Goal: Task Accomplishment & Management: Manage account settings

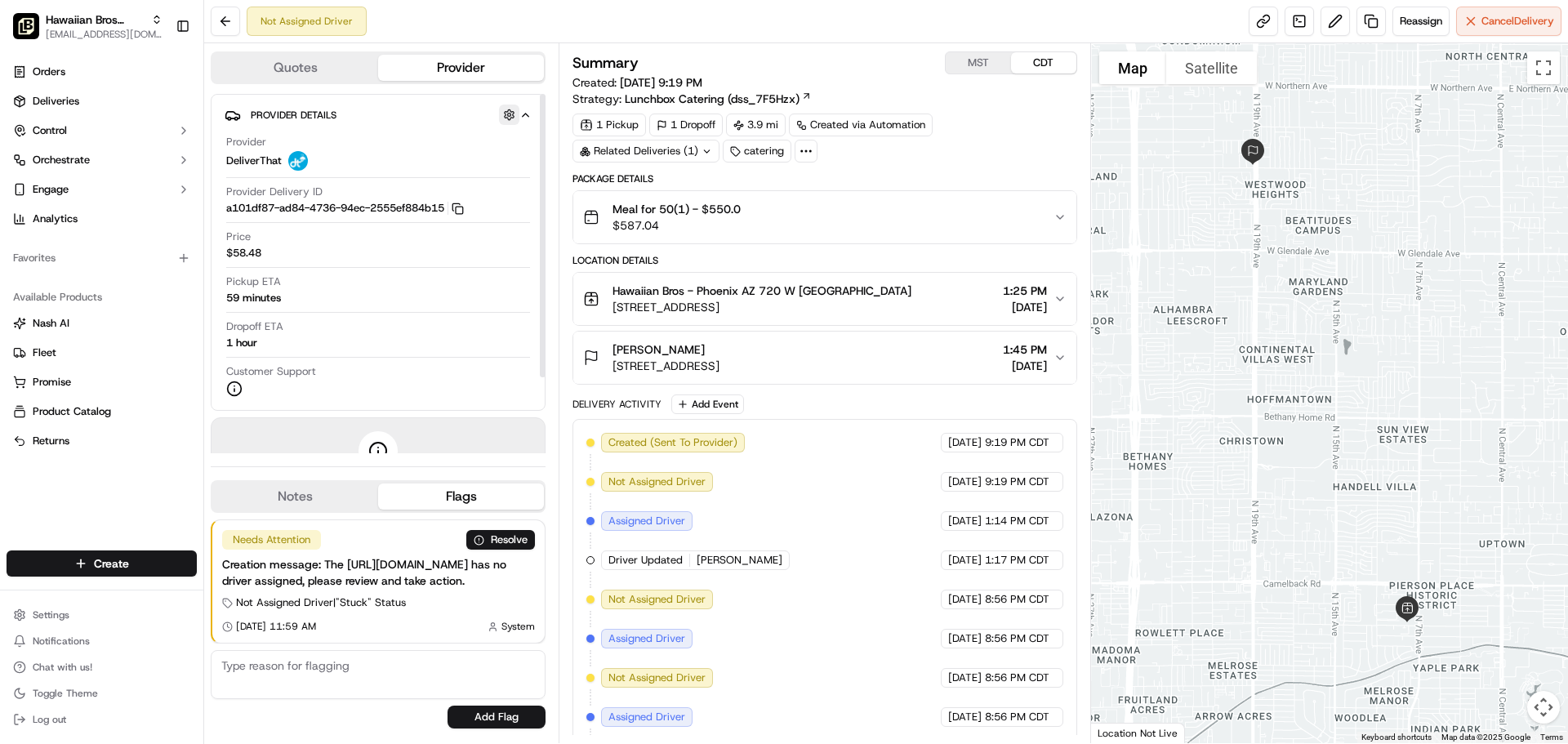
click at [510, 121] on button "button" at bounding box center [509, 115] width 20 height 20
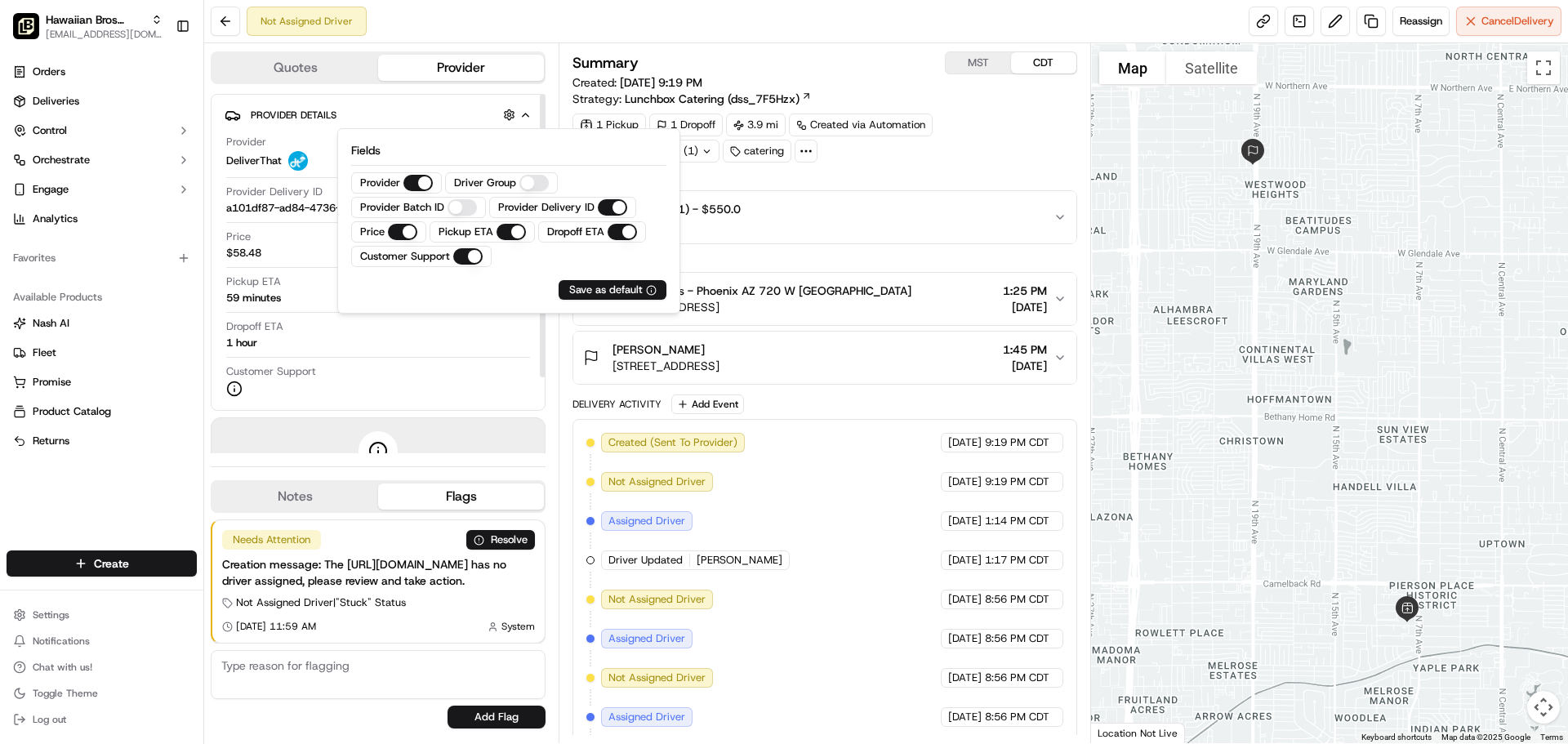
click at [405, 104] on button "Provider Details Hidden ( 2 )" at bounding box center [378, 115] width 307 height 27
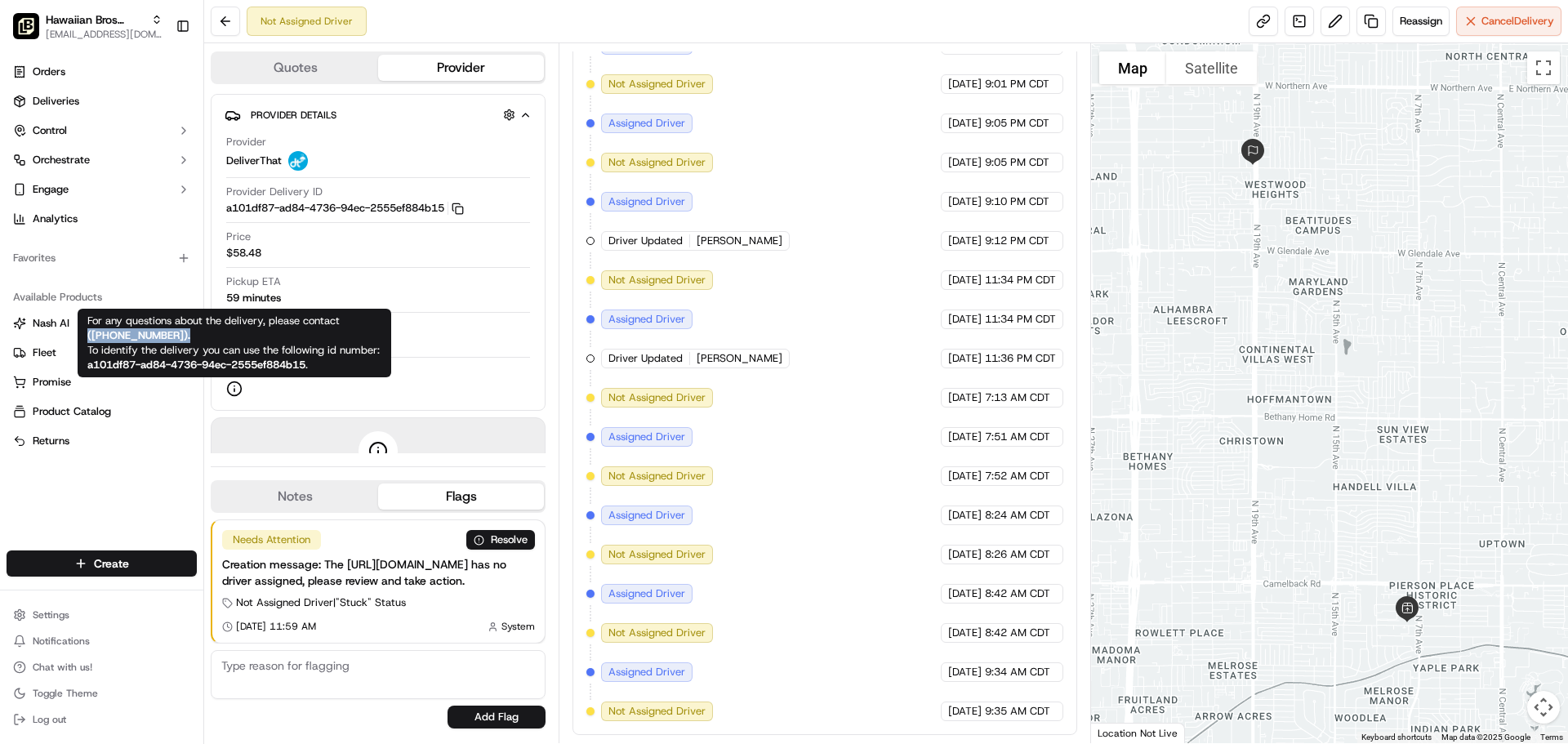
drag, startPoint x: 343, startPoint y: 321, endPoint x: 376, endPoint y: 332, distance: 34.8
click at [376, 332] on div "For any questions about the delivery, please contact ( 315-630-3330 ). To ident…" at bounding box center [234, 343] width 294 height 59
copy strong "( 315-630-3330 )."
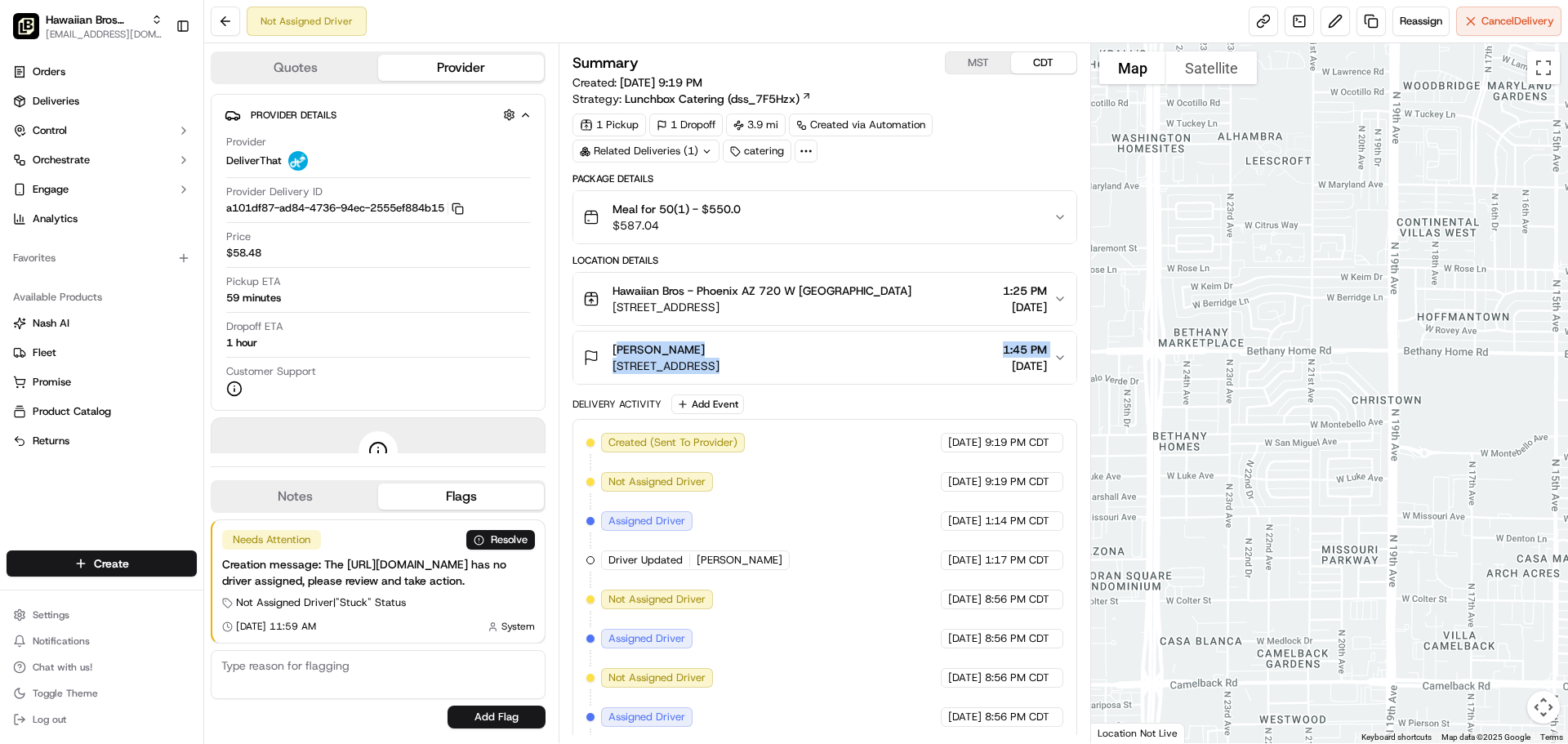
drag, startPoint x: 944, startPoint y: 364, endPoint x: 614, endPoint y: 348, distance: 330.4
click at [608, 349] on div "Gladys Silmone 1906 W Orangewood Ave, Phoenix, AZ 85021, USA 1:45 PM 09/21/2025" at bounding box center [818, 357] width 470 height 33
copy div "Gladys Silmone 1906 W Orangewood Ave, Phoenix, AZ 85021, USA 1:45 PM"
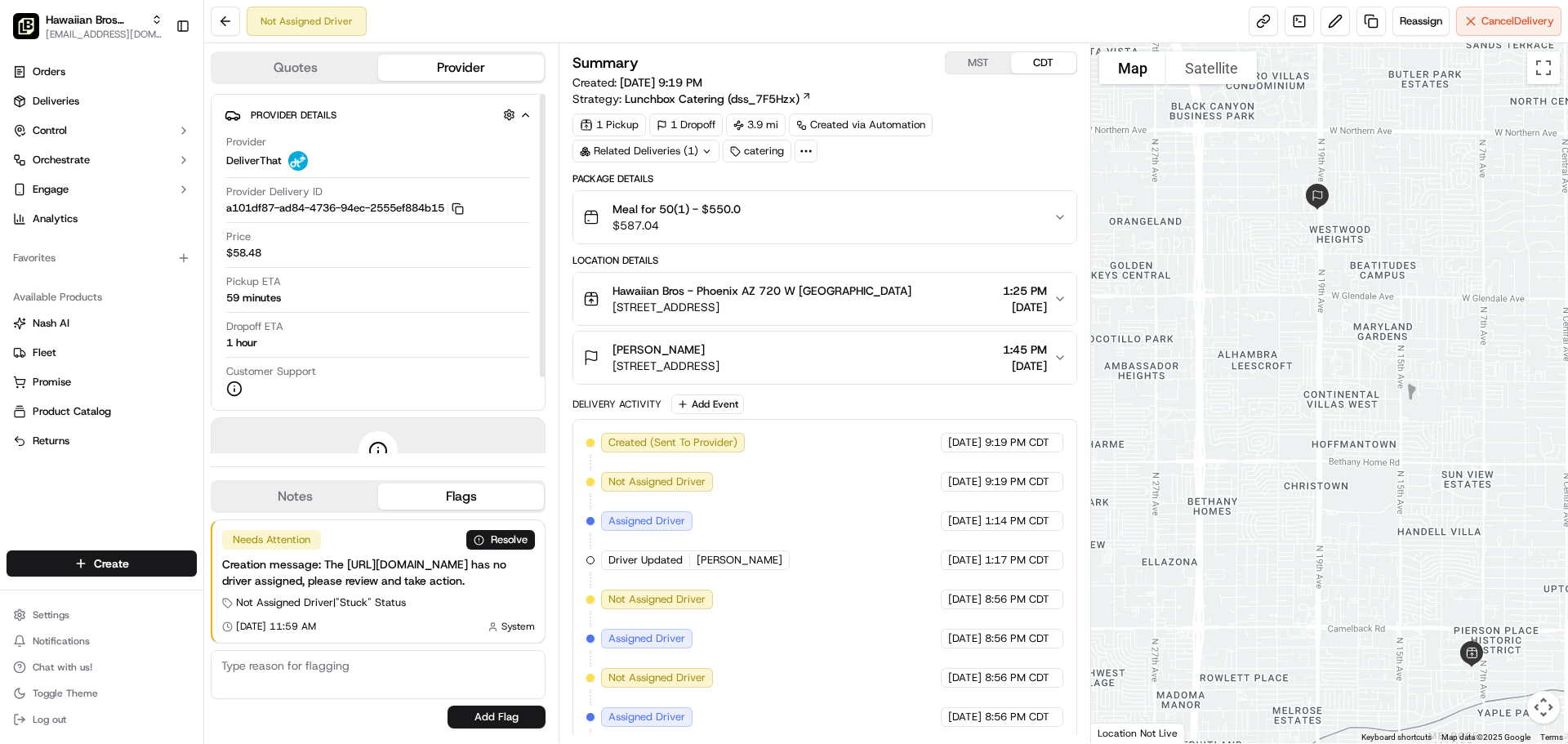
click at [289, 54] on div "Quotes Provider" at bounding box center [378, 67] width 335 height 33
click at [284, 60] on button "Quotes" at bounding box center [295, 67] width 166 height 26
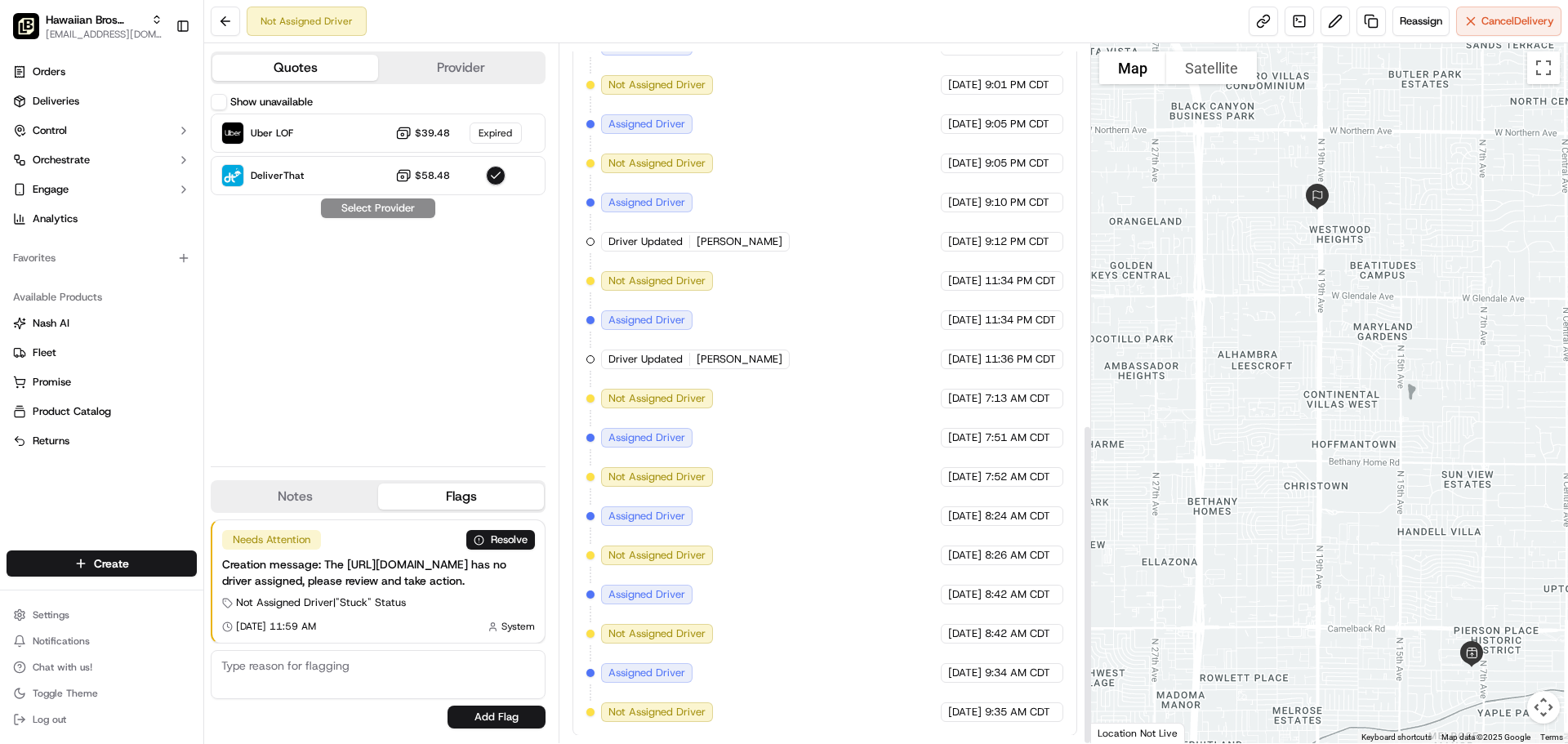
scroll to position [829, 0]
click at [218, 13] on button at bounding box center [225, 21] width 29 height 29
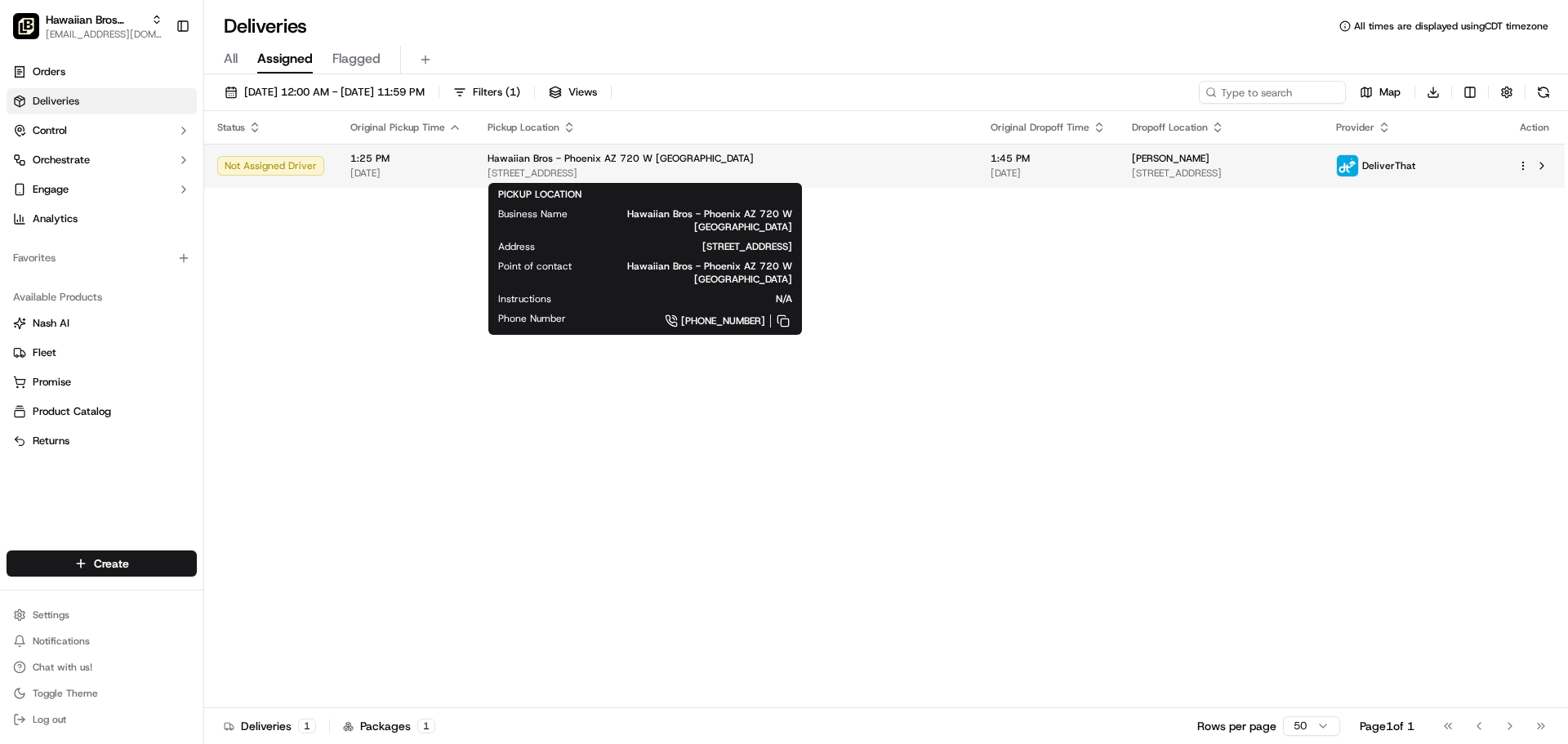
click at [794, 169] on span "[STREET_ADDRESS]" at bounding box center [726, 174] width 477 height 13
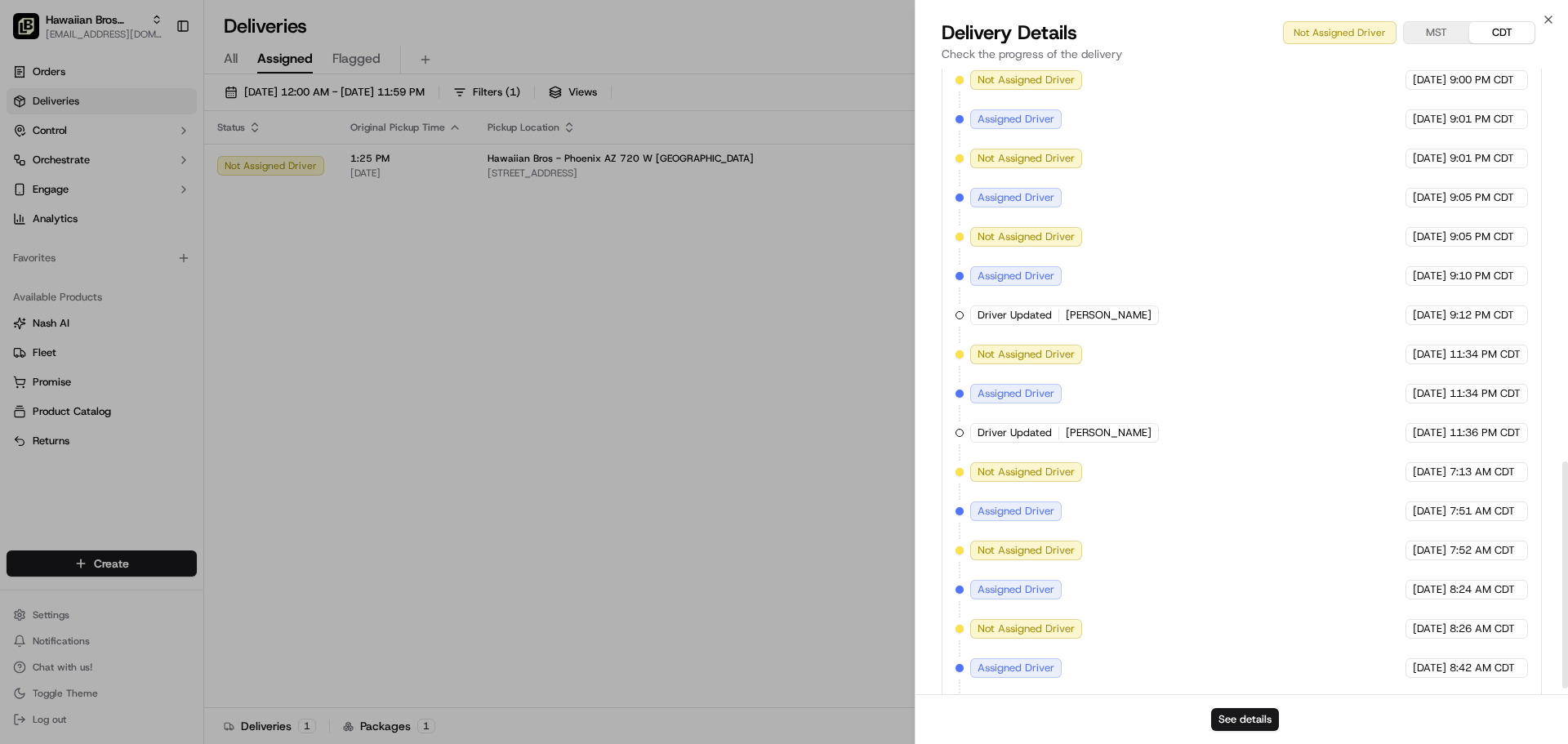
scroll to position [1098, 0]
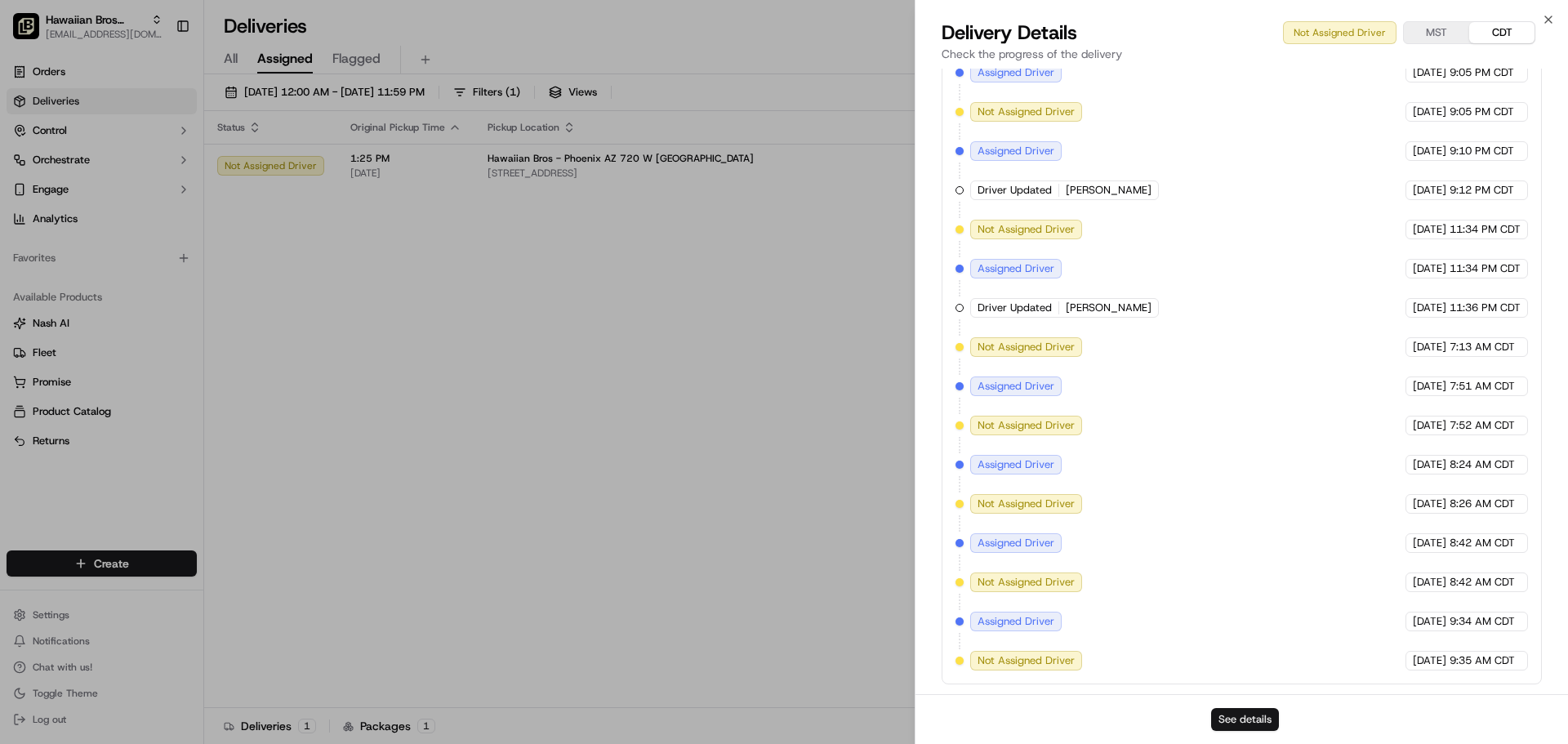
click at [1259, 718] on button "See details" at bounding box center [1245, 719] width 68 height 23
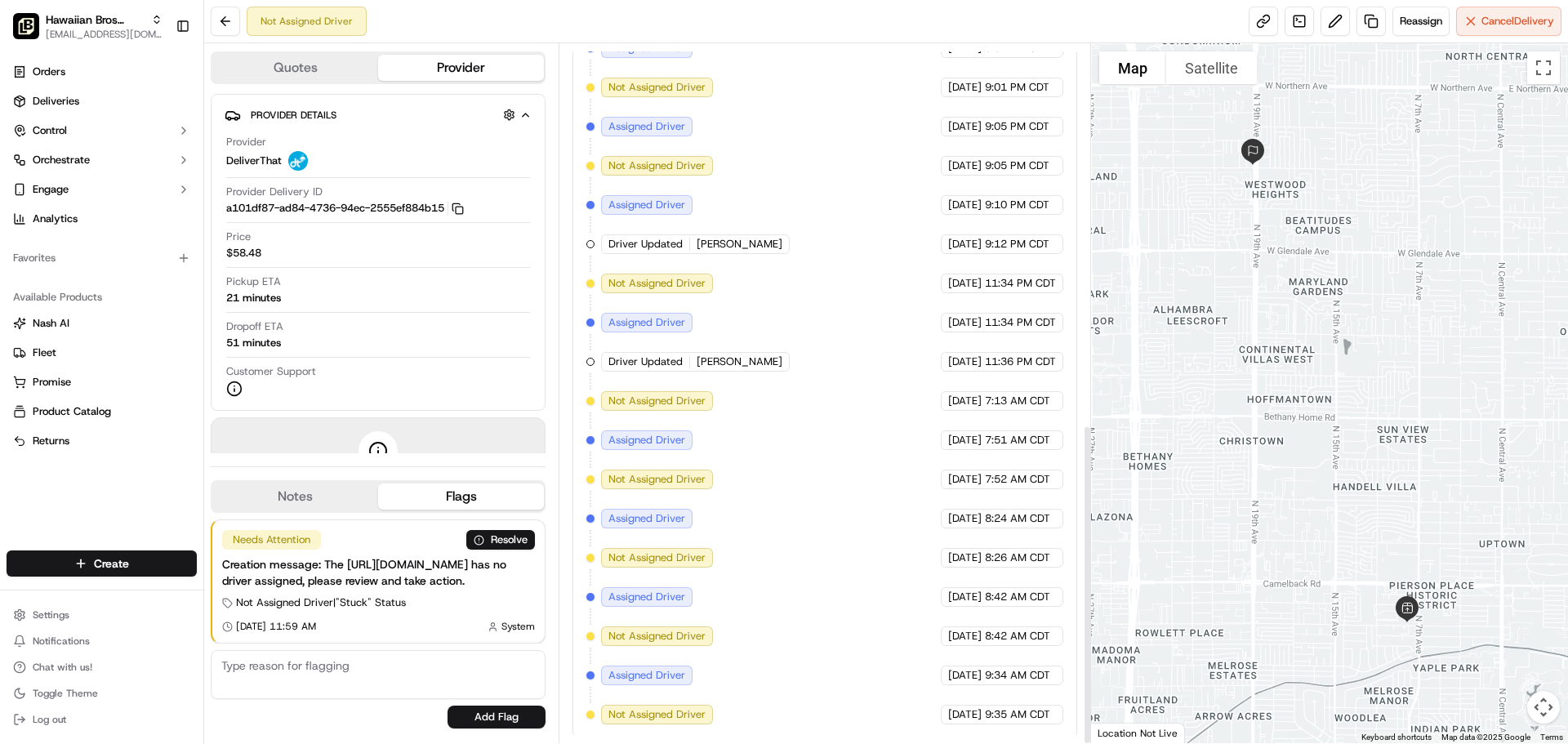
scroll to position [829, 0]
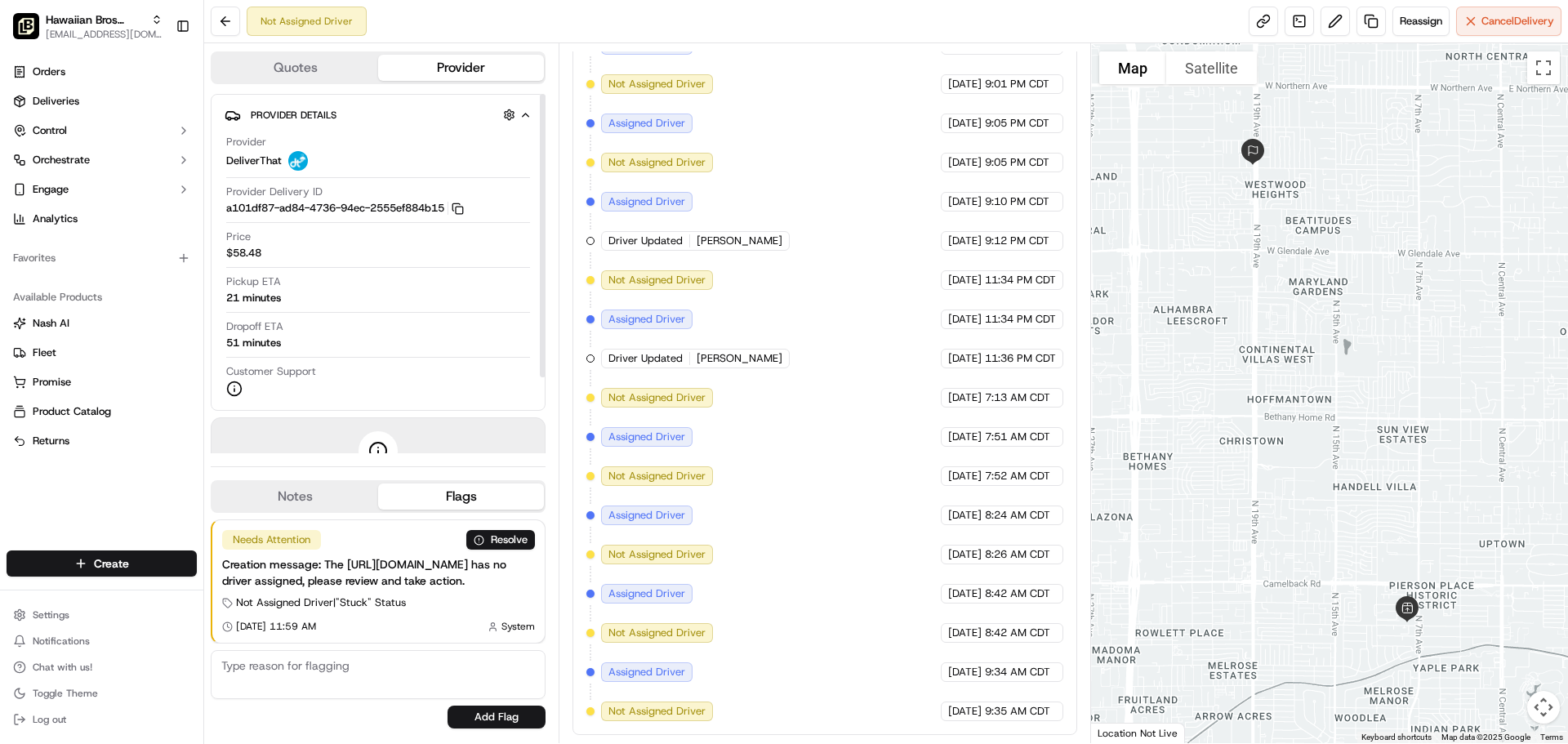
click at [328, 79] on button "Quotes" at bounding box center [295, 67] width 166 height 26
click at [453, 60] on button "Provider" at bounding box center [461, 67] width 166 height 26
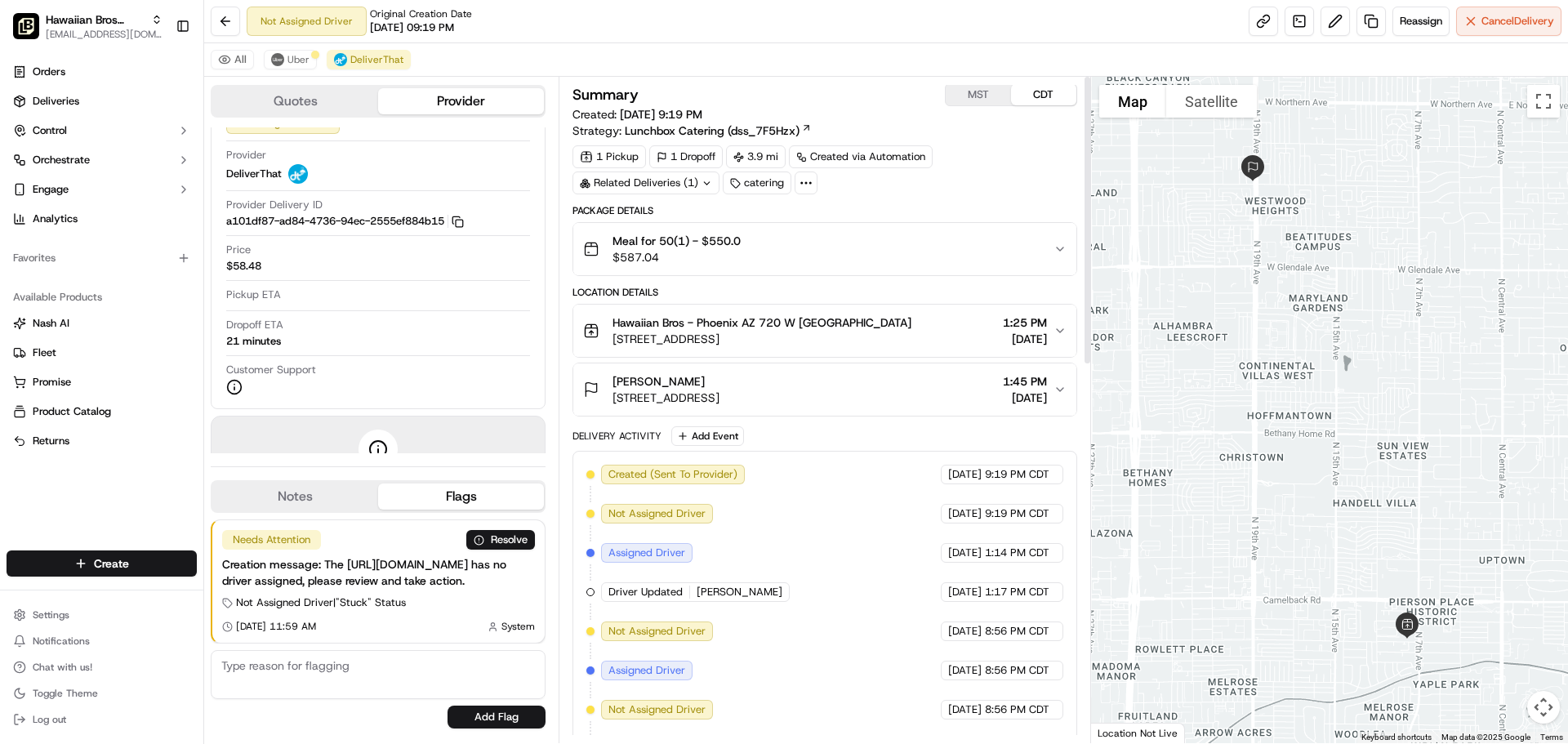
scroll to position [0, 0]
click at [229, 15] on button at bounding box center [225, 21] width 29 height 29
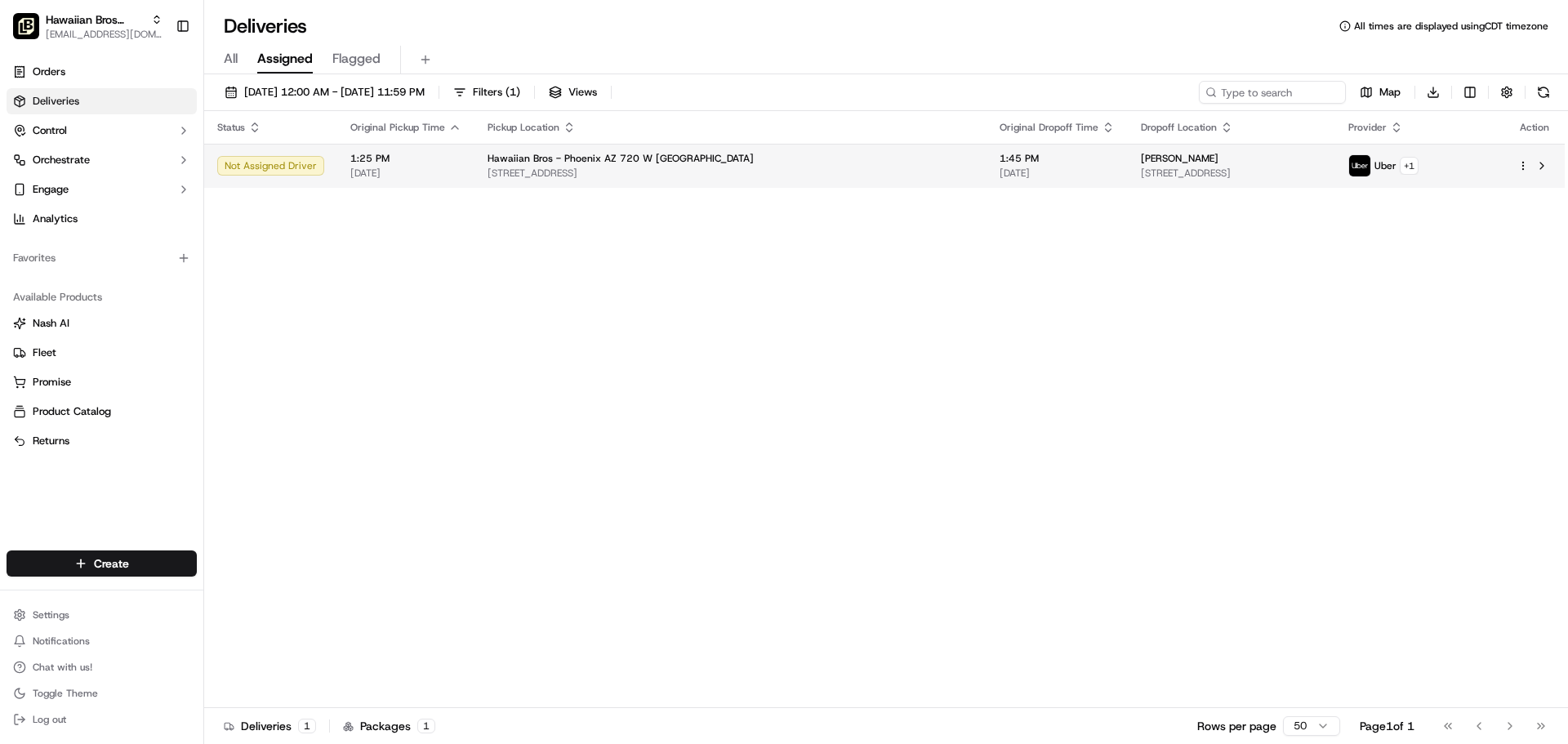
click at [683, 155] on span "Hawaiian Bros - Phoenix AZ 720 W [GEOGRAPHIC_DATA]" at bounding box center [620, 159] width 266 height 13
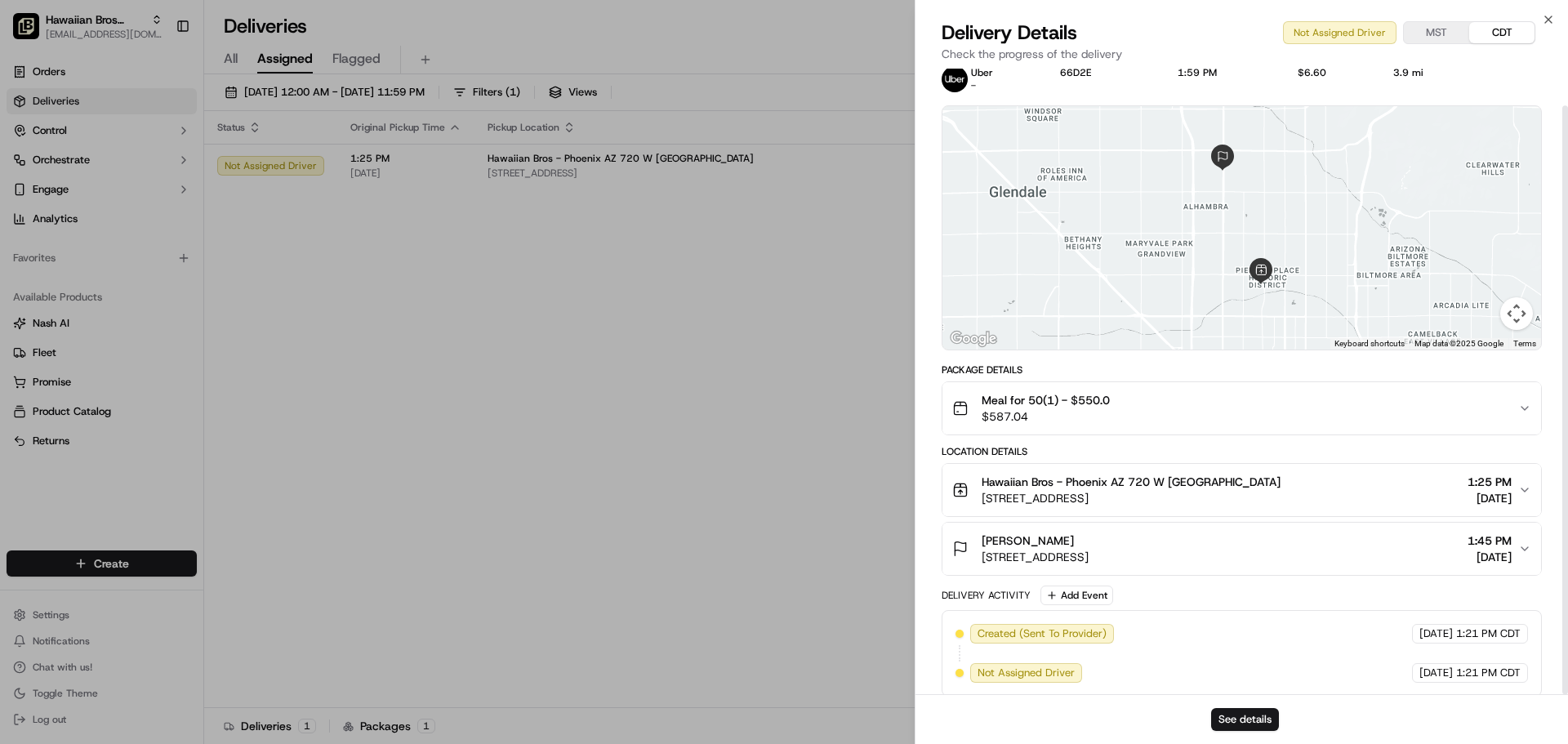
scroll to position [39, 0]
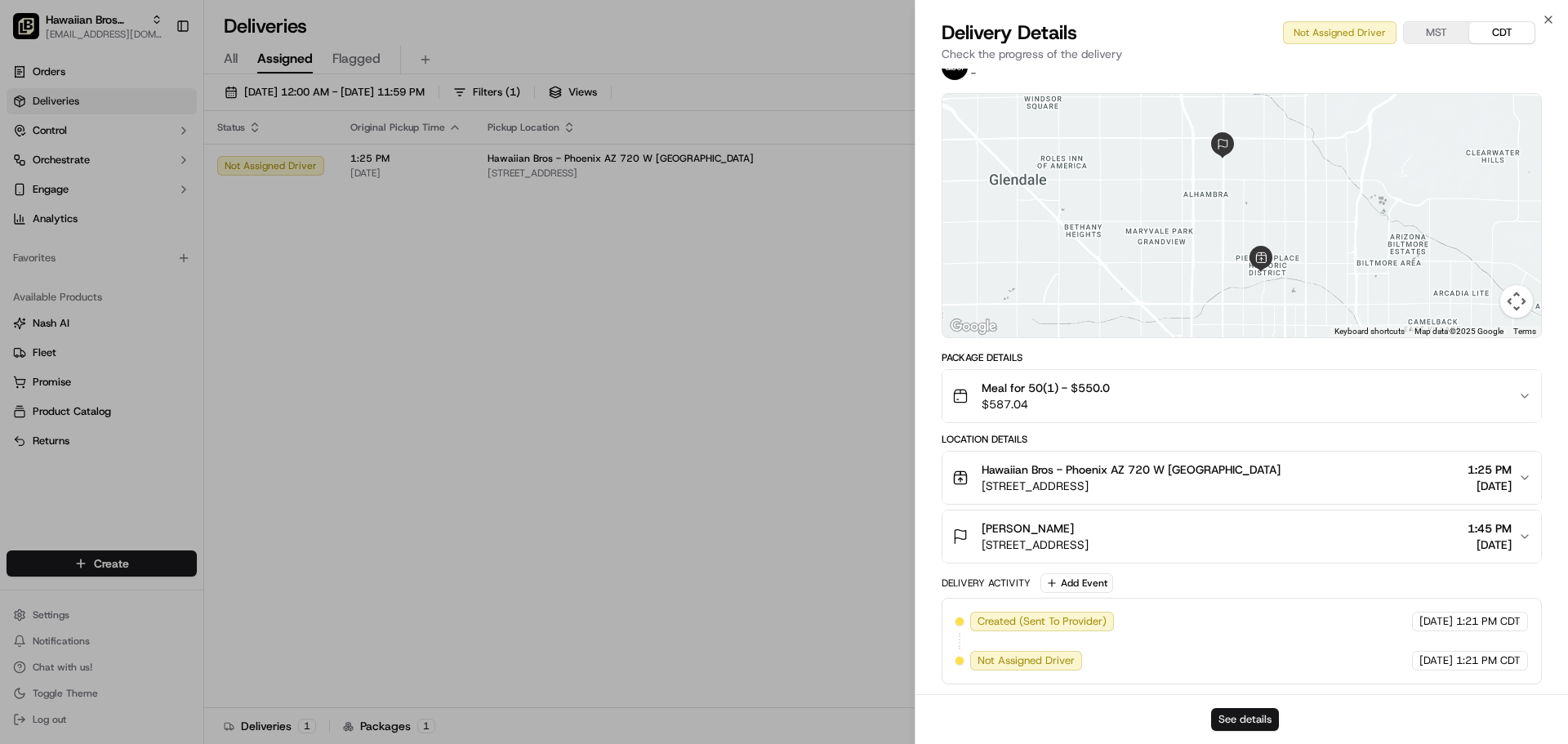
click at [1270, 720] on button "See details" at bounding box center [1245, 719] width 68 height 23
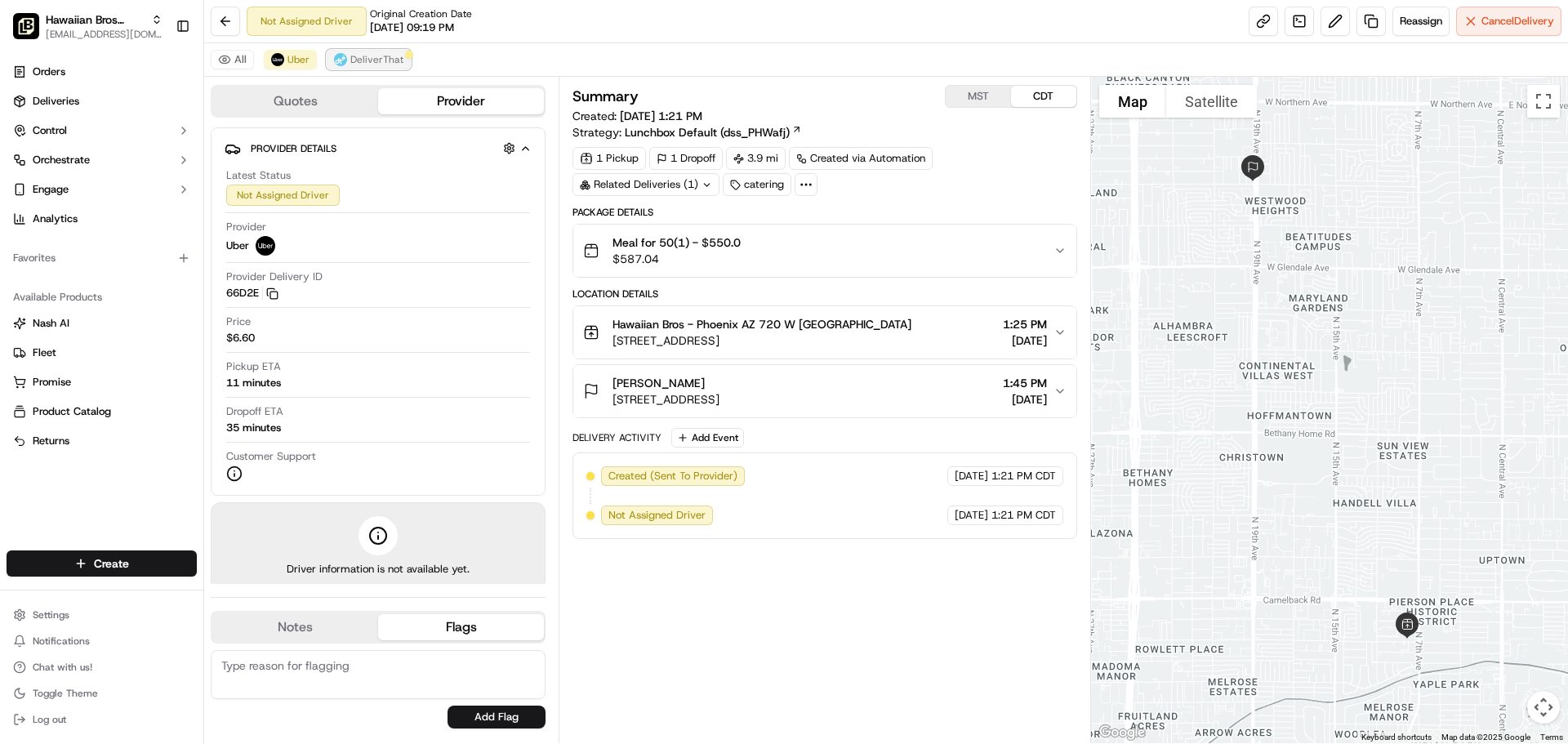
click at [345, 54] on button "DeliverThat" at bounding box center [368, 59] width 84 height 19
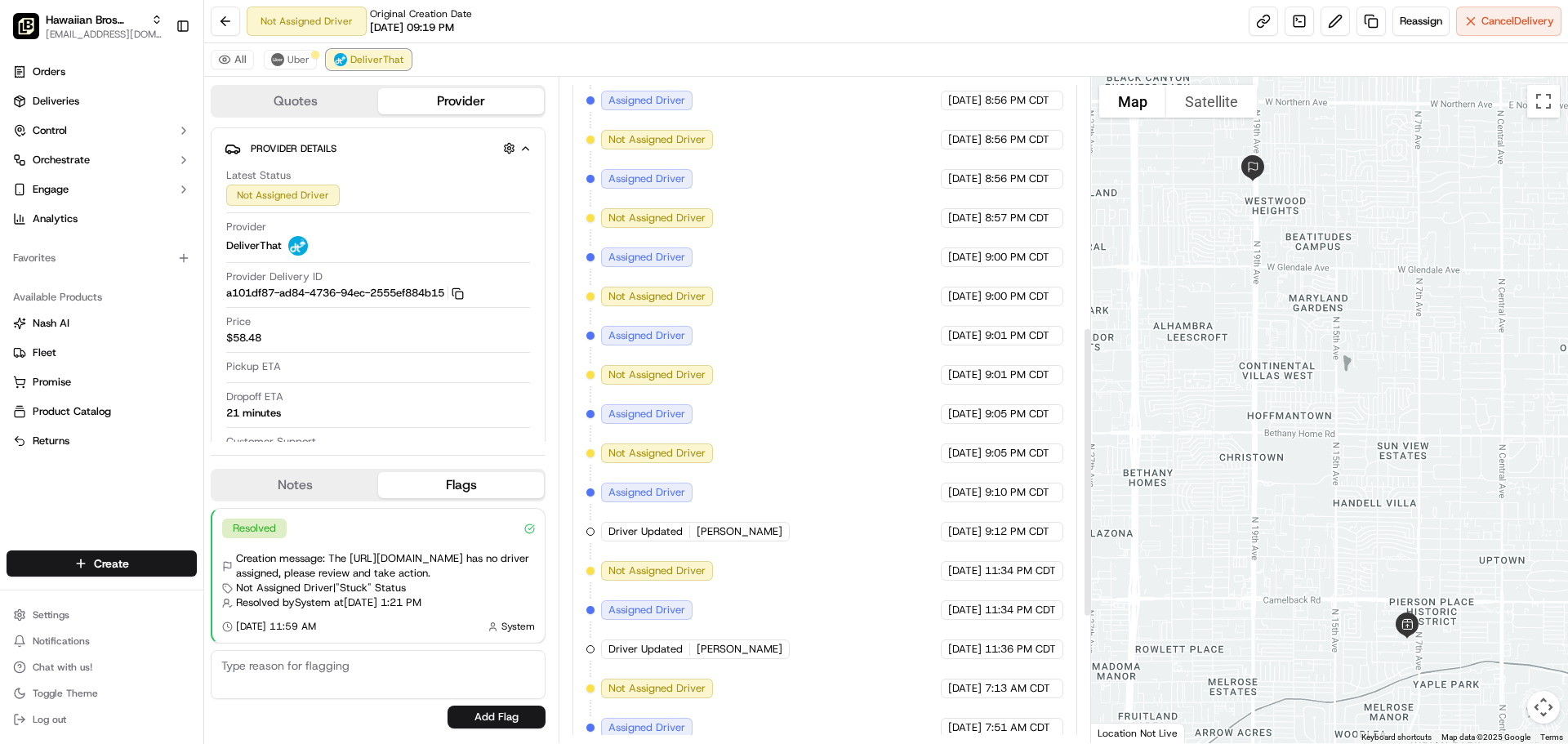
scroll to position [862, 0]
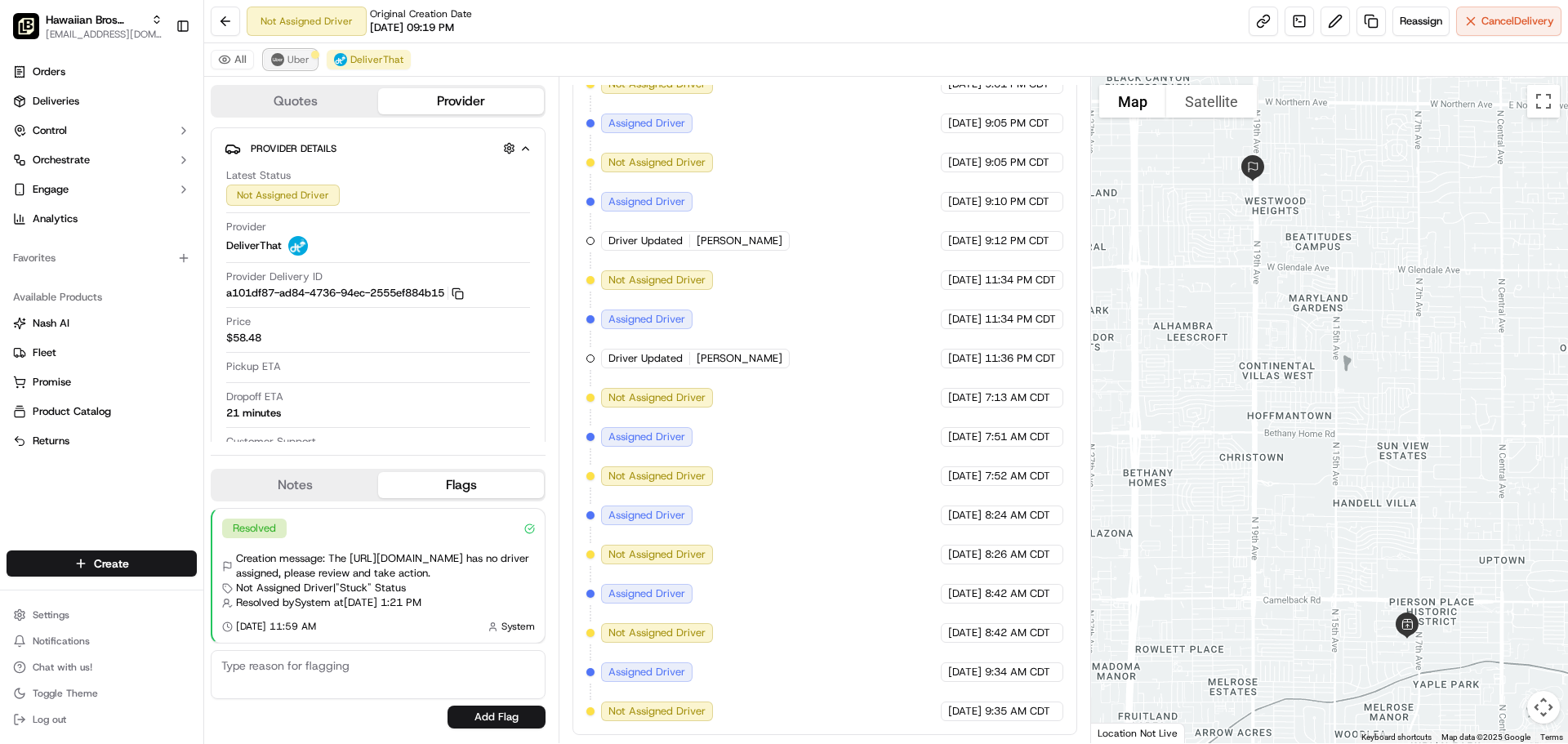
click at [290, 65] on span "Uber" at bounding box center [299, 60] width 22 height 13
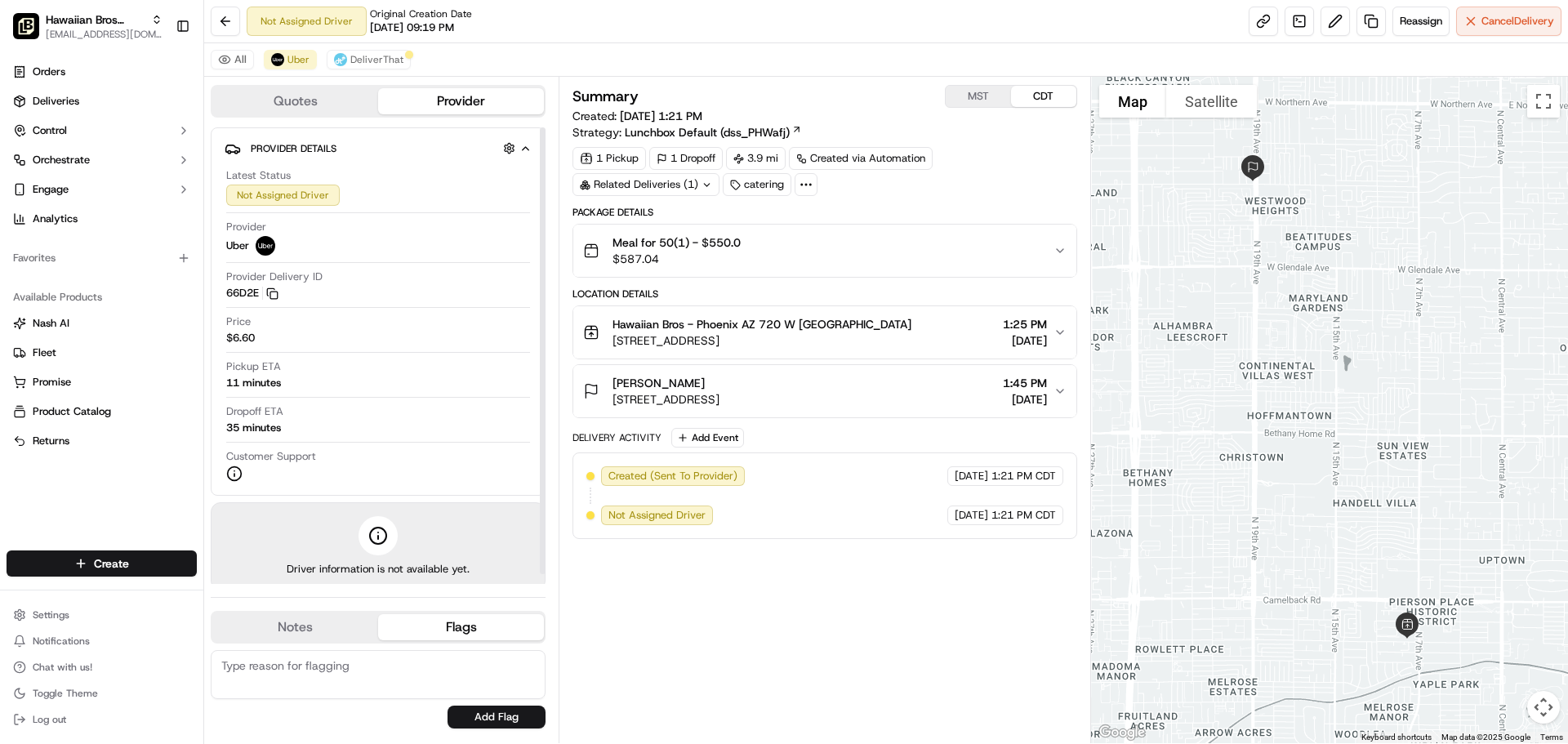
click at [425, 96] on button "Provider" at bounding box center [461, 101] width 166 height 26
click at [354, 52] on button "DeliverThat" at bounding box center [368, 59] width 84 height 19
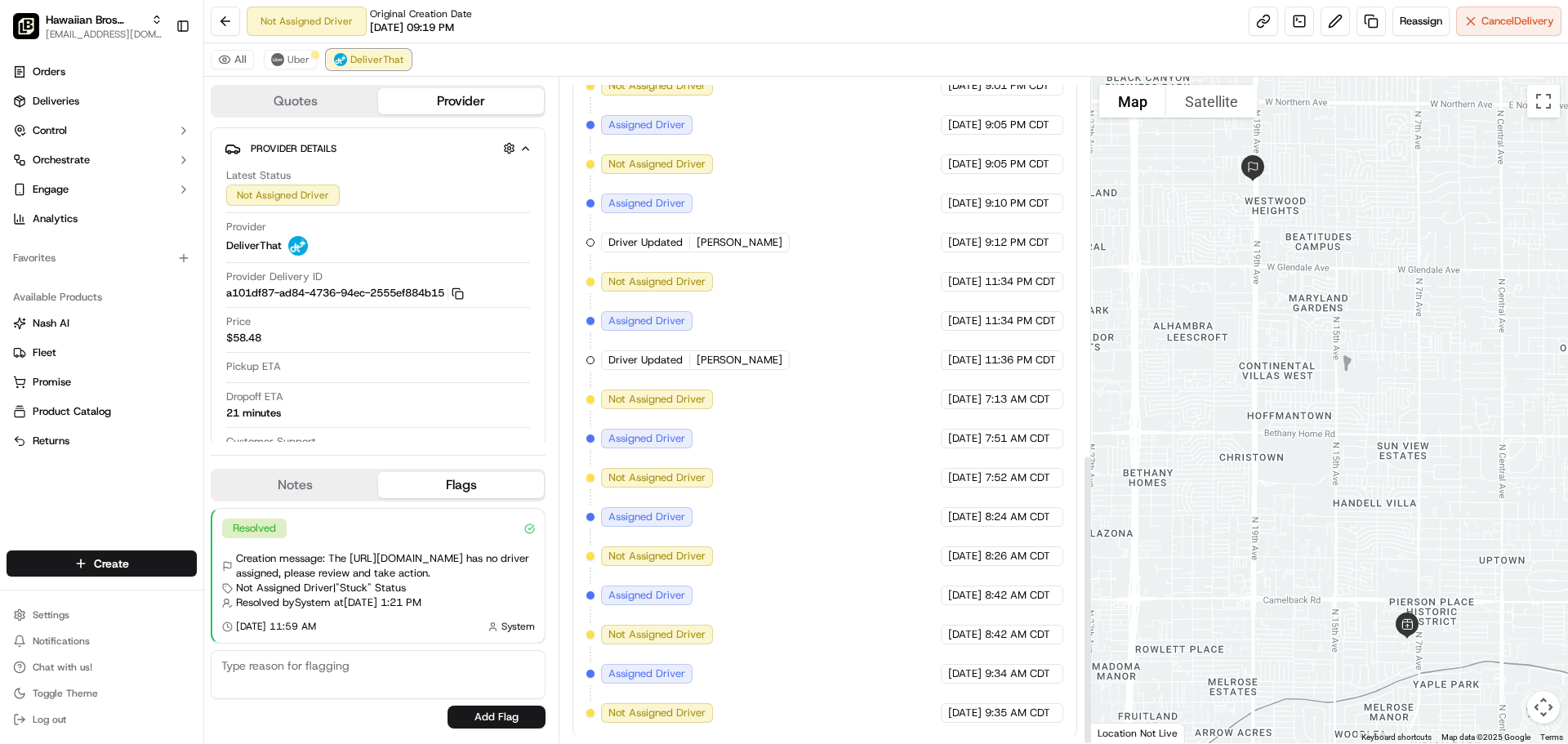
scroll to position [862, 0]
click at [283, 65] on button "Uber" at bounding box center [289, 59] width 53 height 19
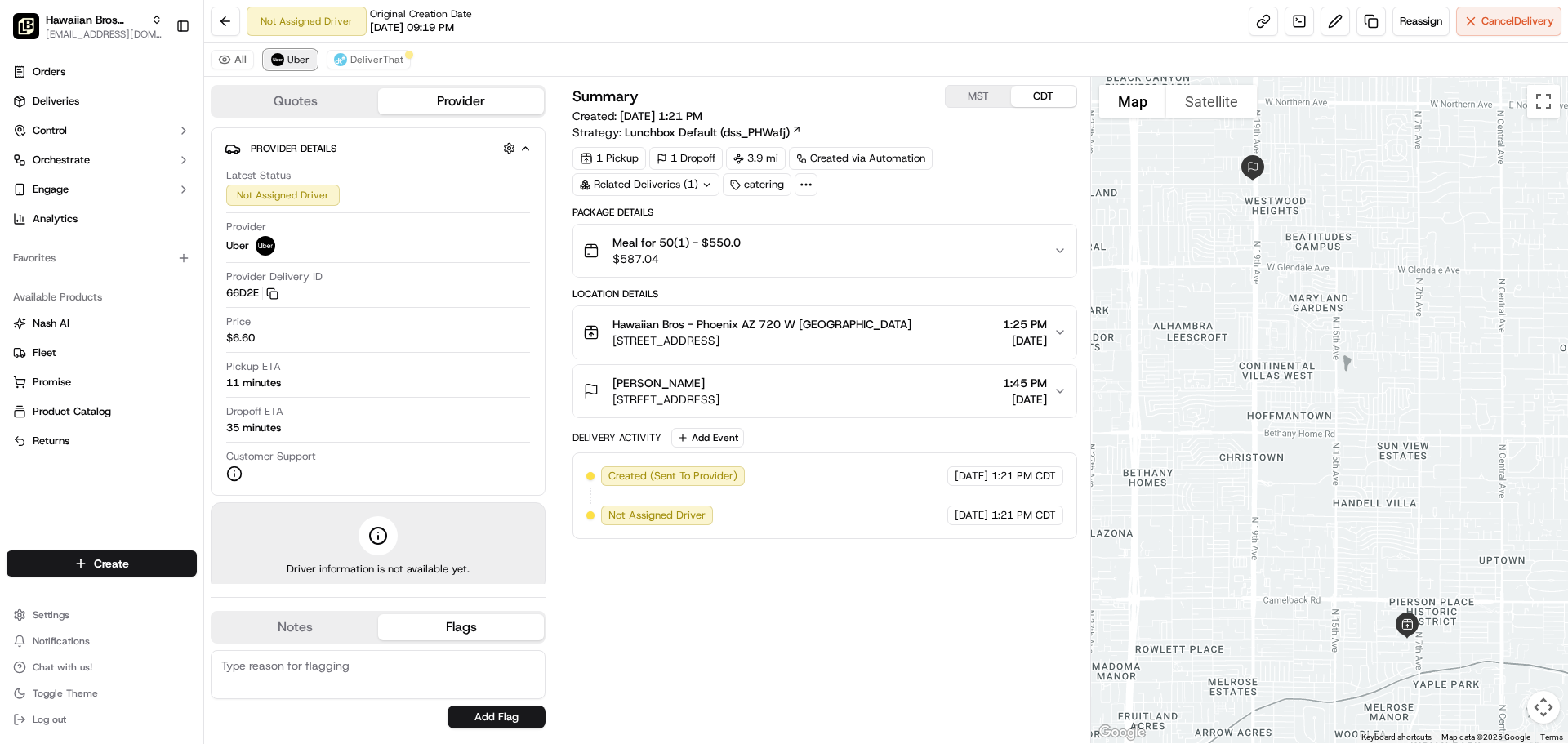
scroll to position [0, 0]
click at [376, 56] on span "DeliverThat" at bounding box center [377, 60] width 53 height 13
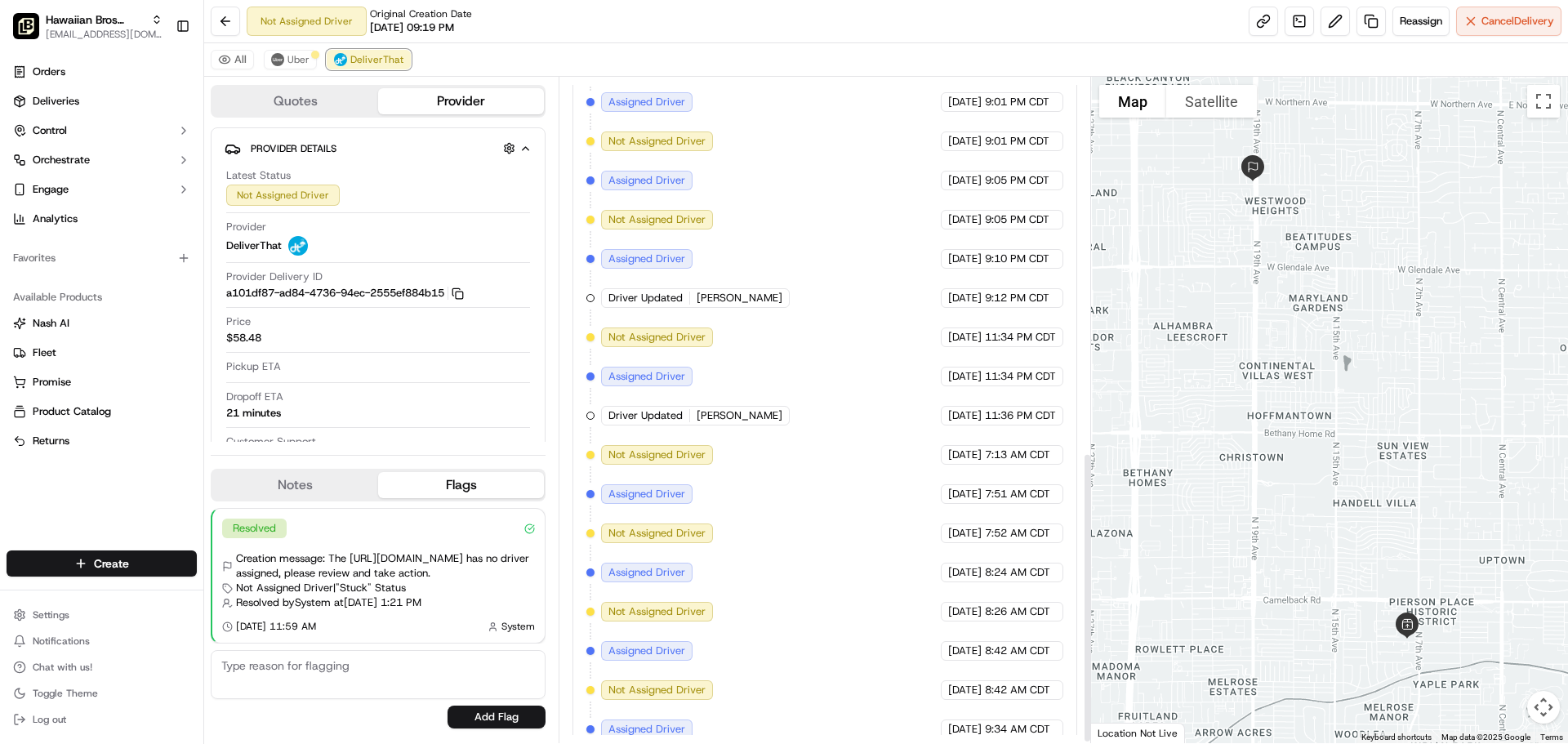
scroll to position [862, 0]
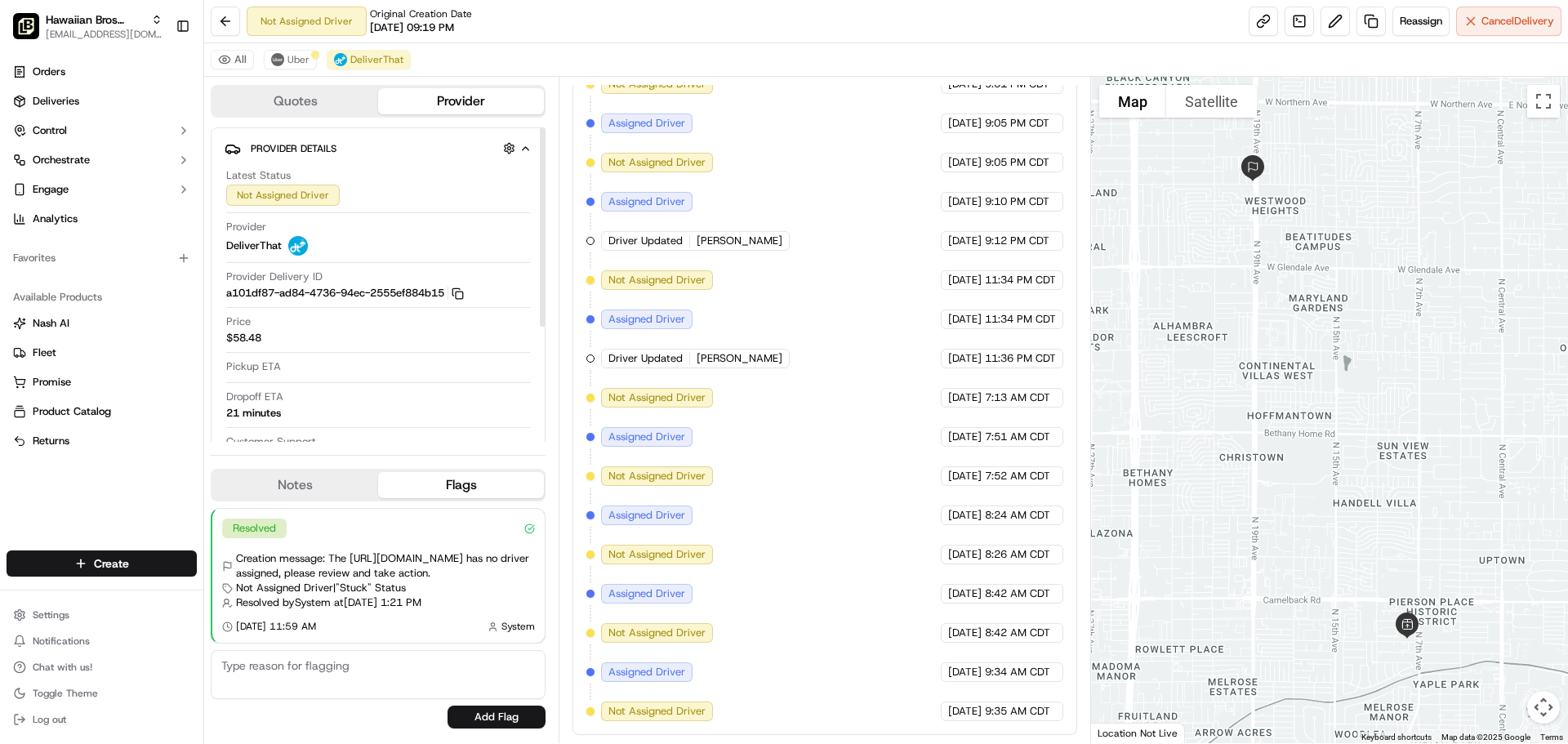
click at [286, 120] on div "Quotes Provider Provider Details Hidden ( 2 ) Latest Status Not Assigned Driver…" at bounding box center [381, 410] width 355 height 667
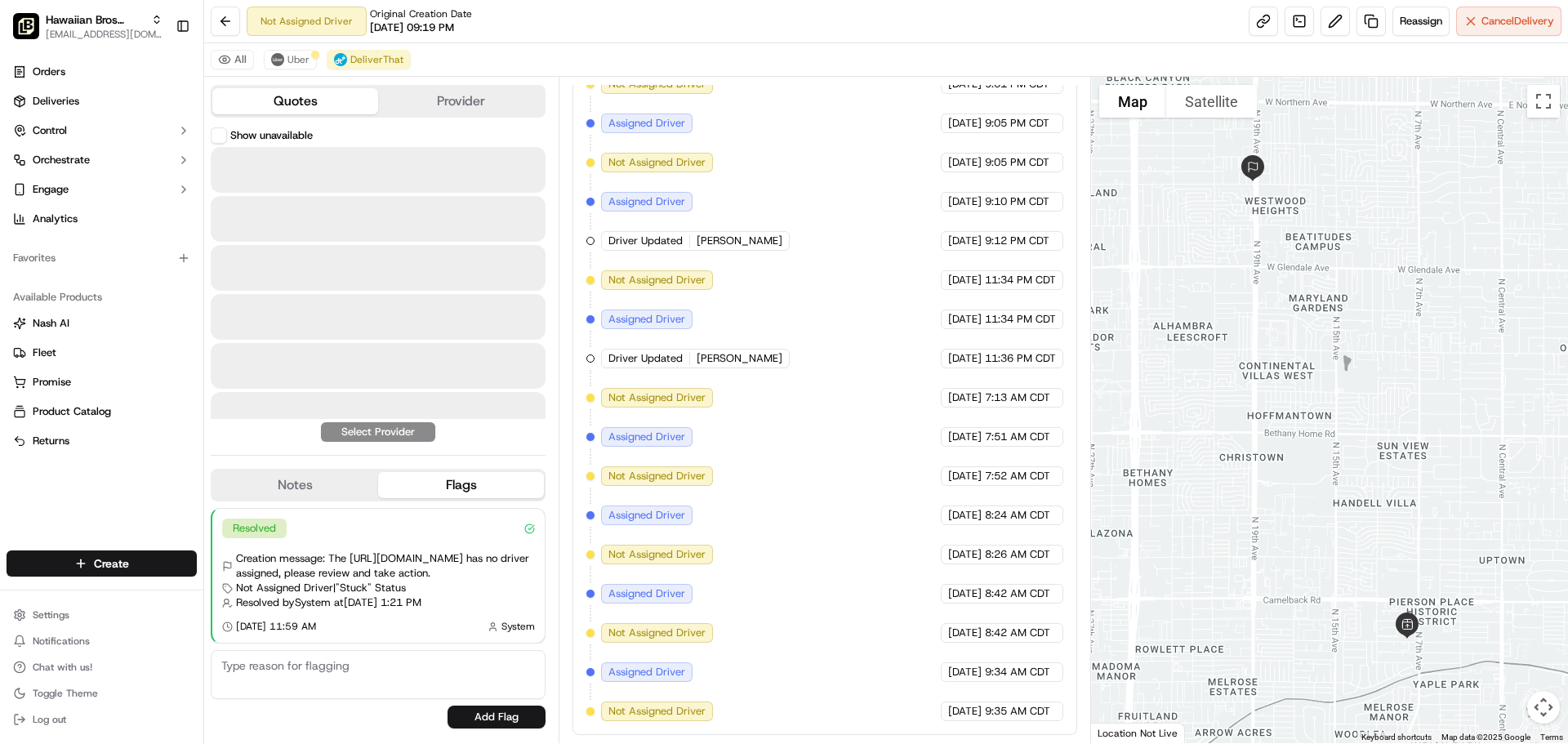
click at [286, 106] on button "Quotes" at bounding box center [295, 101] width 166 height 26
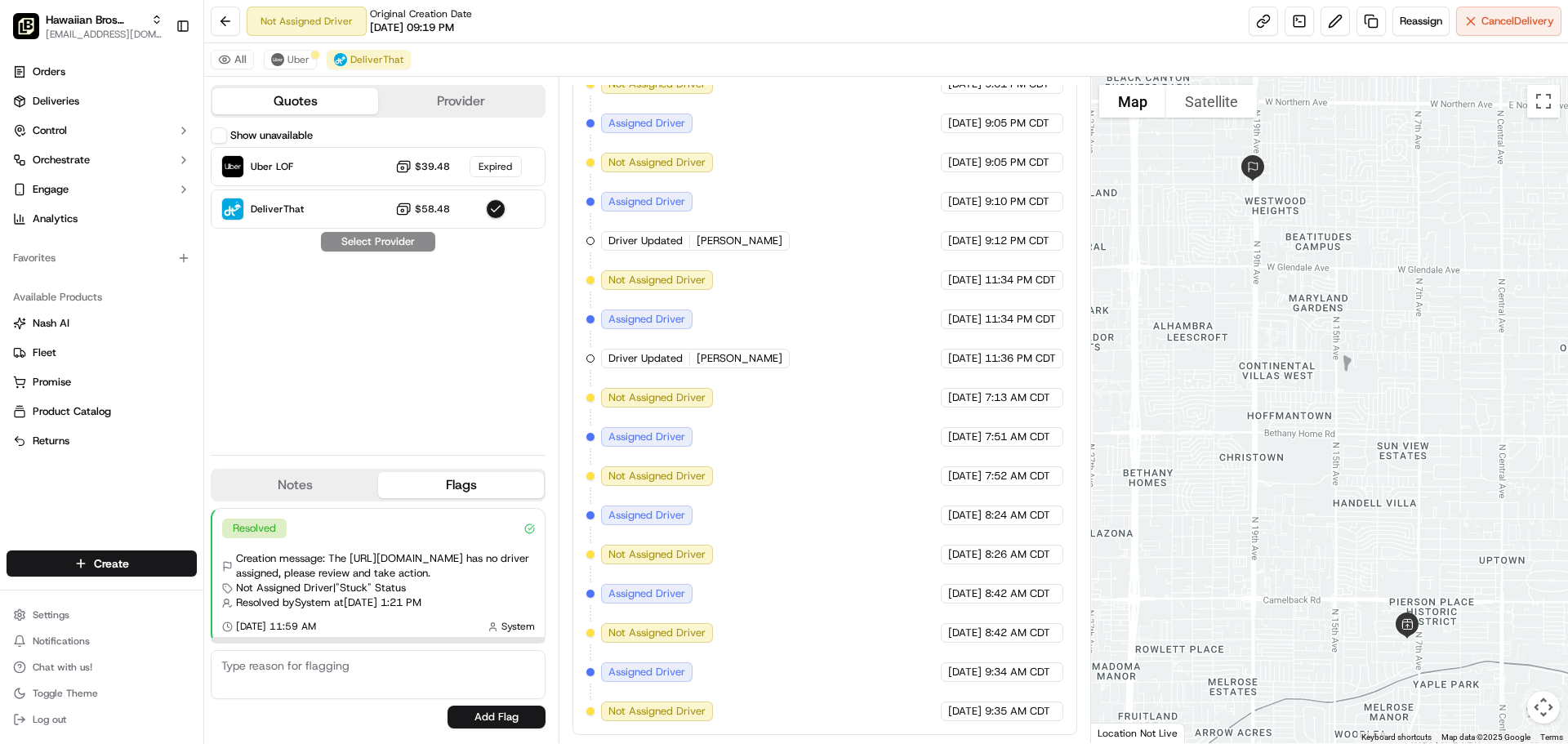
click at [485, 97] on button "Provider" at bounding box center [461, 101] width 166 height 26
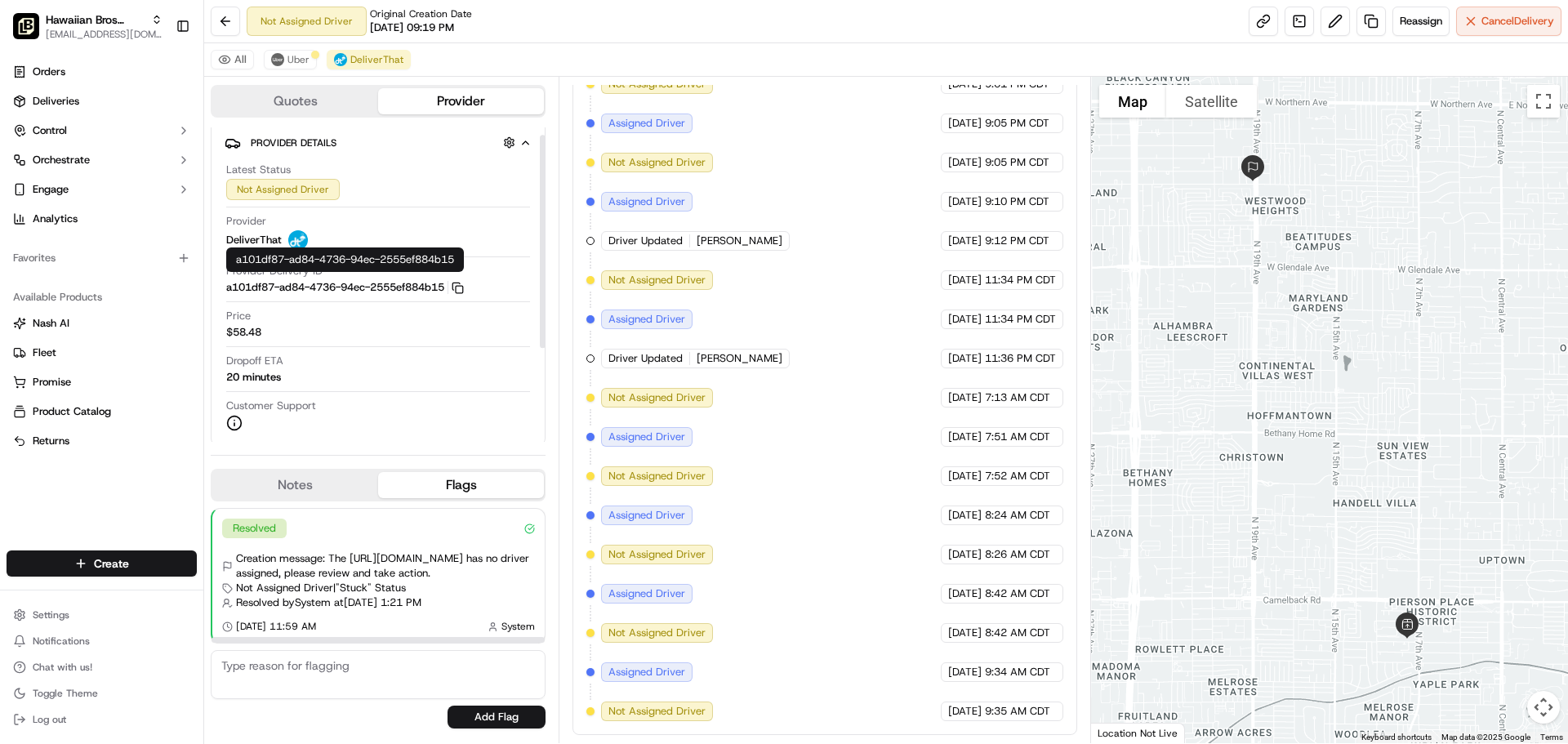
scroll to position [0, 0]
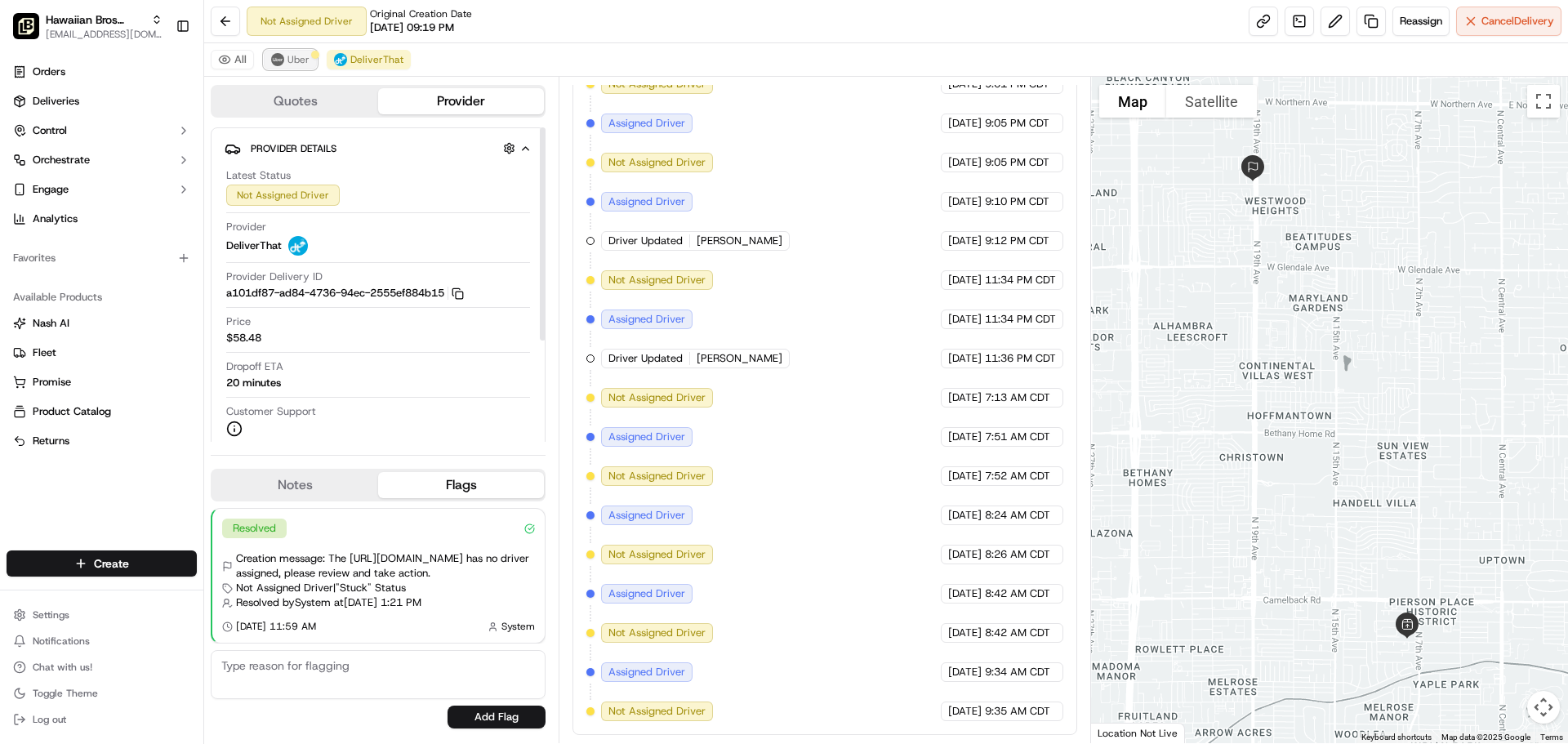
click at [280, 58] on img at bounding box center [278, 60] width 13 height 13
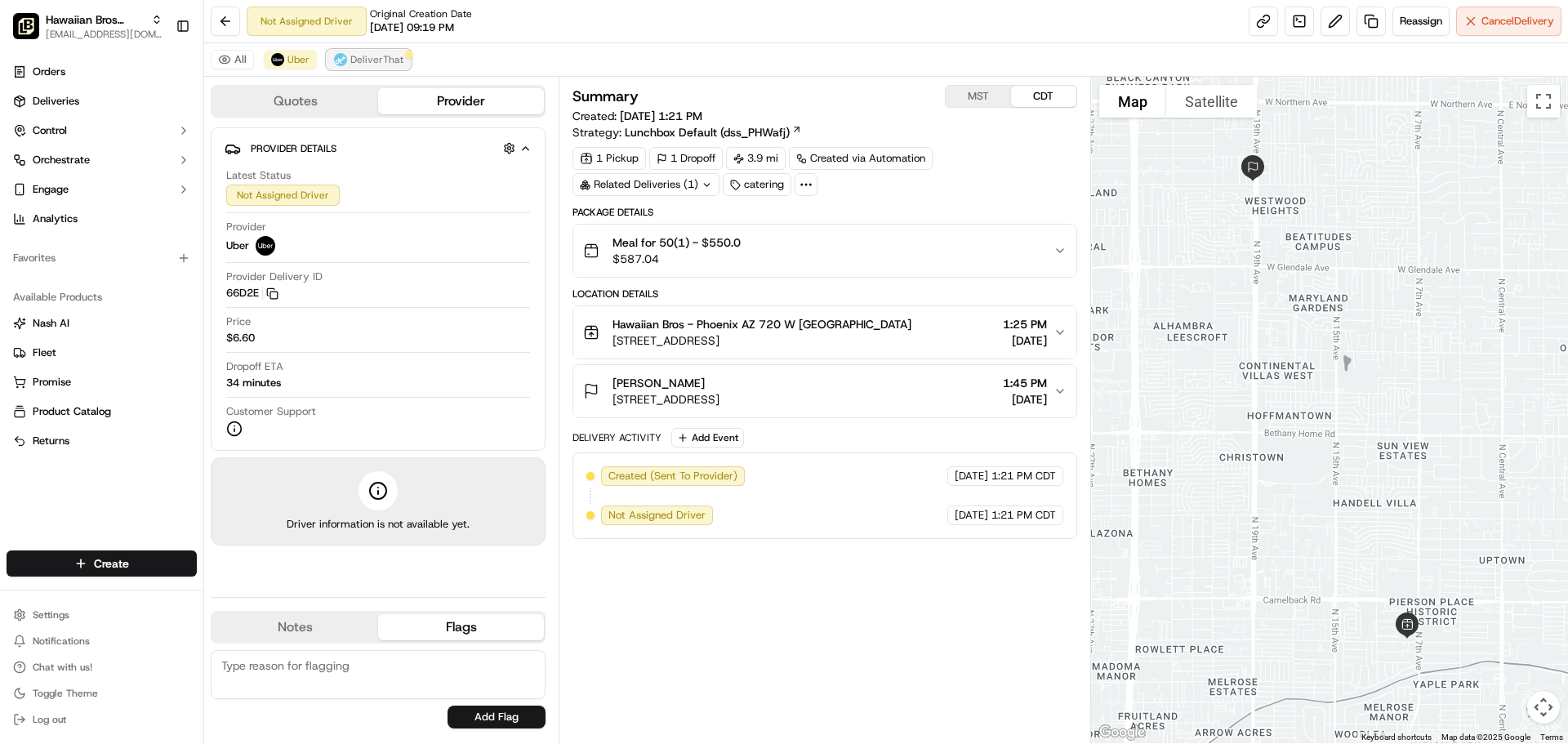
click at [363, 58] on span "DeliverThat" at bounding box center [377, 60] width 53 height 13
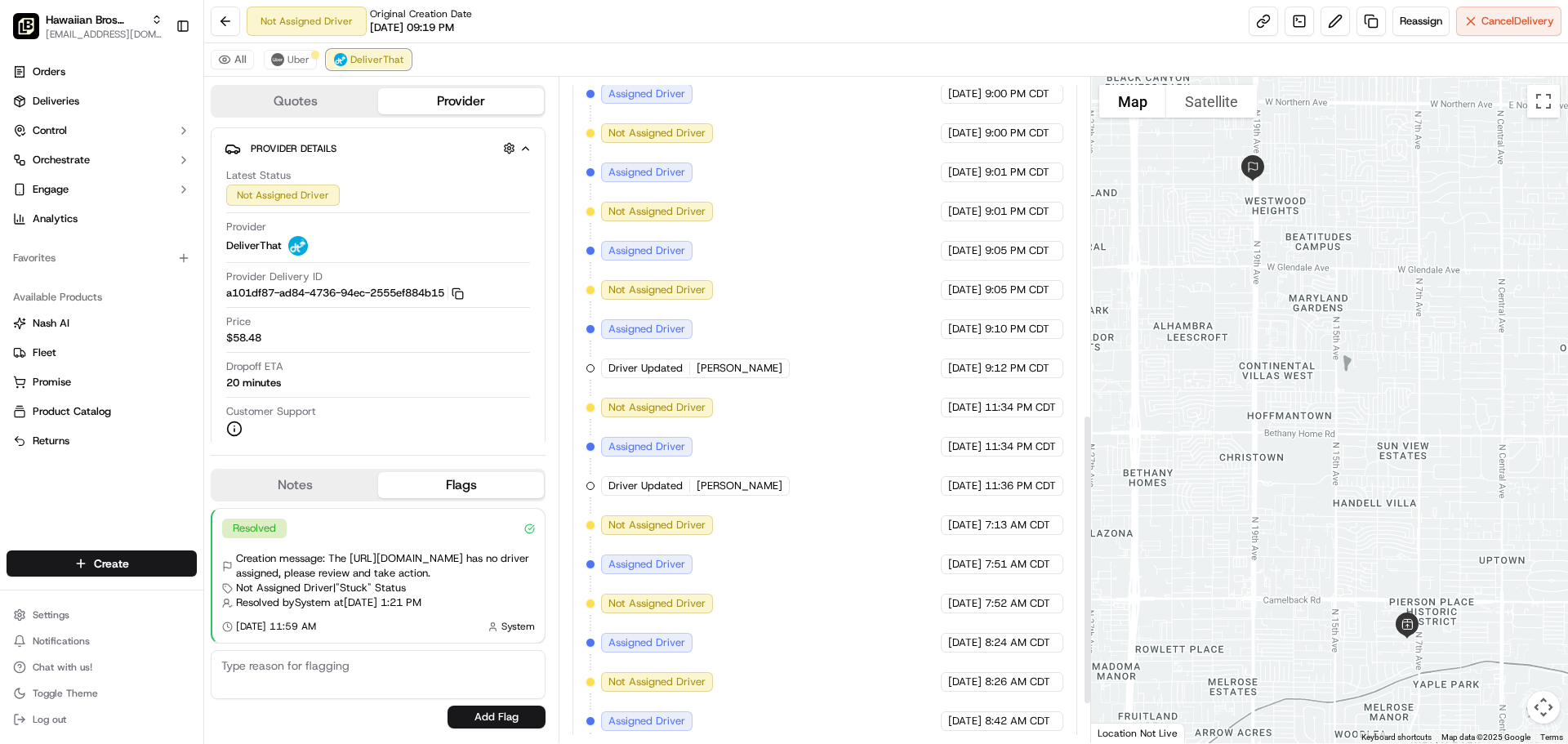
scroll to position [862, 0]
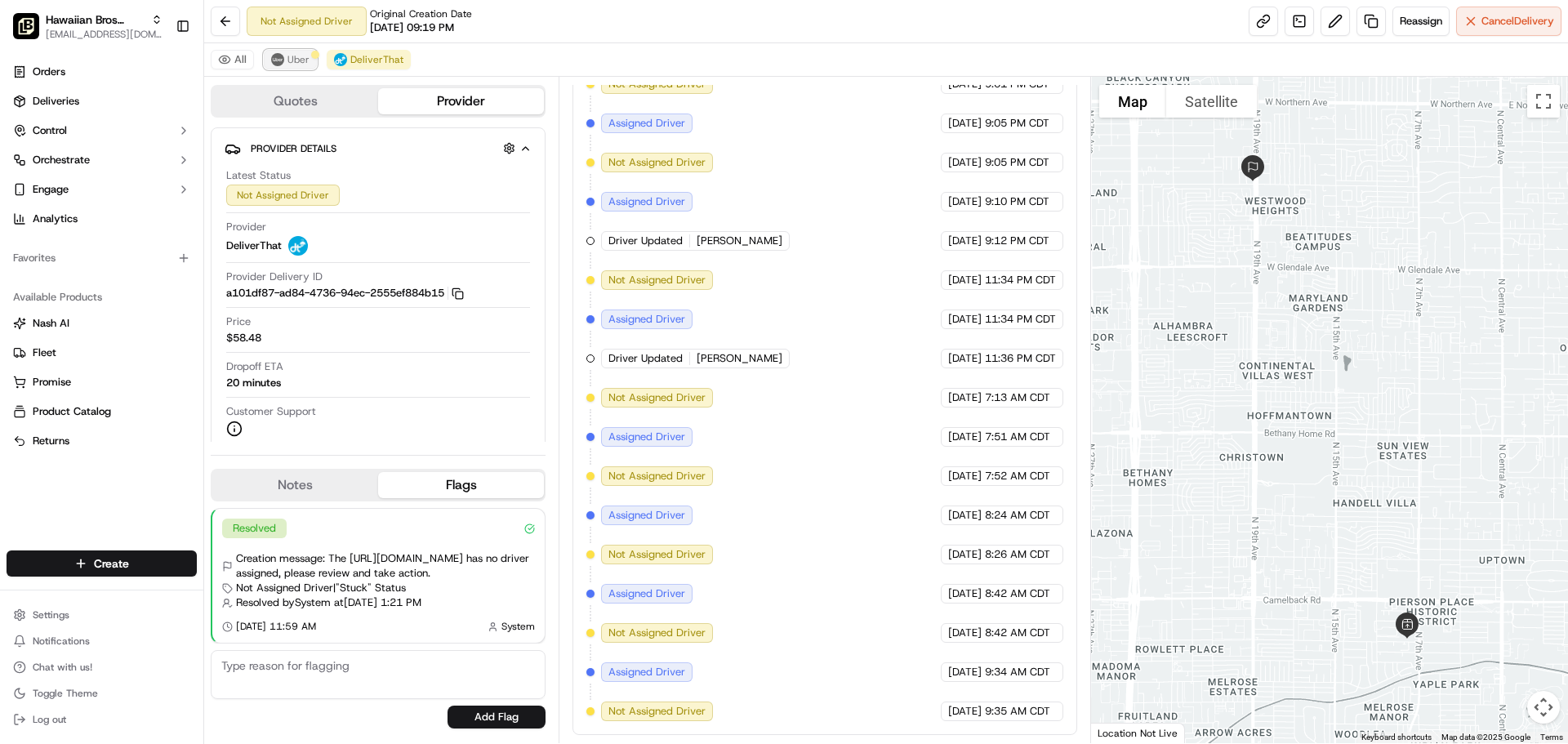
click at [296, 69] on button "Uber" at bounding box center [289, 59] width 53 height 19
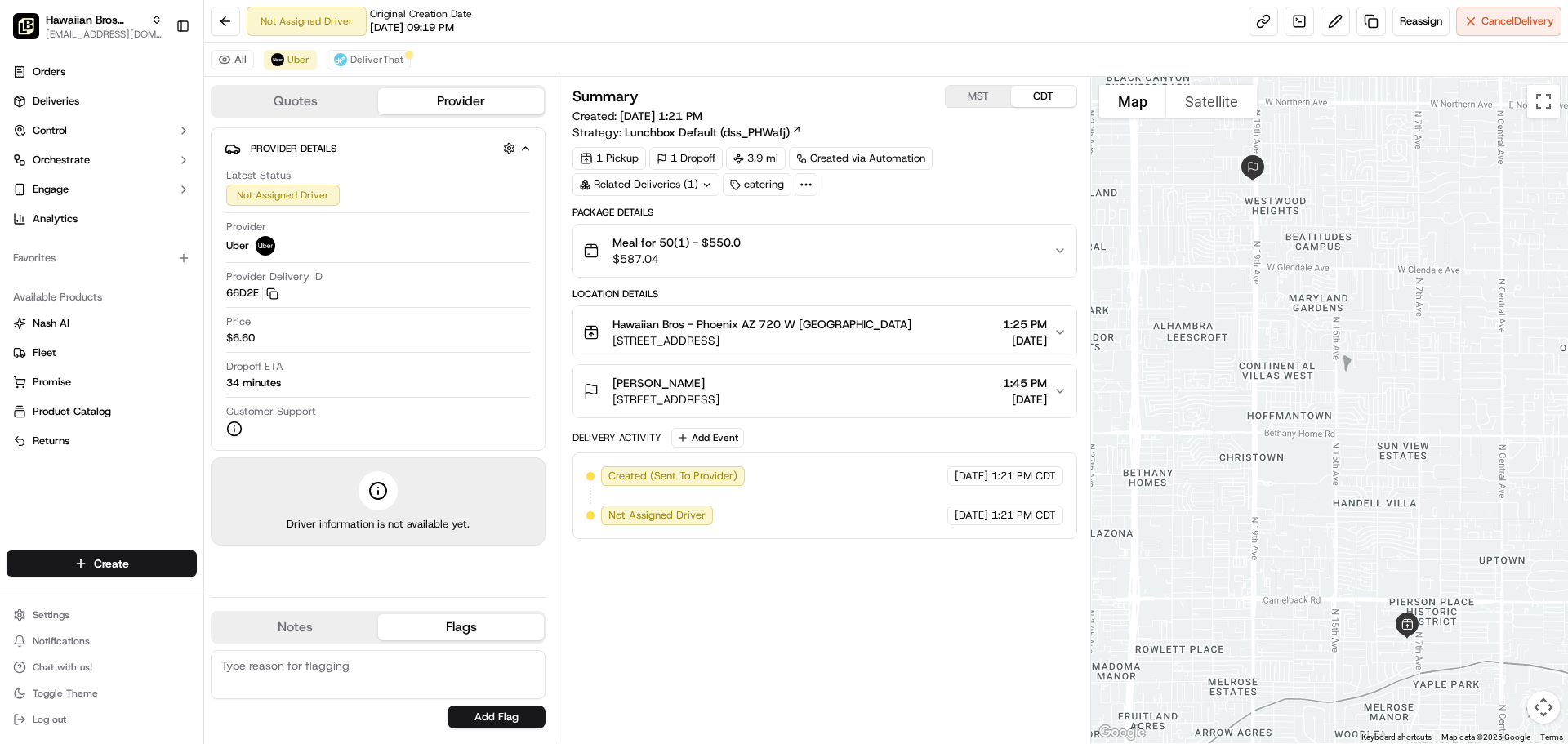
click at [337, 100] on button "Quotes" at bounding box center [295, 101] width 166 height 26
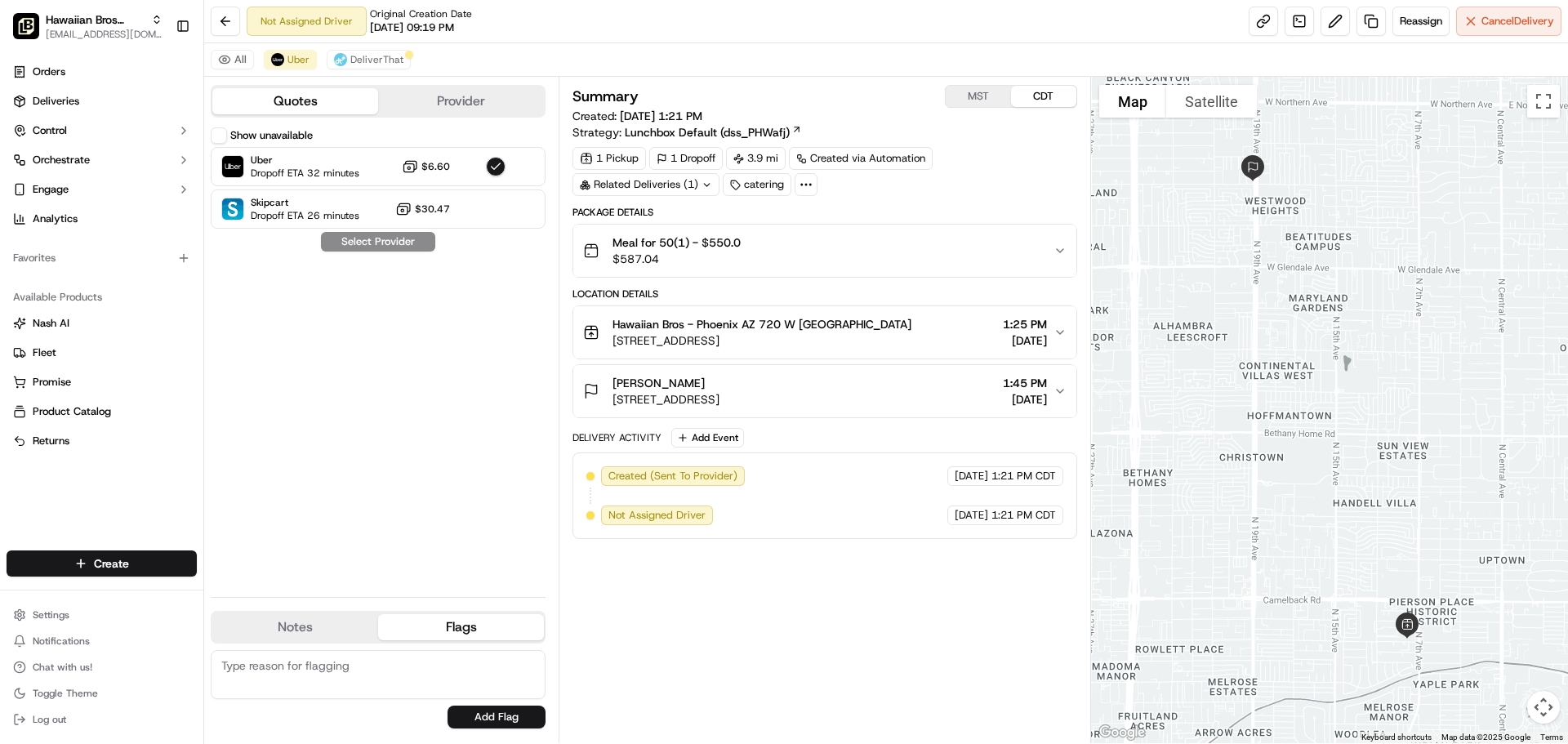
click at [477, 98] on button "Provider" at bounding box center [461, 101] width 166 height 26
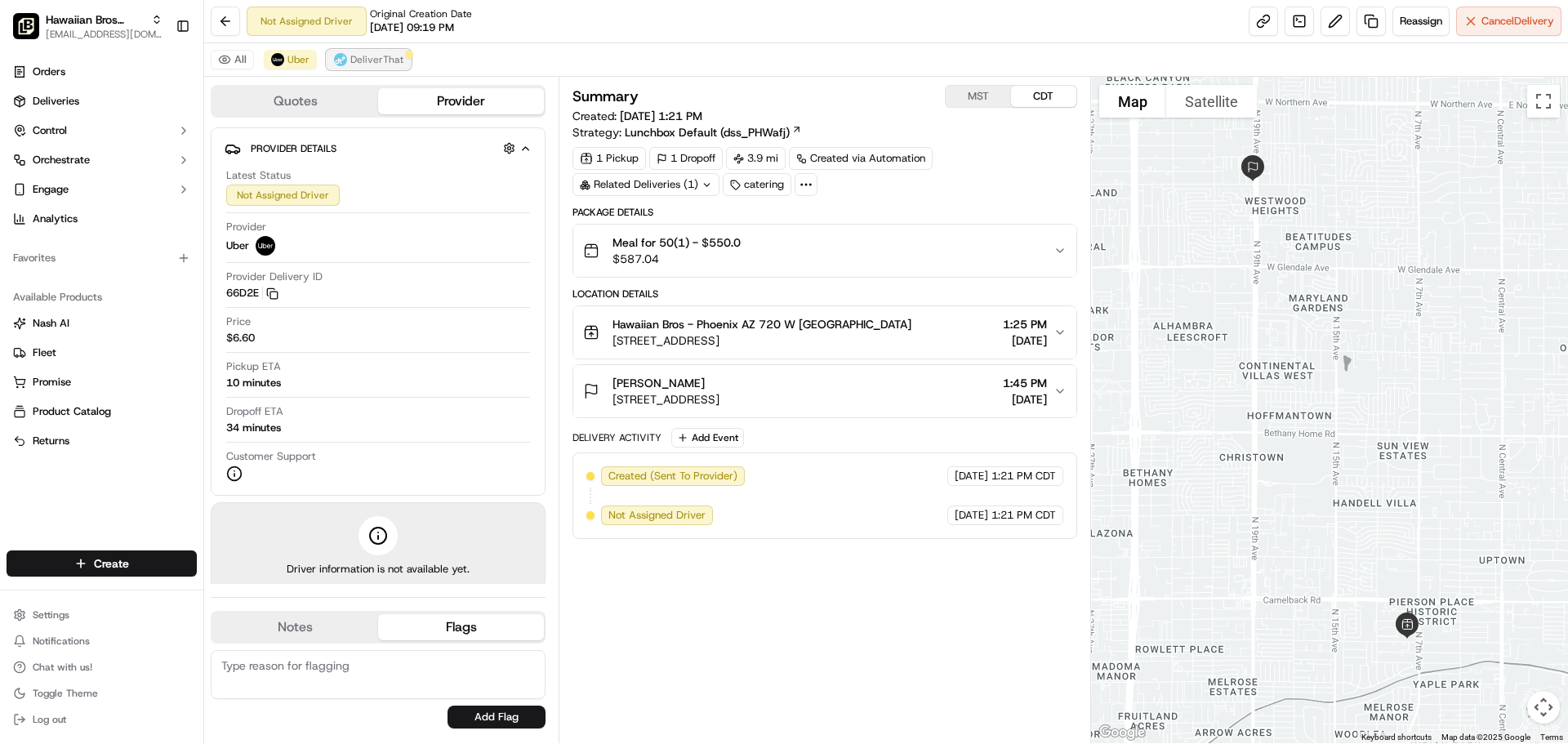
click at [368, 65] on span "DeliverThat" at bounding box center [377, 60] width 53 height 13
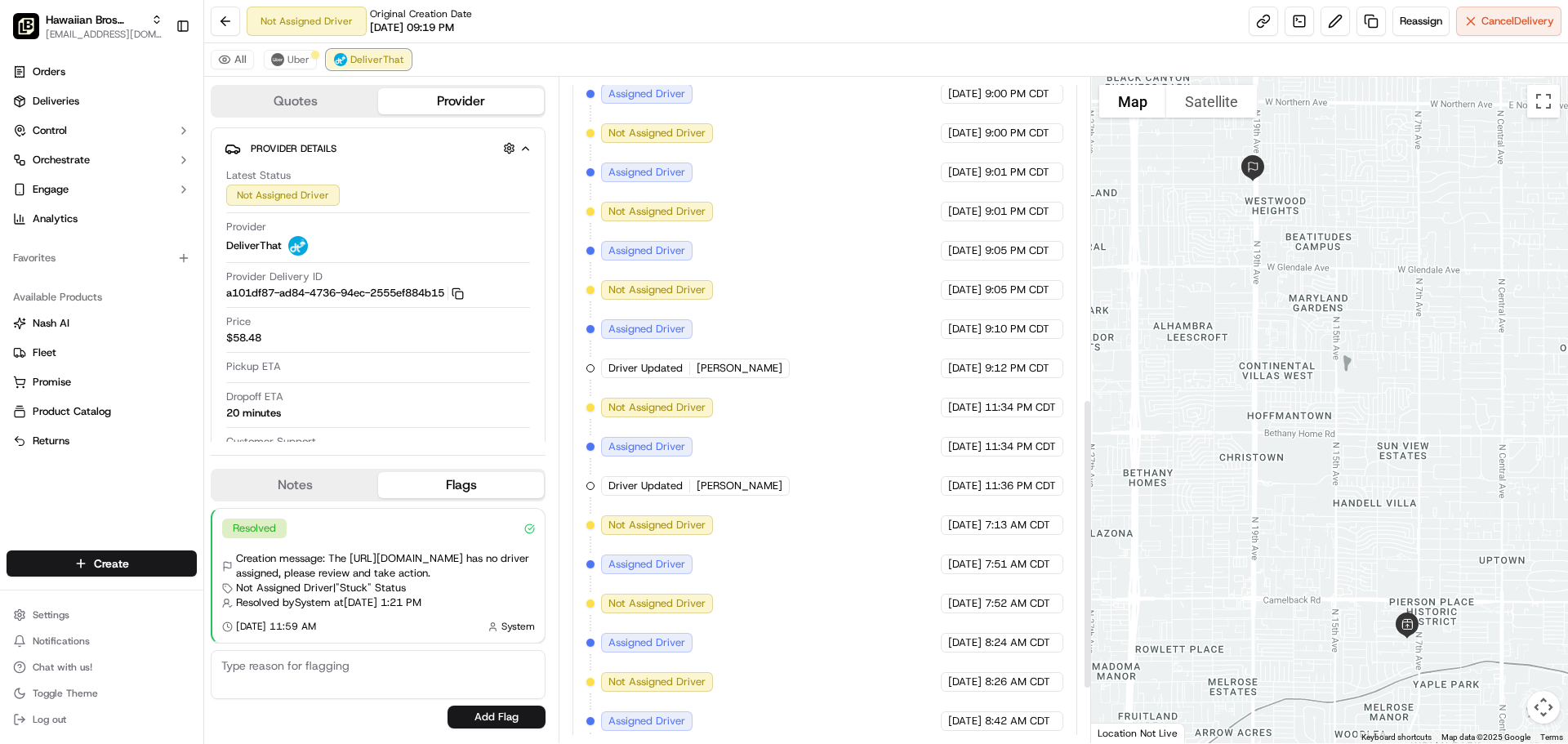
scroll to position [862, 0]
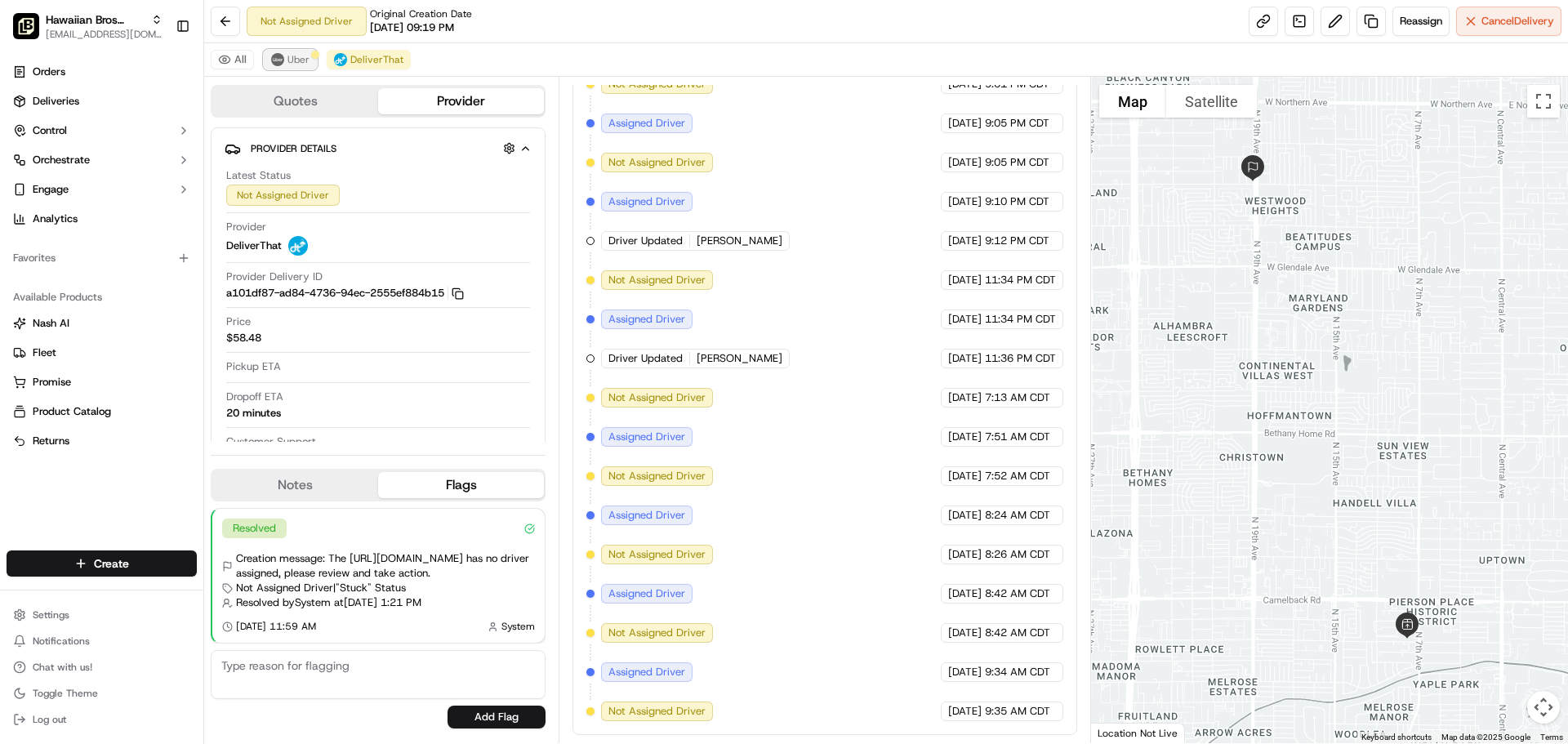
click at [288, 62] on span "Uber" at bounding box center [299, 60] width 22 height 13
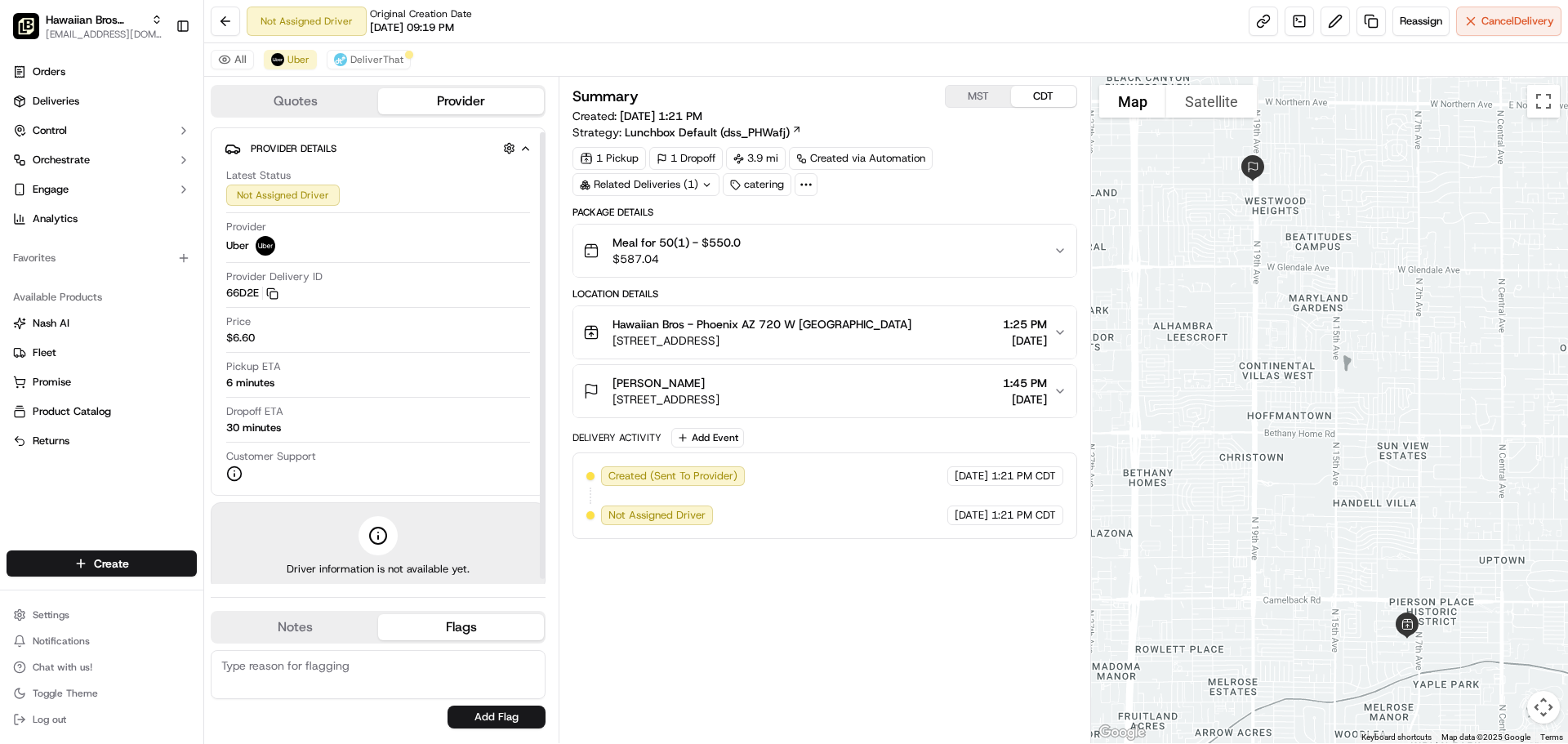
scroll to position [10, 0]
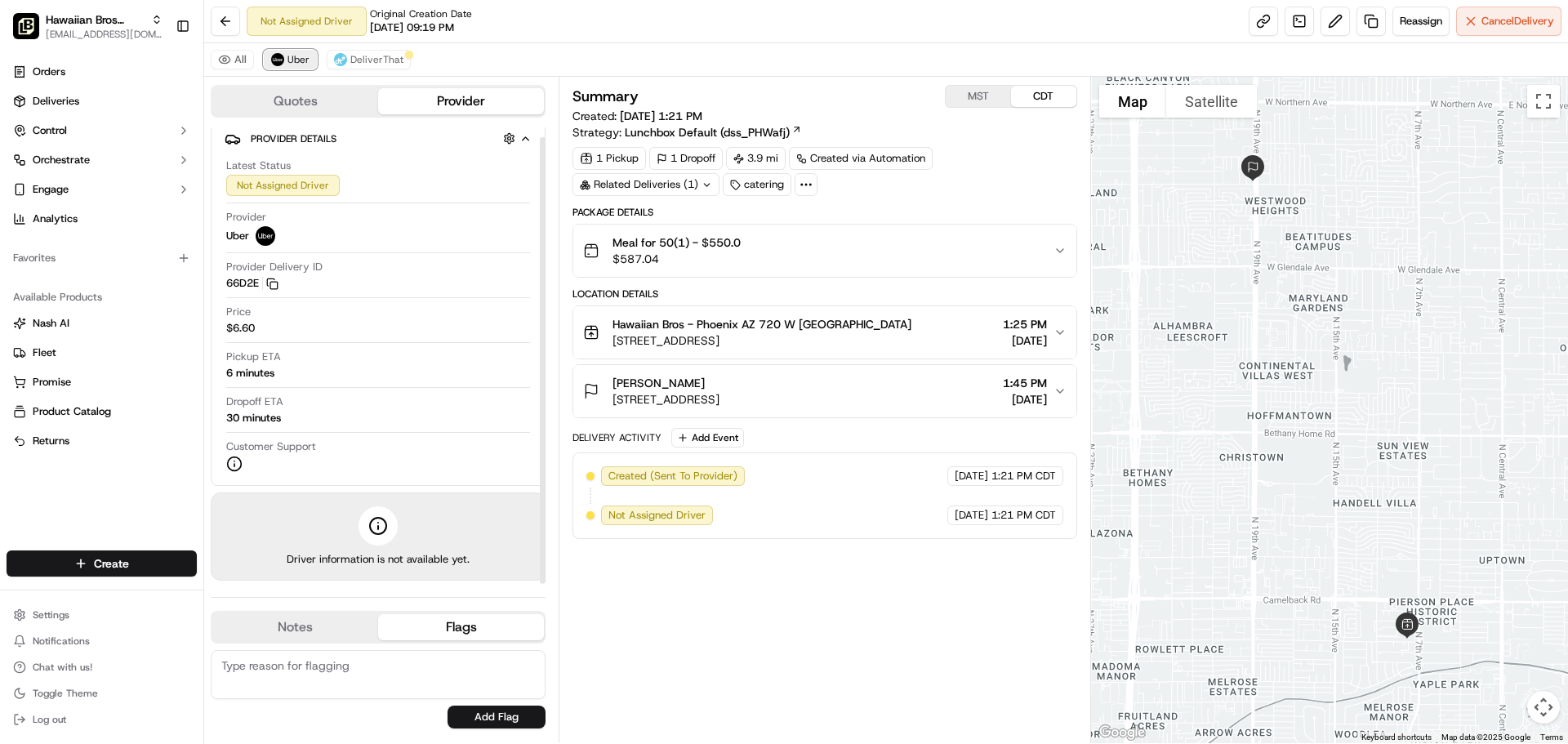
click at [304, 54] on span "Uber" at bounding box center [299, 60] width 22 height 13
click at [348, 58] on button "DeliverThat" at bounding box center [368, 59] width 84 height 19
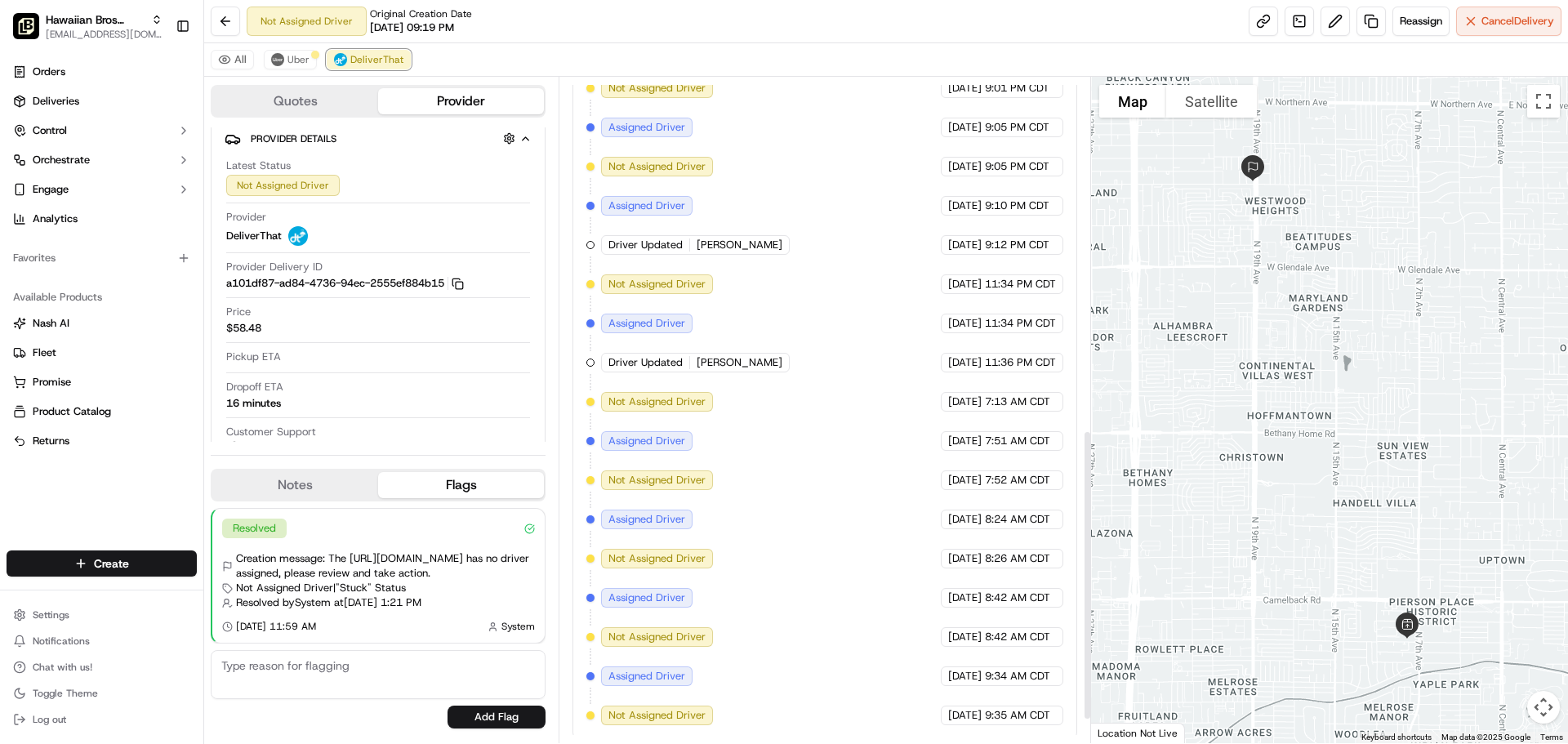
scroll to position [862, 0]
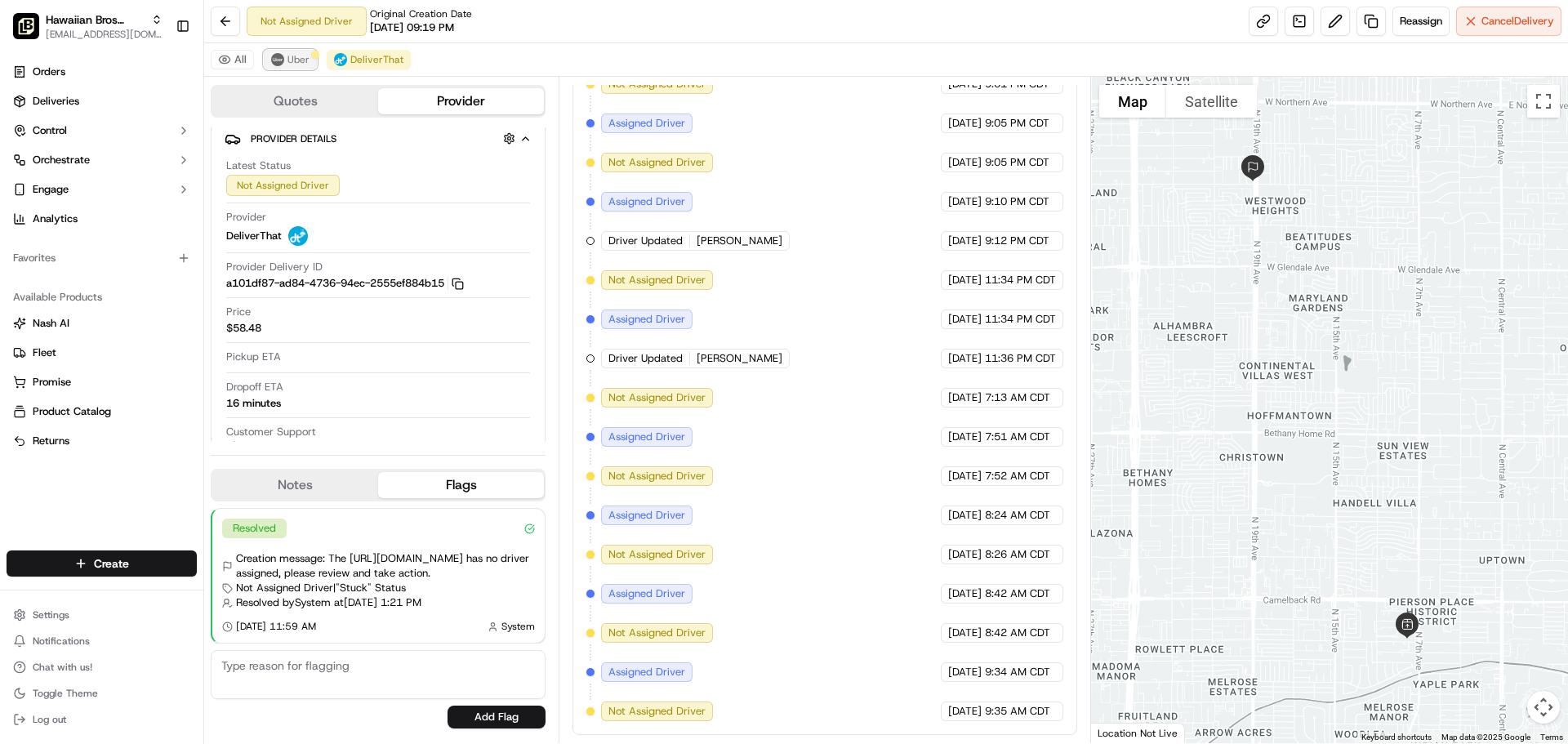
click at [288, 55] on span "Uber" at bounding box center [299, 60] width 22 height 13
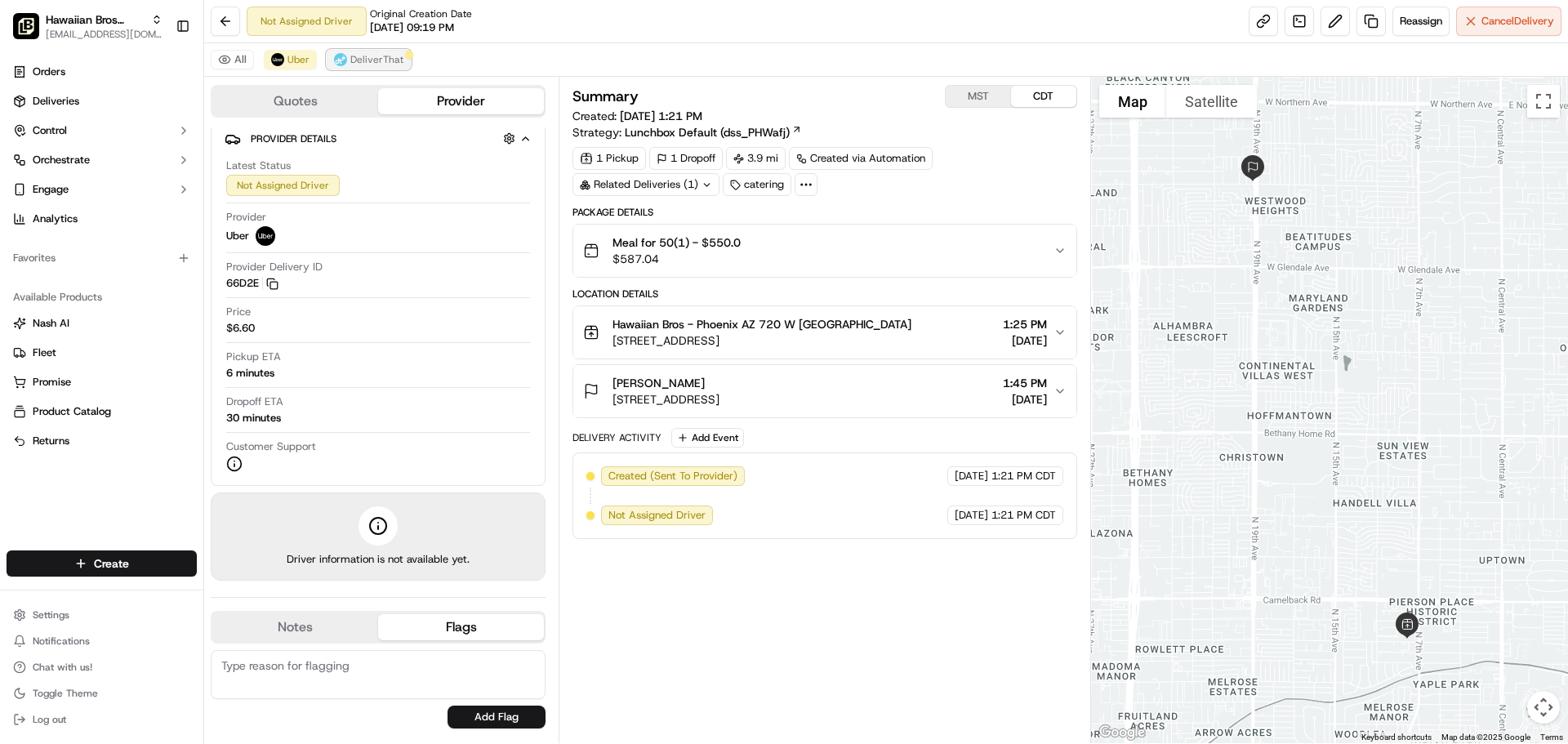
click at [382, 66] on button "DeliverThat" at bounding box center [368, 59] width 84 height 19
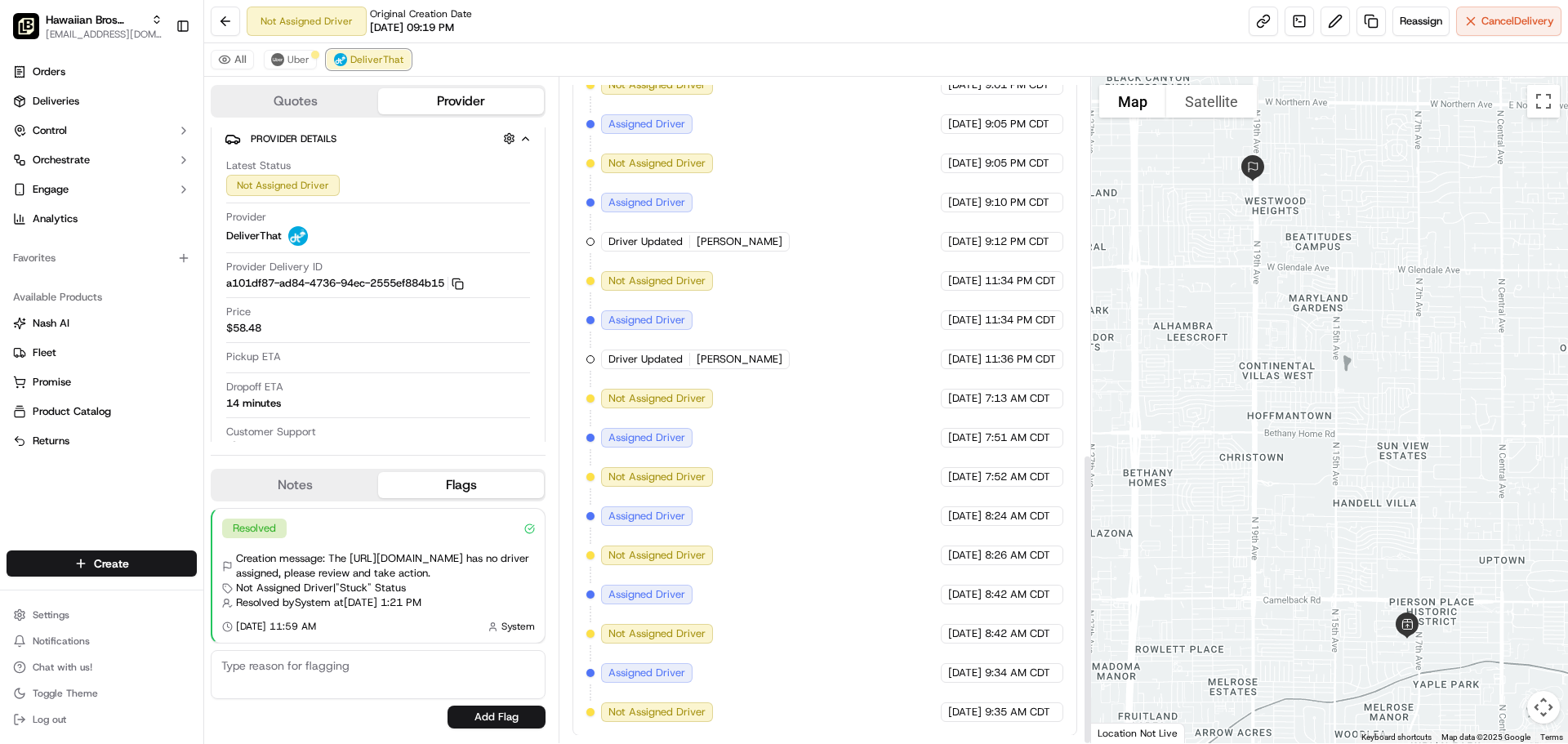
scroll to position [862, 0]
click at [262, 60] on div "All Uber DeliverThat" at bounding box center [886, 60] width 1364 height 34
click at [277, 60] on img at bounding box center [278, 60] width 13 height 13
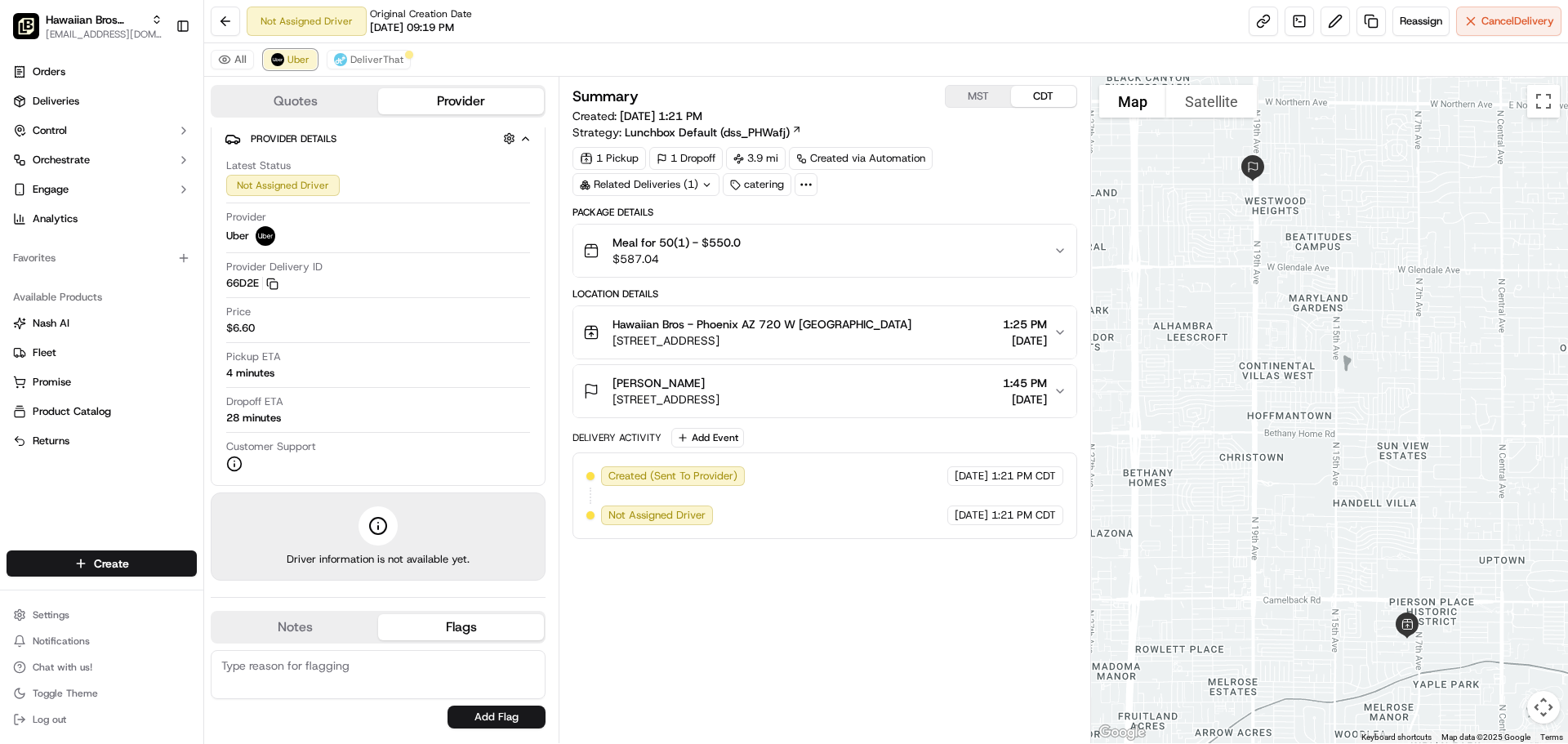
scroll to position [0, 0]
click at [349, 69] on button "DeliverThat" at bounding box center [368, 59] width 84 height 19
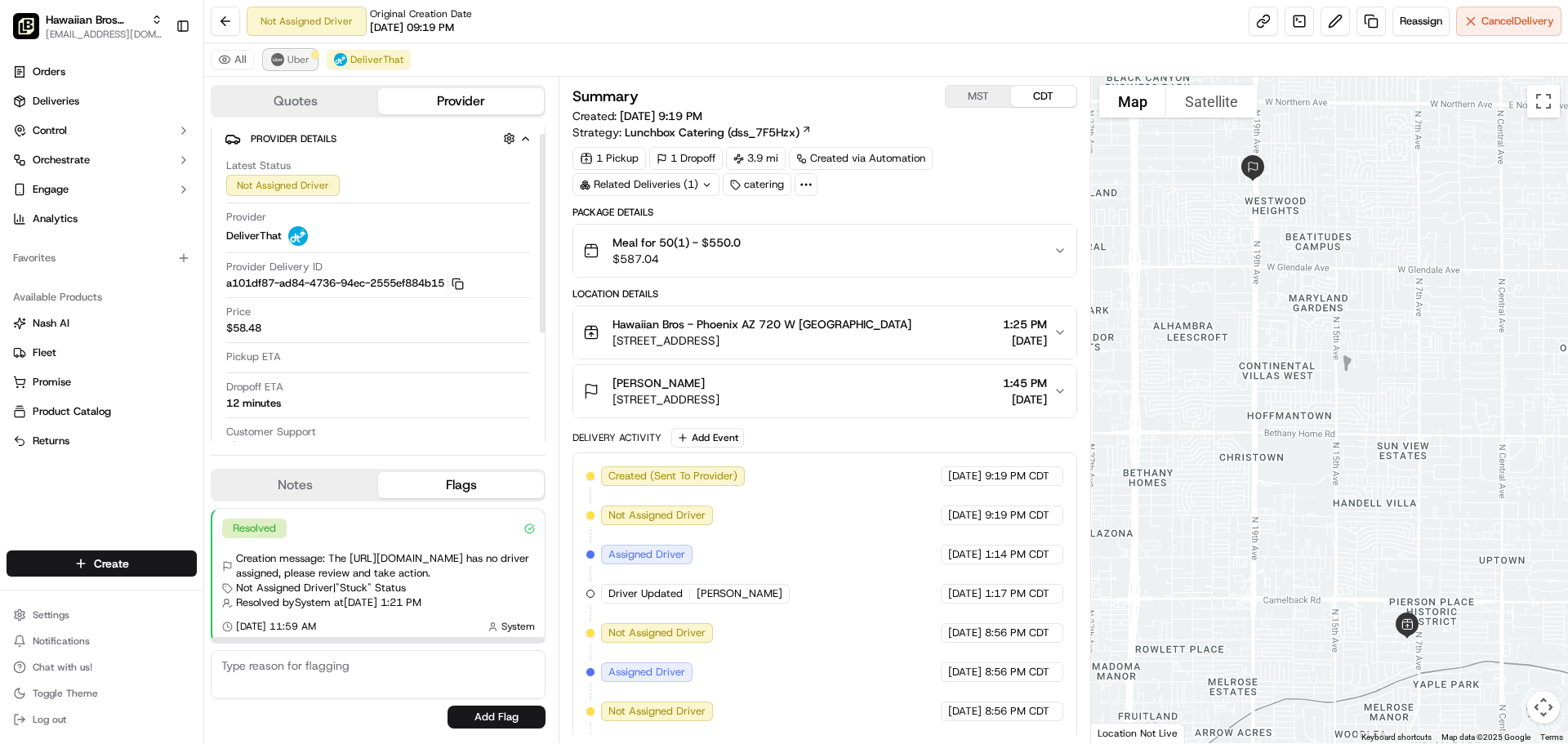
click at [289, 64] on span "Uber" at bounding box center [299, 60] width 22 height 13
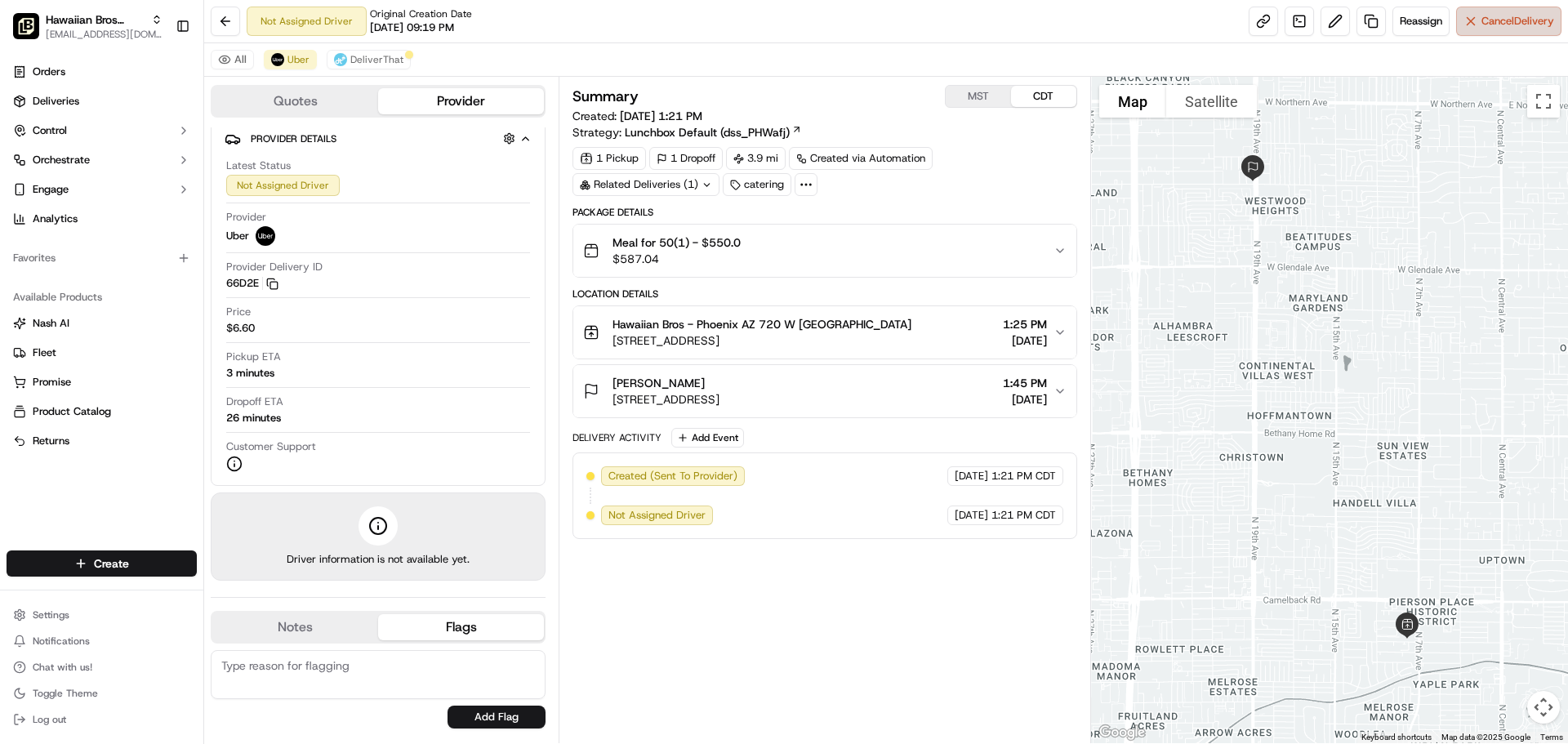
click at [1473, 13] on button "Cancel Delivery" at bounding box center [1509, 21] width 106 height 29
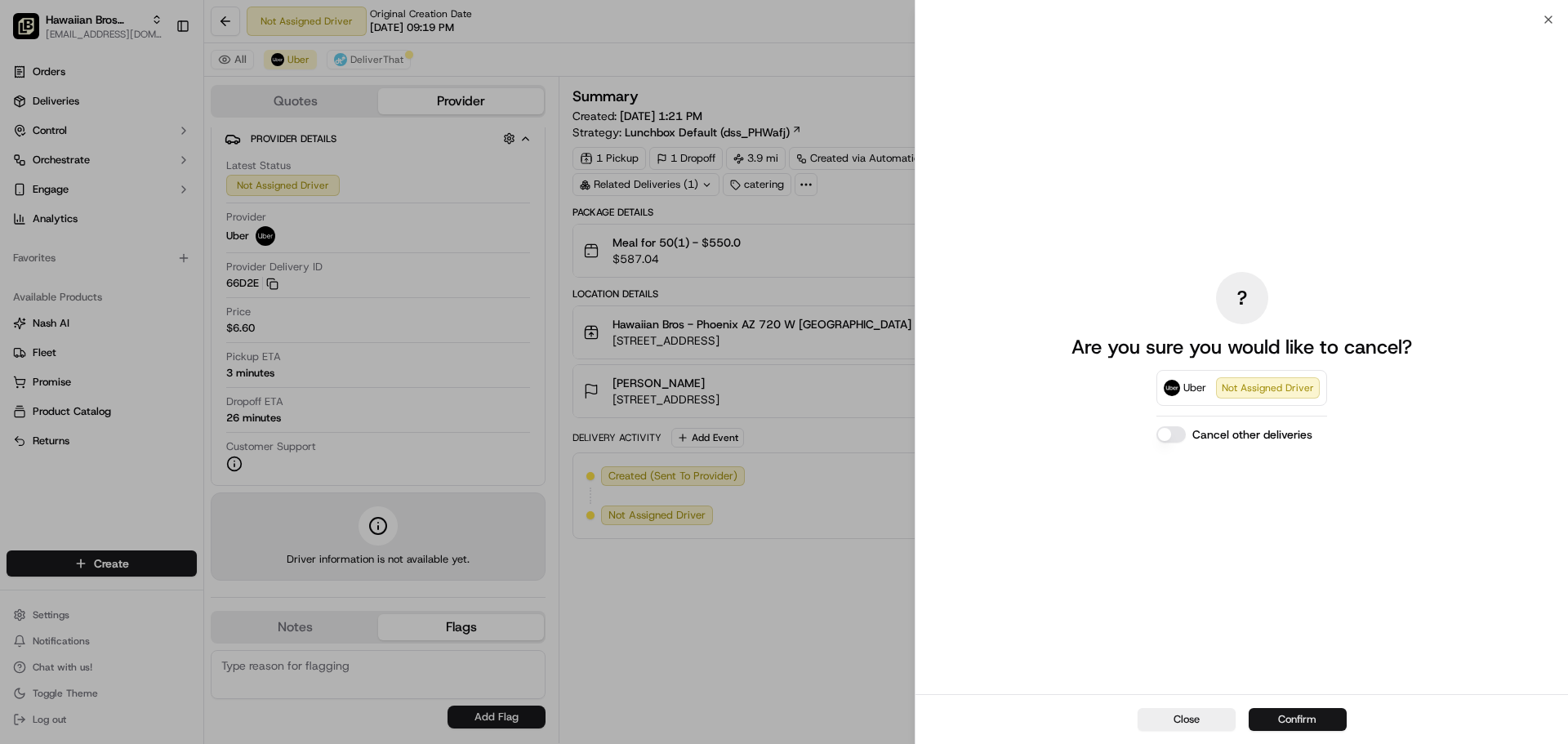
click at [1322, 721] on button "Confirm" at bounding box center [1298, 719] width 98 height 23
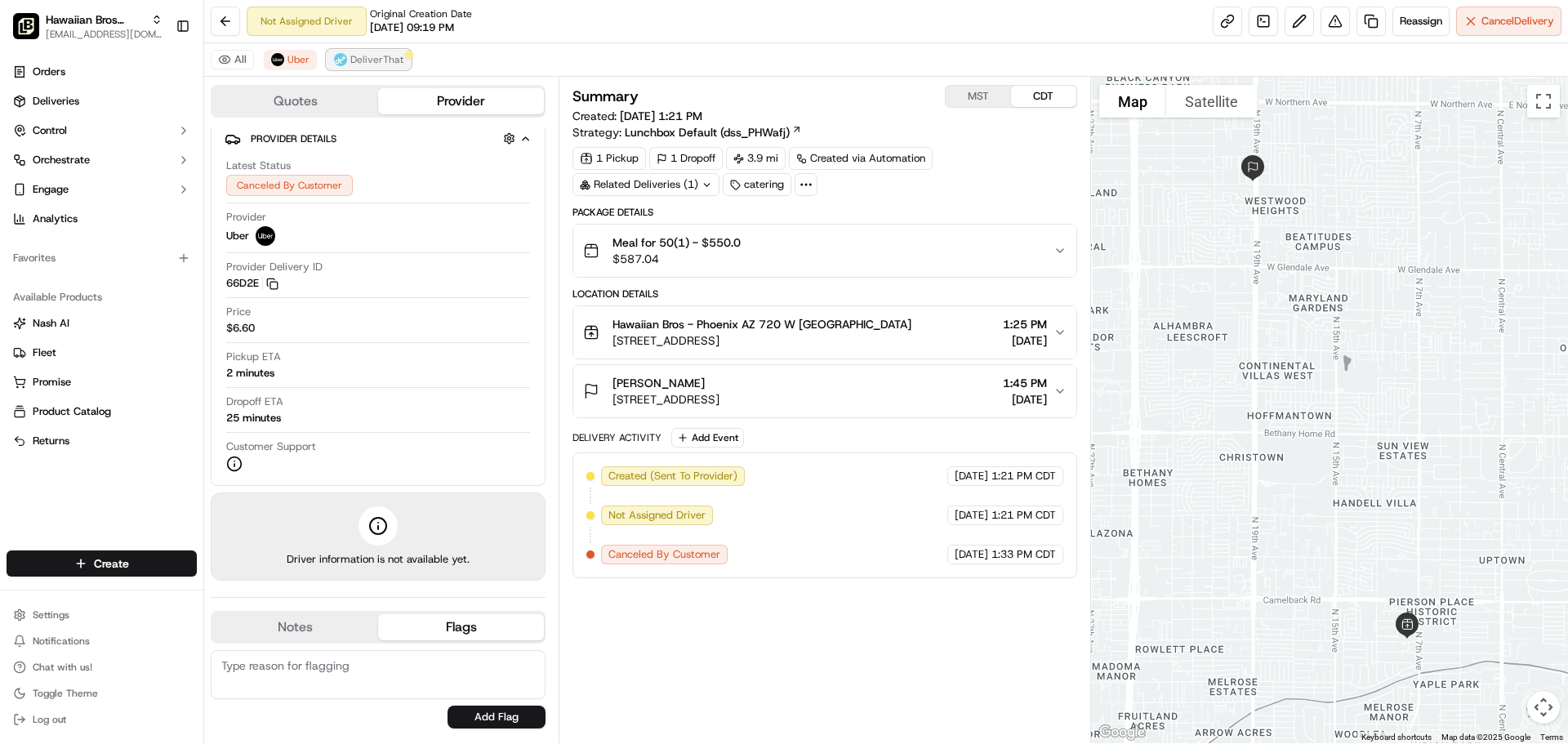
click at [383, 63] on span "DeliverThat" at bounding box center [377, 60] width 53 height 13
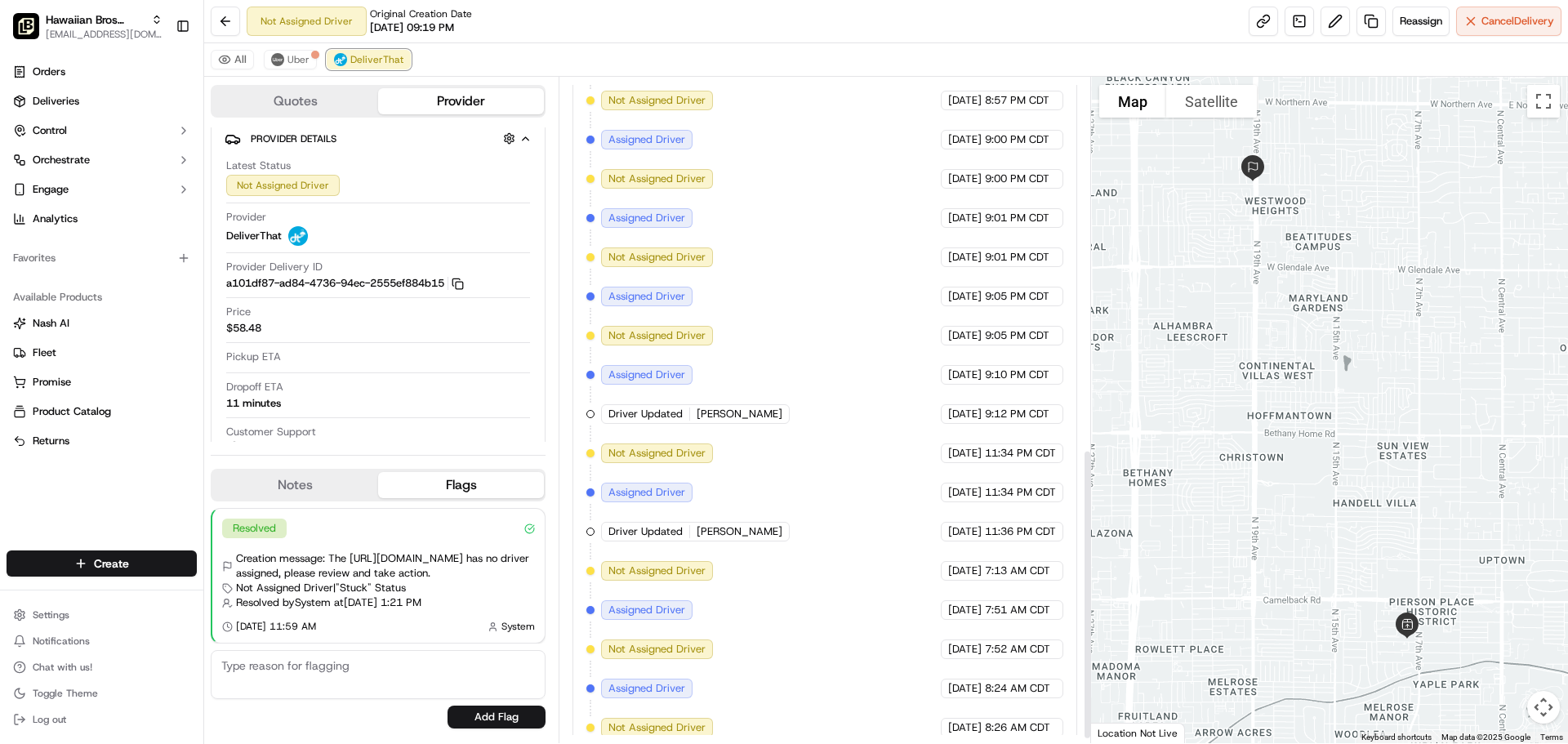
scroll to position [862, 0]
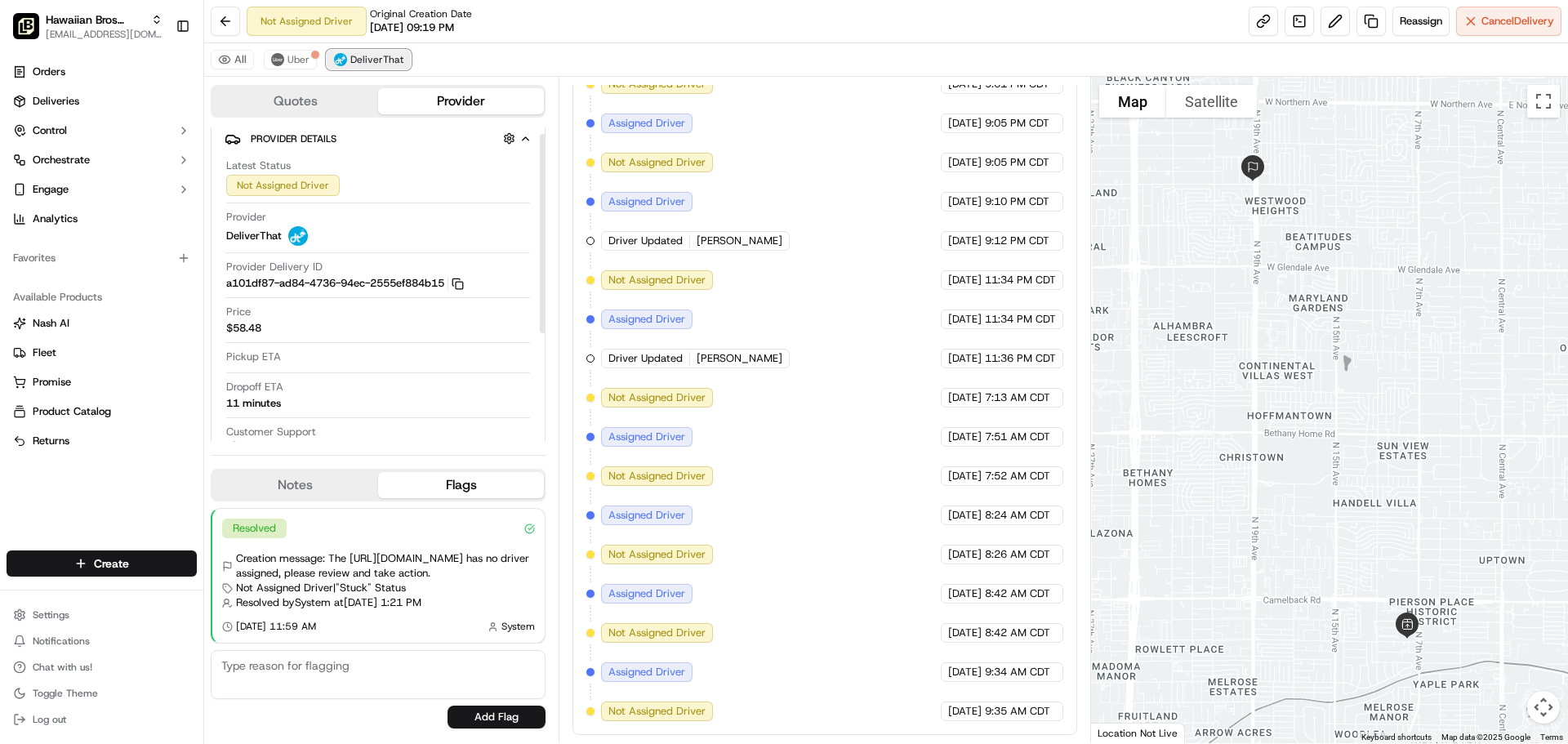
click at [366, 65] on span "DeliverThat" at bounding box center [377, 60] width 53 height 13
click at [239, 60] on button "All" at bounding box center [232, 59] width 44 height 19
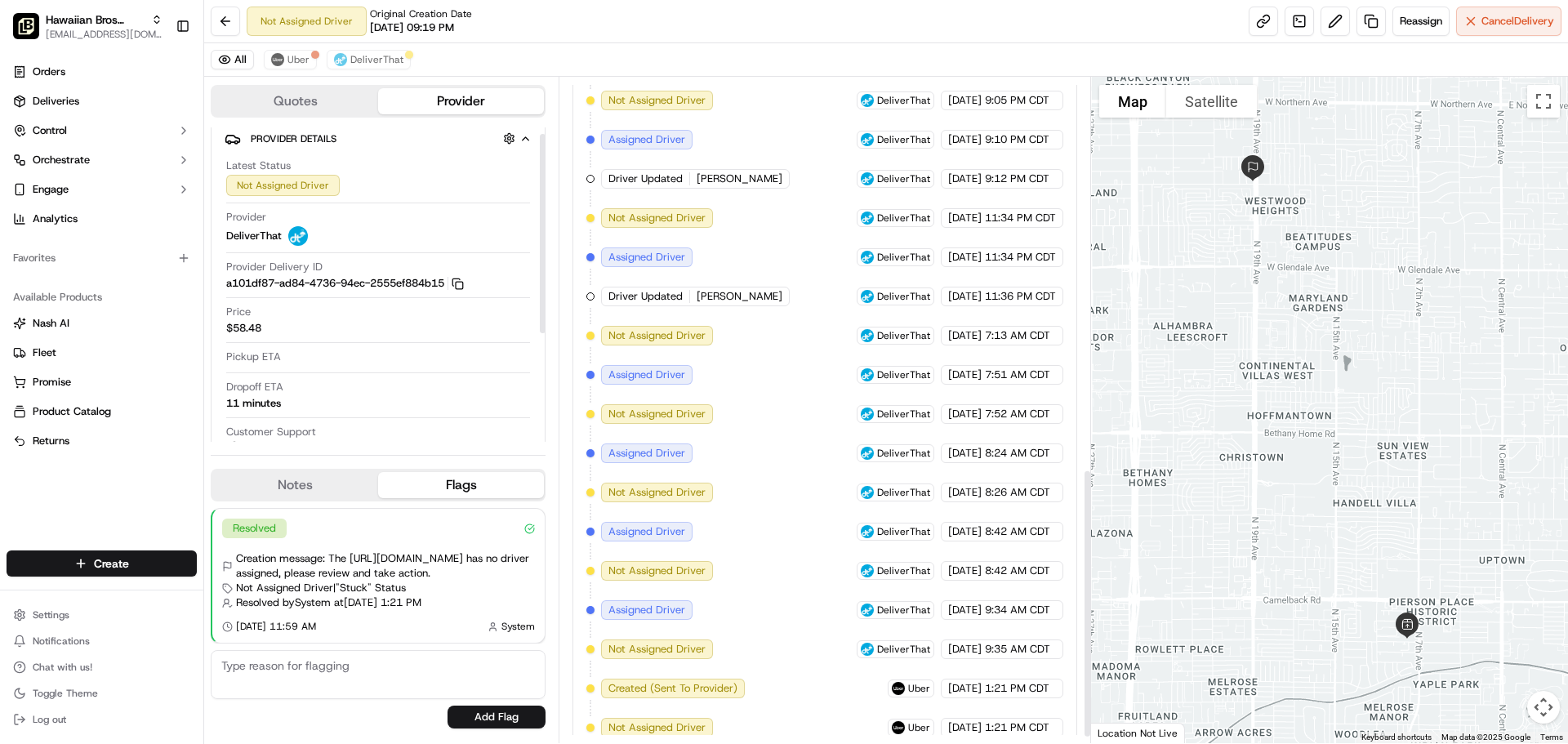
scroll to position [980, 0]
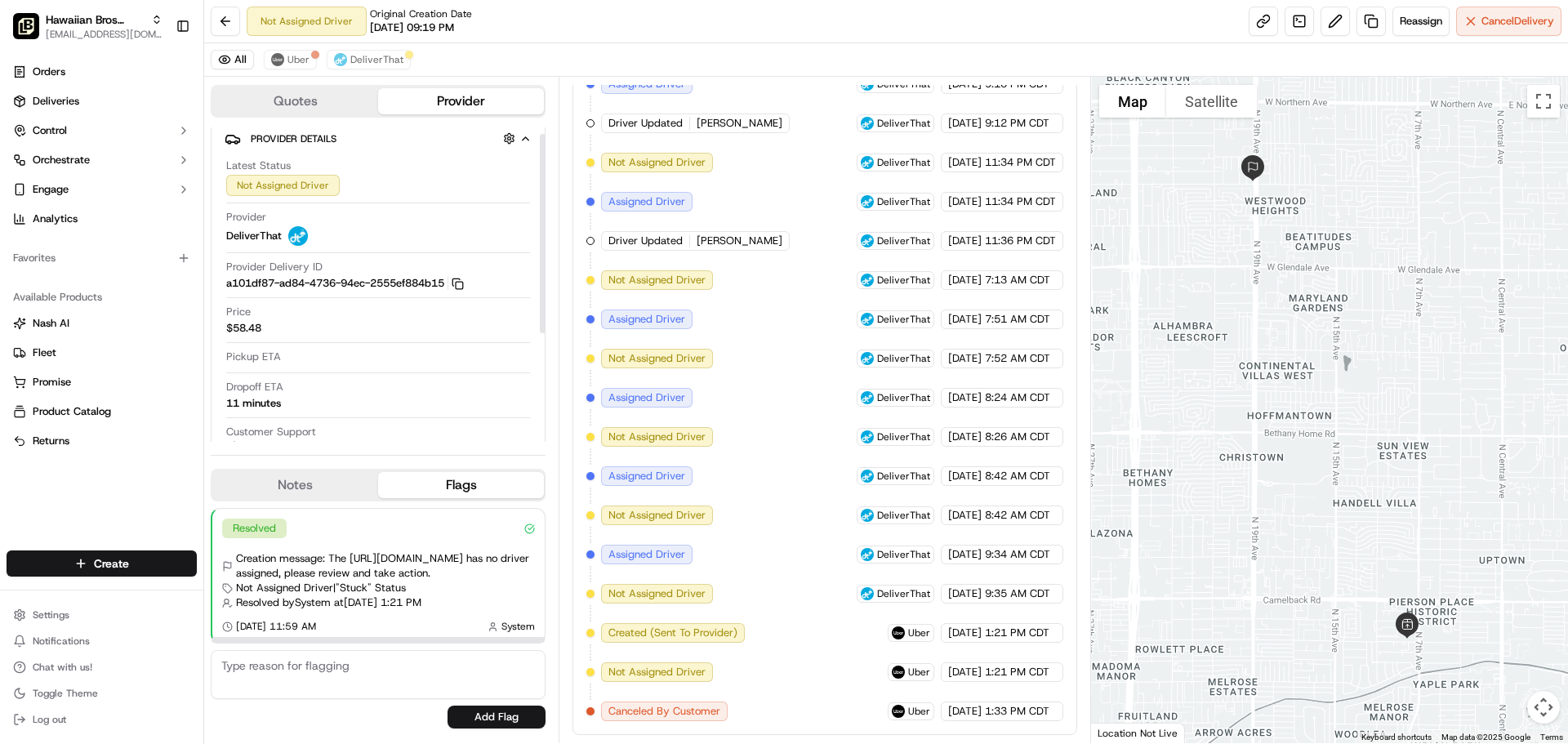
click at [344, 102] on button "Quotes" at bounding box center [295, 101] width 166 height 26
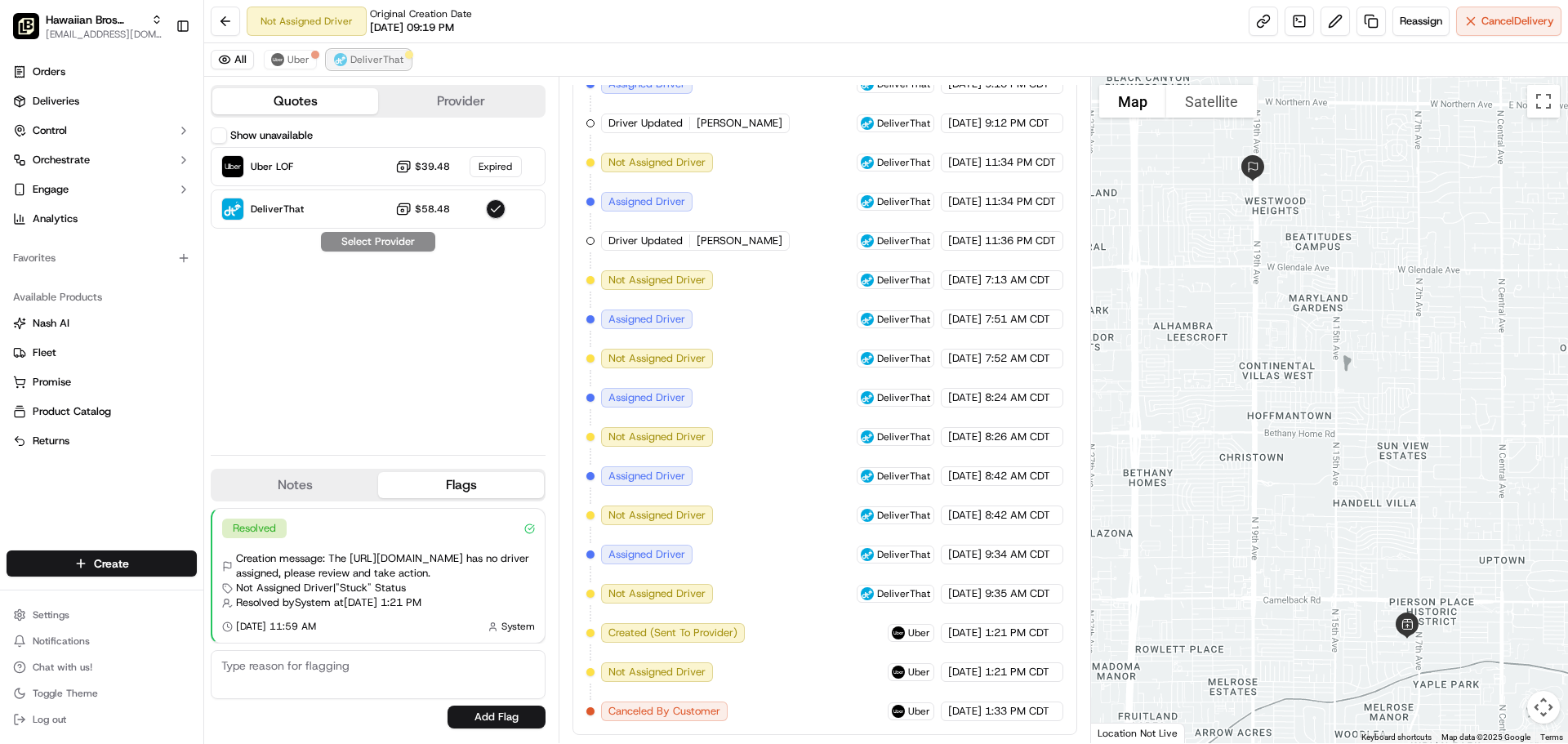
click at [353, 55] on span "DeliverThat" at bounding box center [377, 60] width 53 height 13
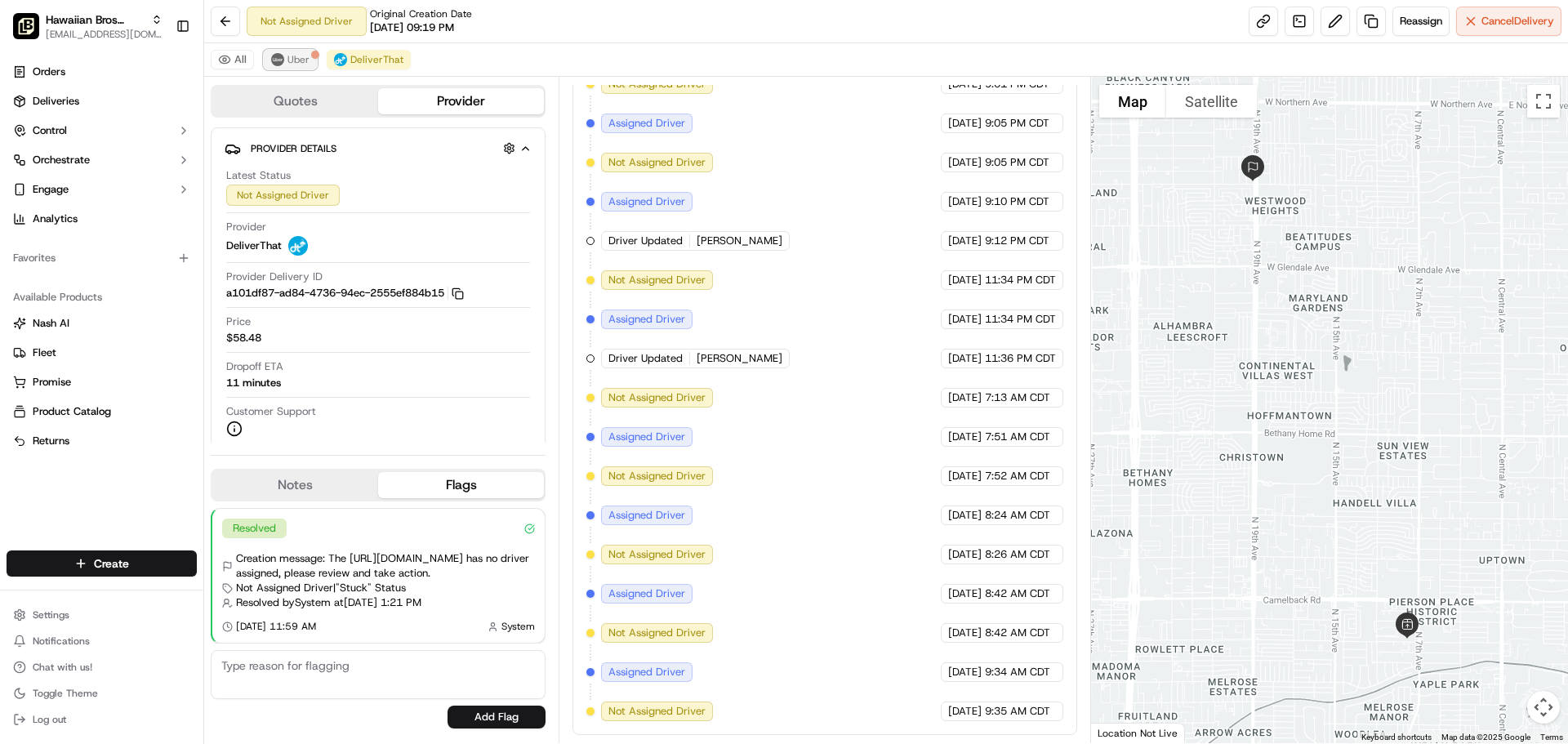
click at [284, 69] on button "Uber" at bounding box center [289, 59] width 53 height 19
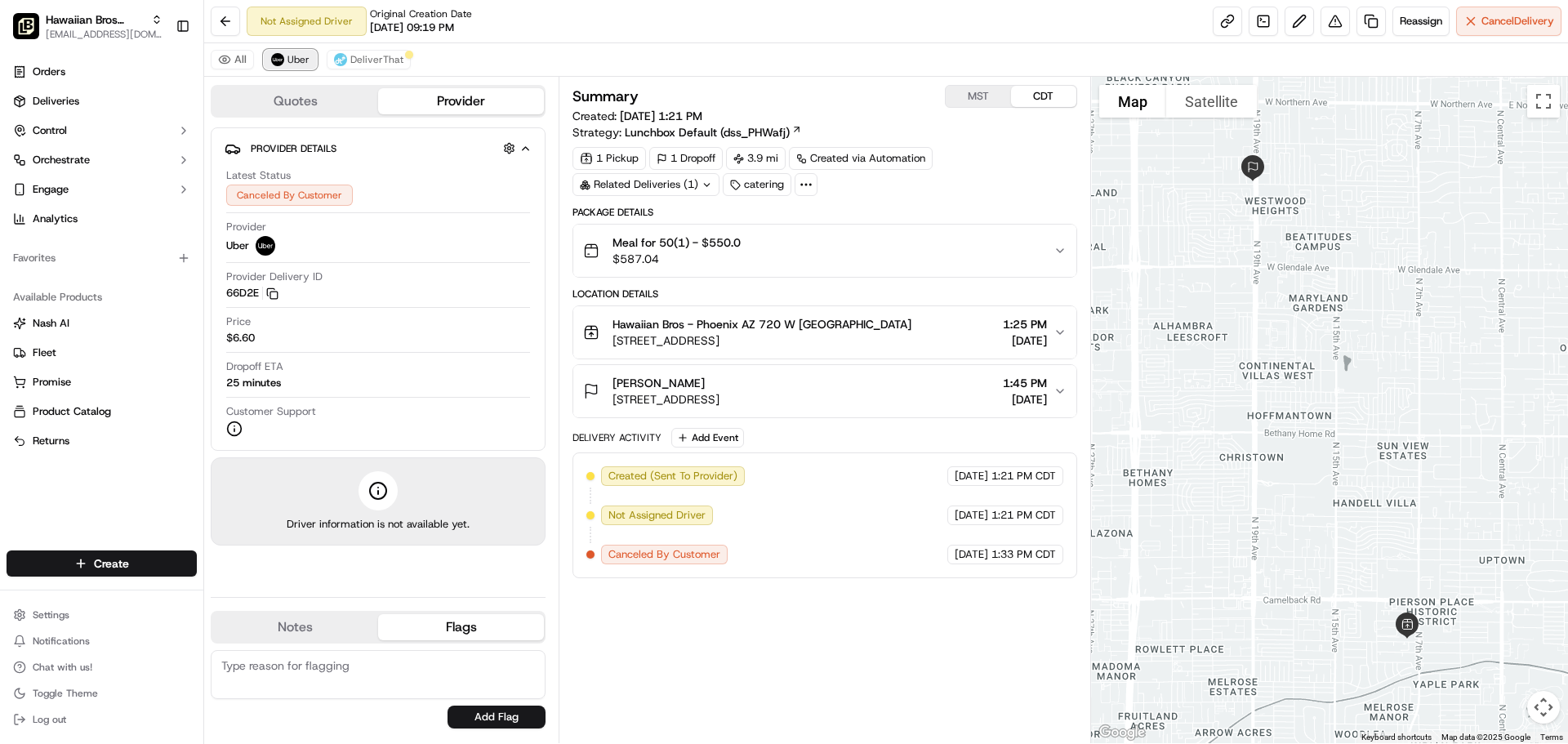
scroll to position [0, 0]
click at [387, 674] on textarea at bounding box center [378, 674] width 335 height 49
type textarea "N"
type textarea "D"
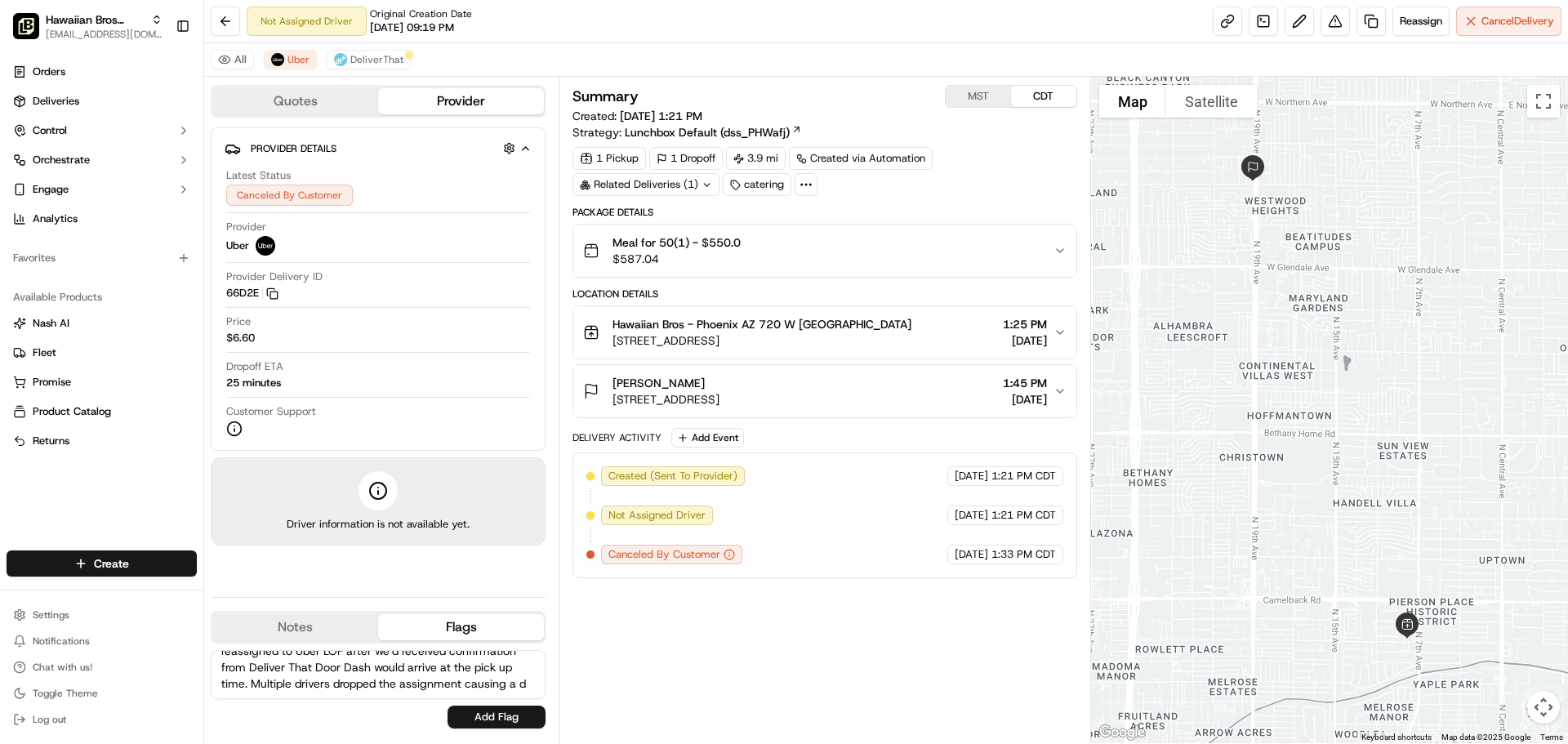
scroll to position [40, 0]
type textarea "Needs to be challenged- No driver assigned, system reassigned to Uber LOF after…"
click at [454, 713] on button "Add Flag" at bounding box center [497, 716] width 98 height 23
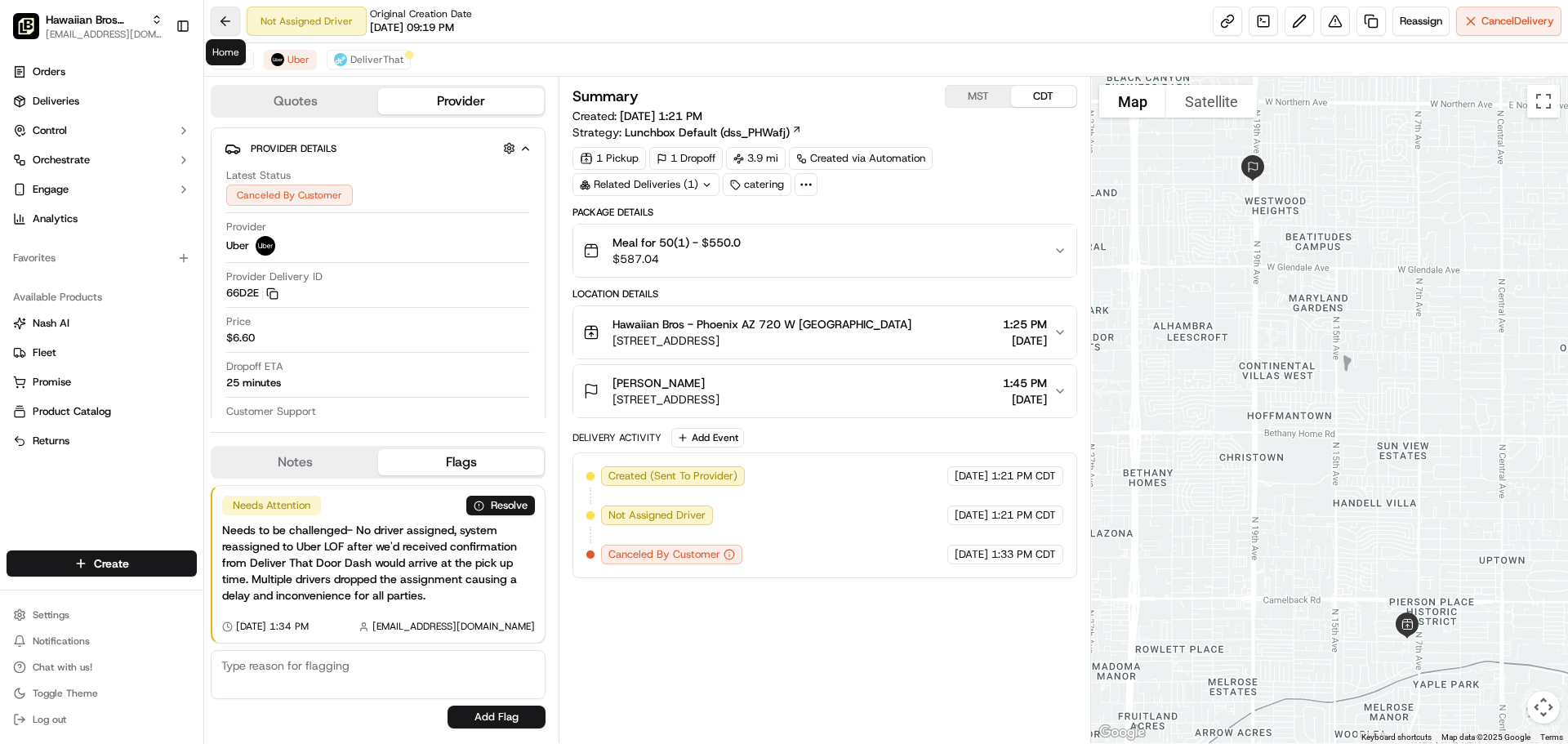
click at [213, 27] on button at bounding box center [225, 21] width 29 height 29
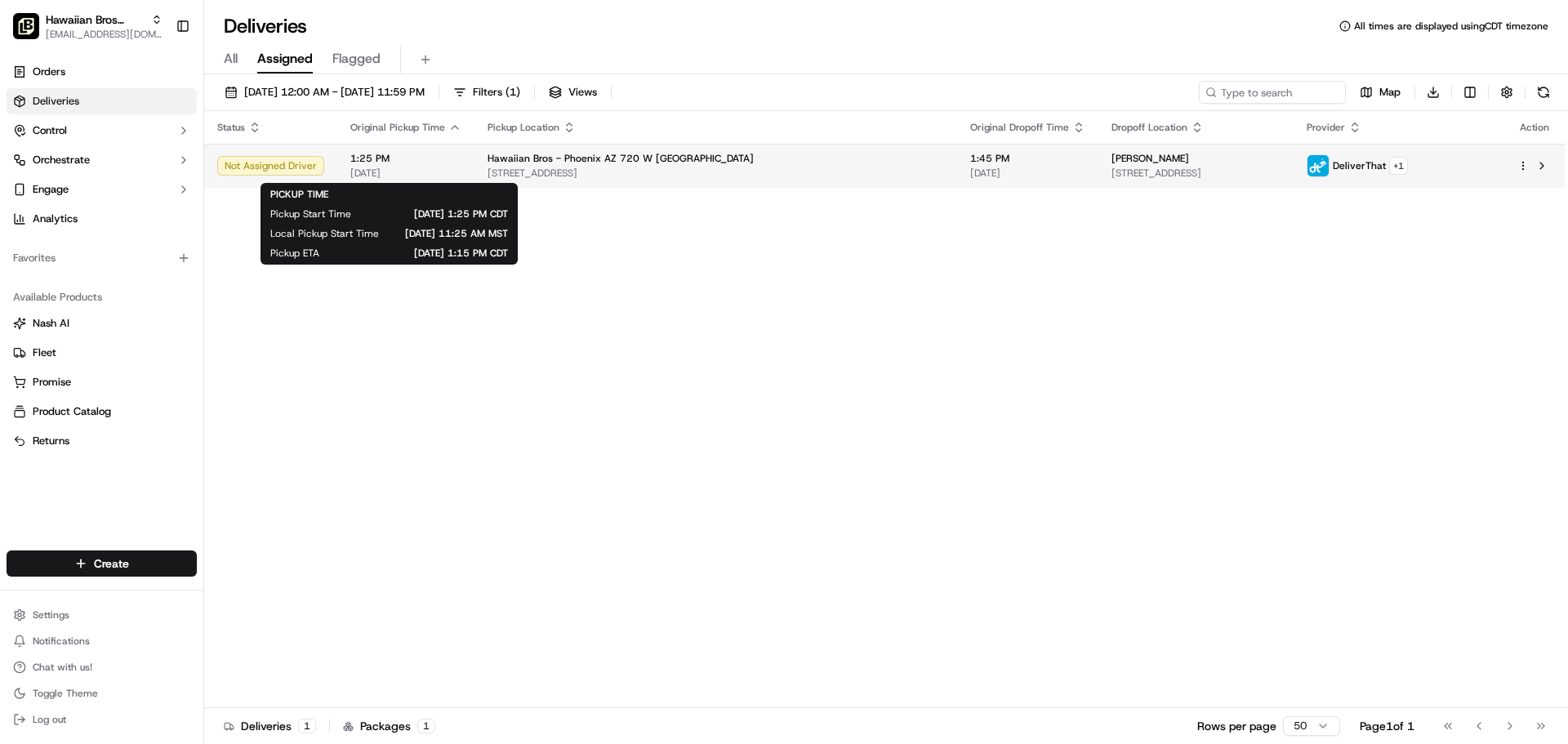
click at [451, 171] on span "[DATE]" at bounding box center [406, 174] width 111 height 13
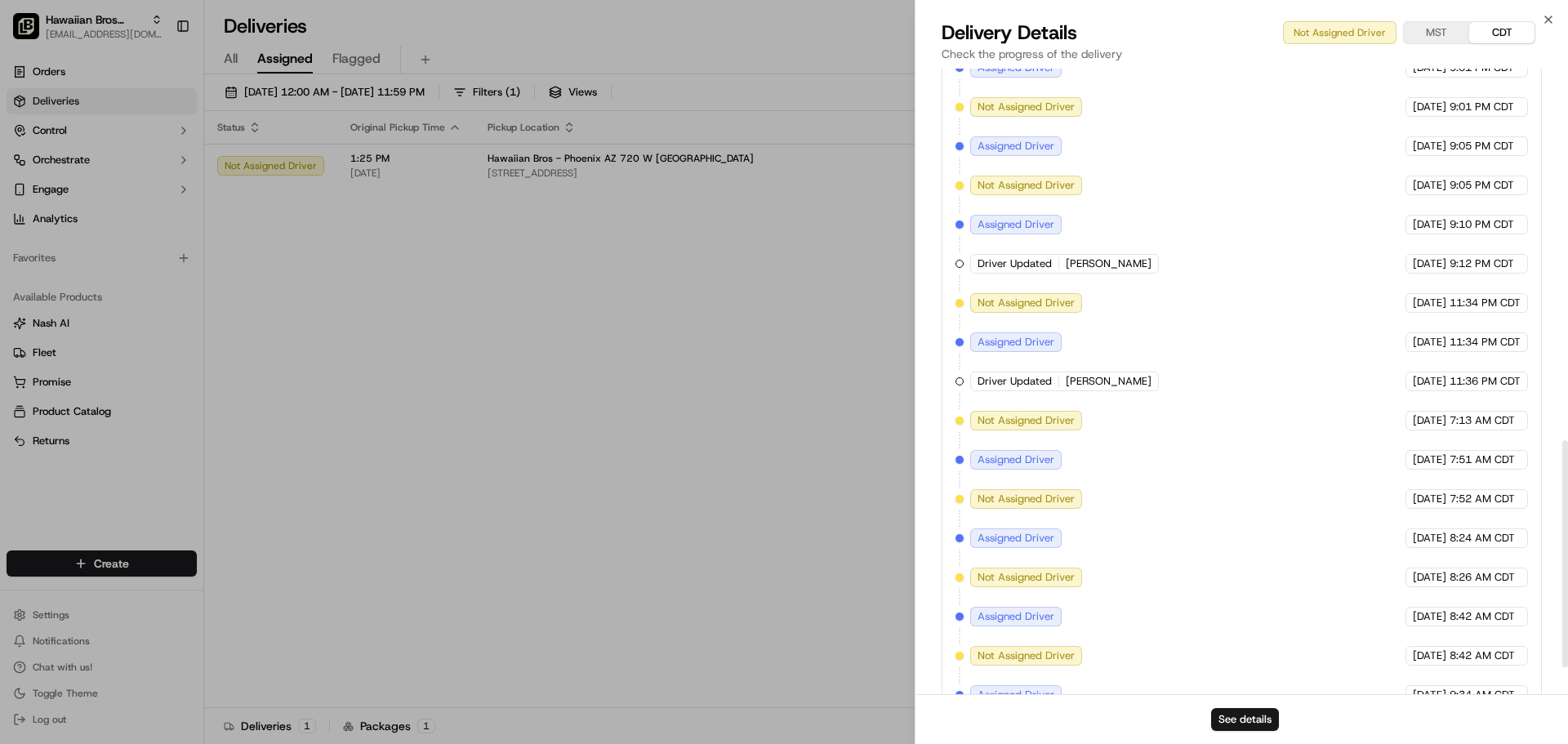
scroll to position [1098, 0]
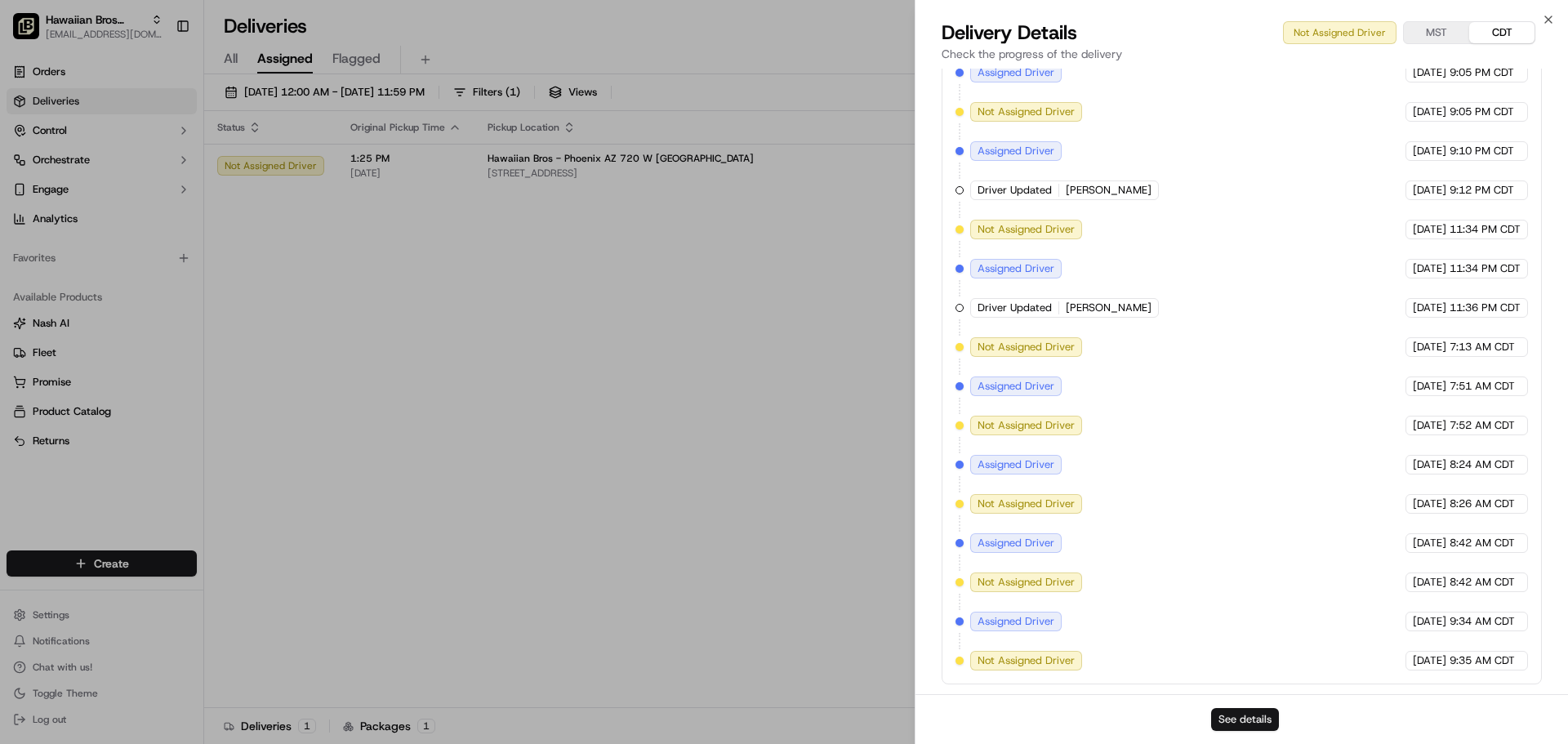
click at [1256, 710] on button "See details" at bounding box center [1245, 719] width 68 height 23
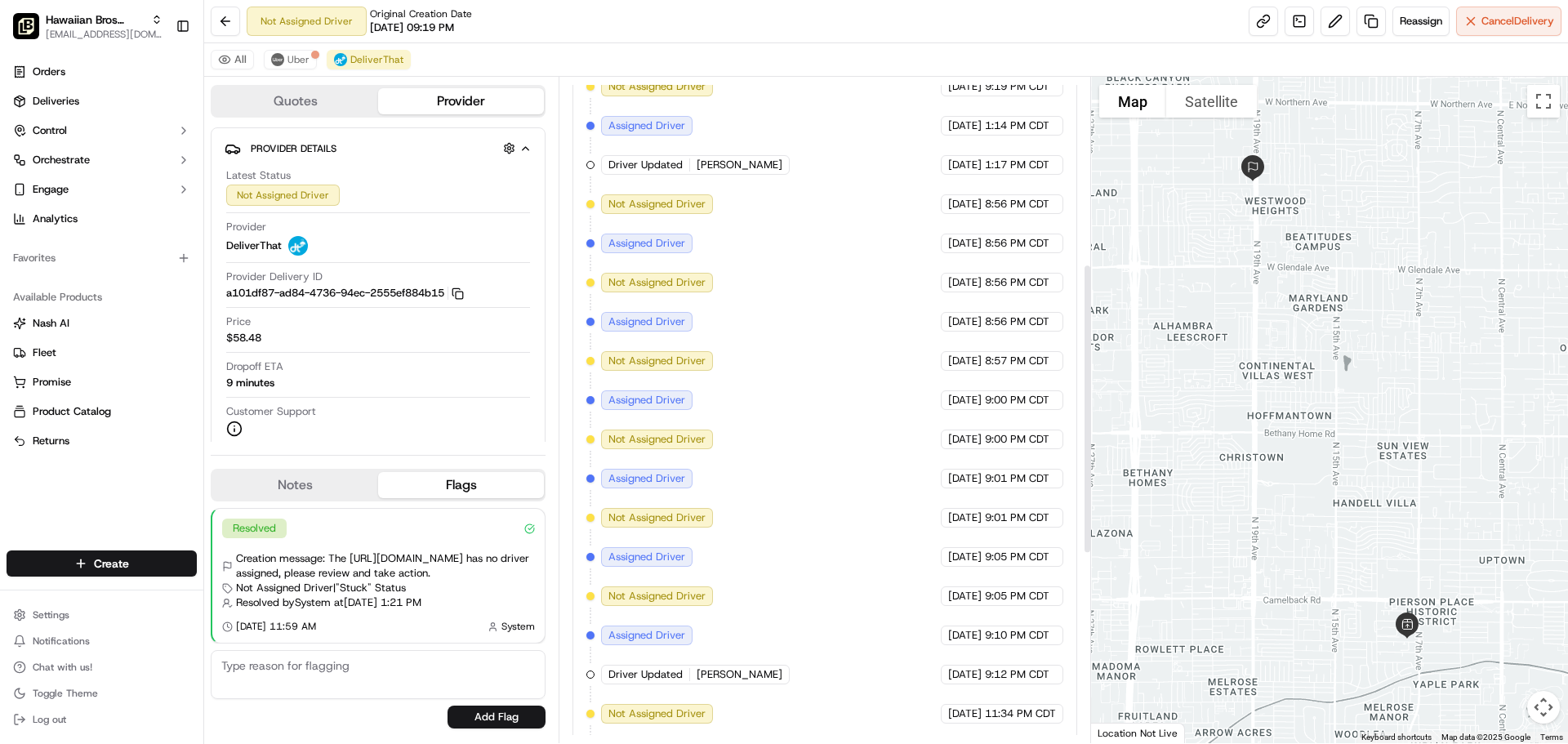
scroll to position [291, 0]
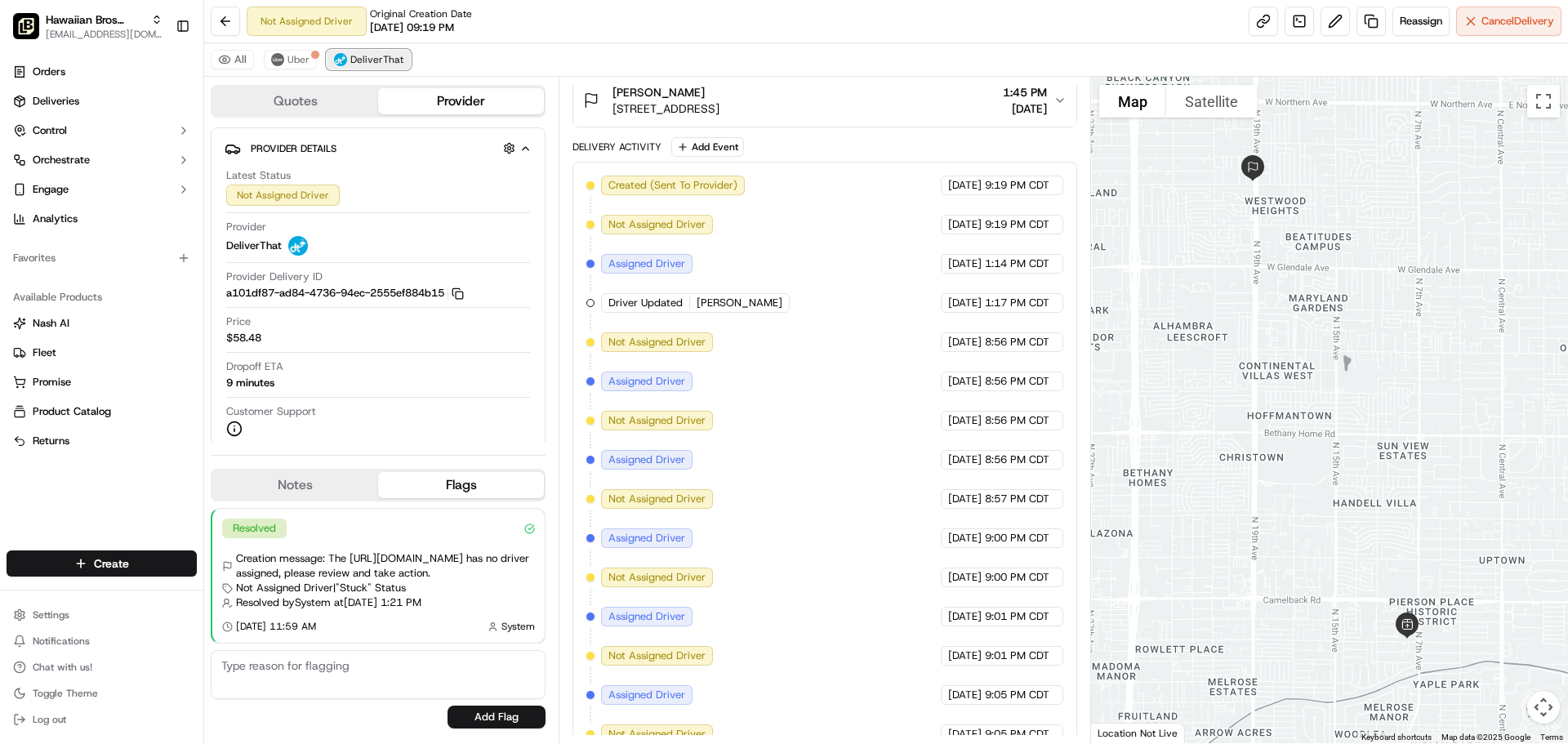
click at [383, 61] on span "DeliverThat" at bounding box center [377, 60] width 53 height 13
click at [300, 55] on span "Uber" at bounding box center [299, 60] width 22 height 13
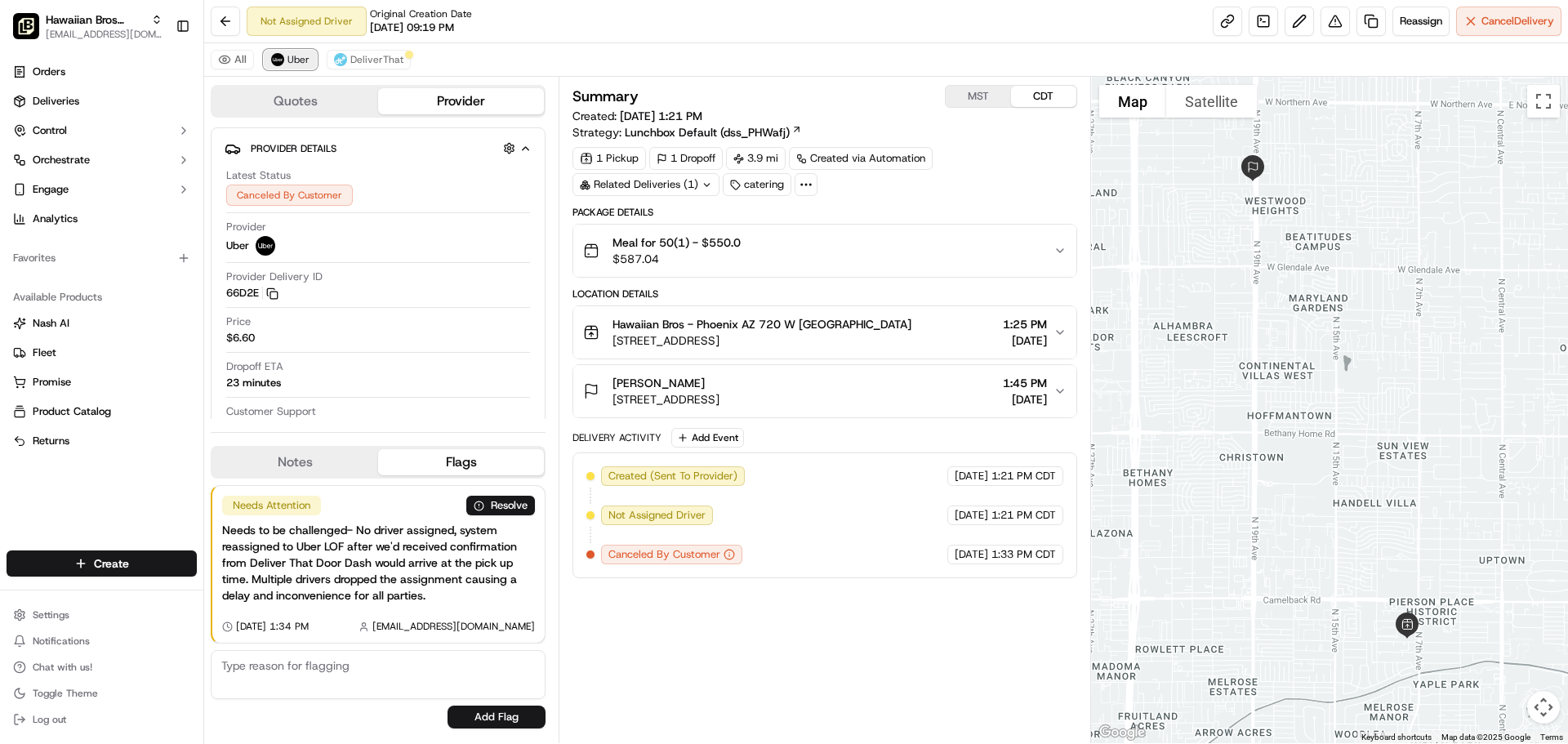
scroll to position [0, 0]
click at [357, 58] on span "DeliverThat" at bounding box center [377, 60] width 53 height 13
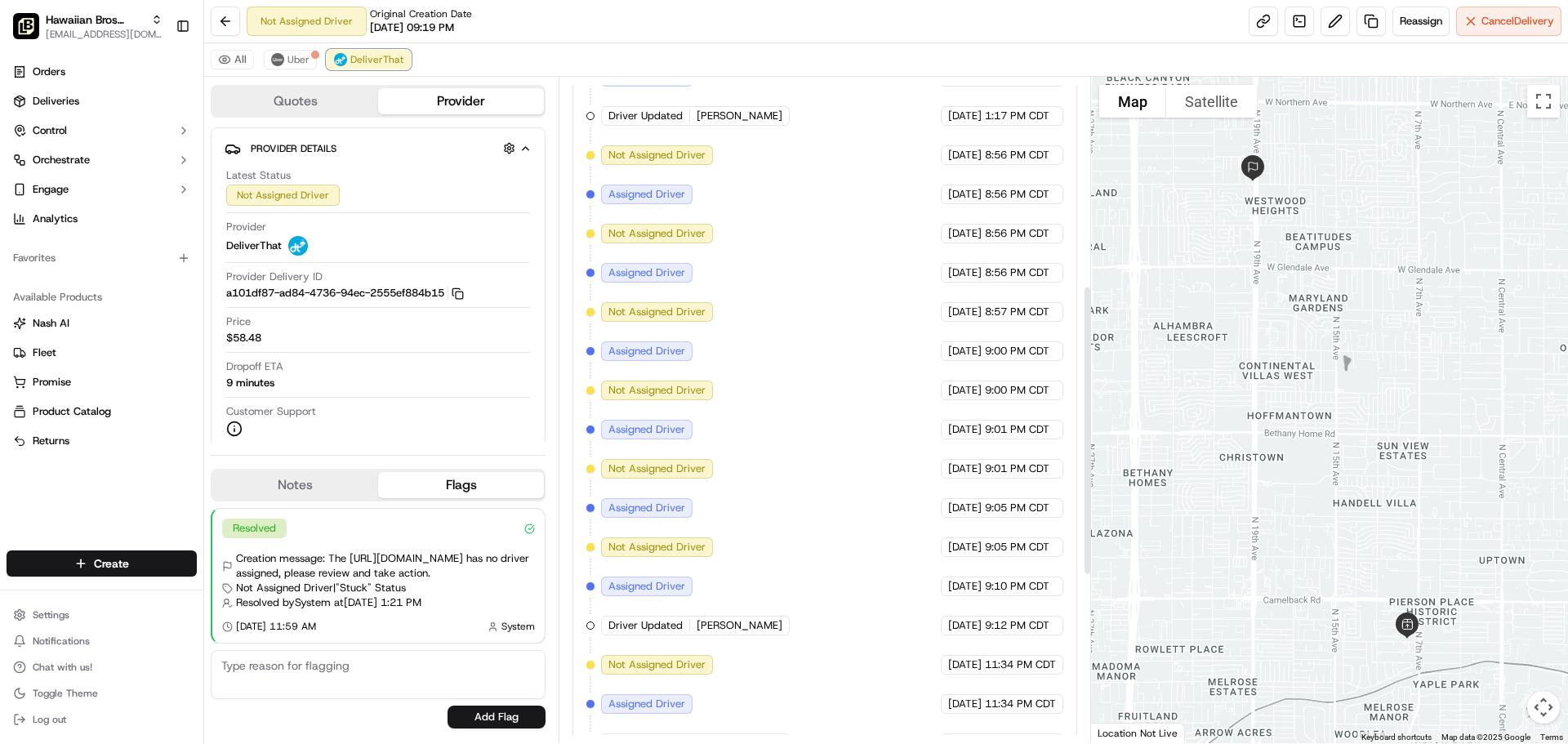
scroll to position [862, 0]
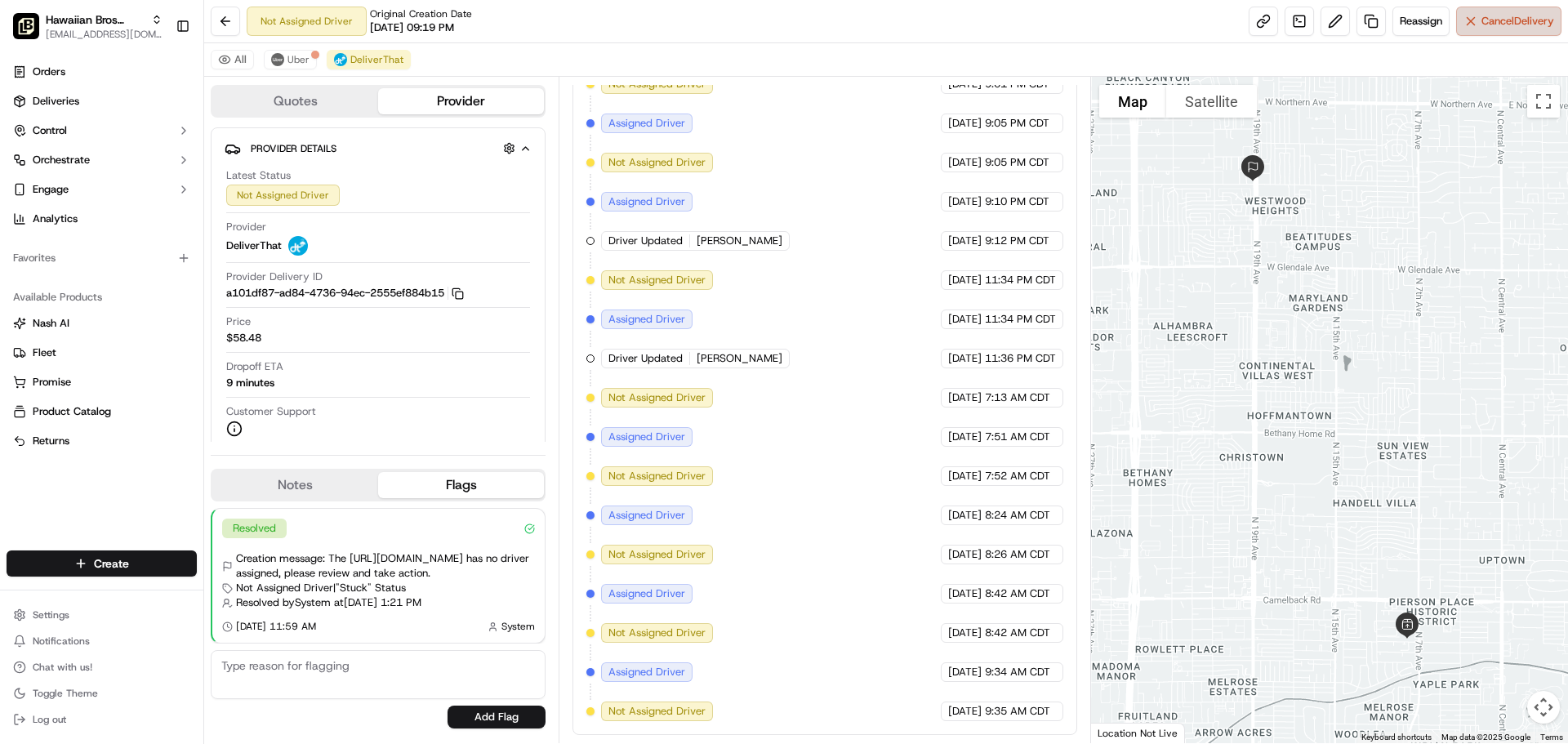
click at [1484, 11] on button "Cancel Delivery" at bounding box center [1509, 21] width 106 height 29
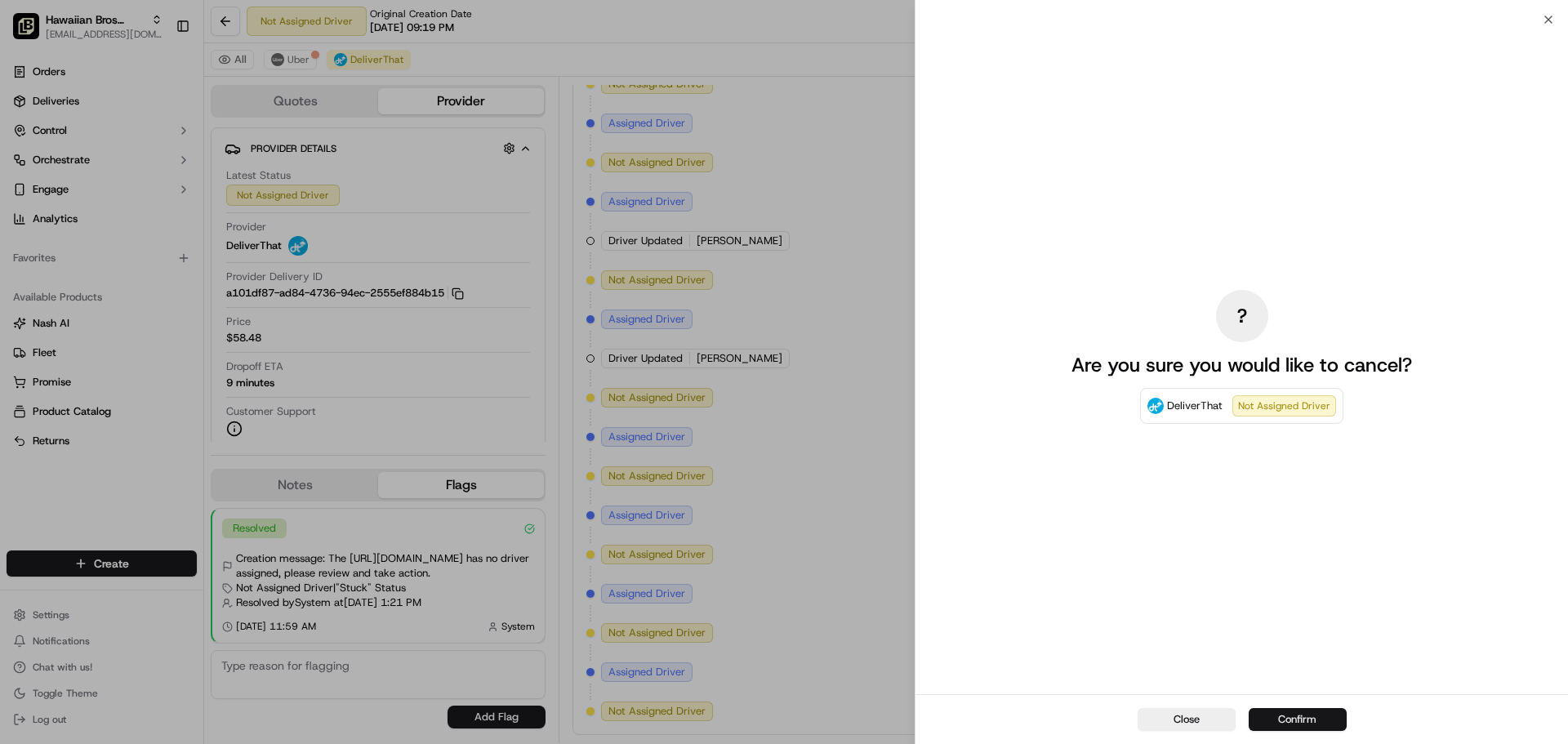
click at [1301, 719] on button "Confirm" at bounding box center [1298, 719] width 98 height 23
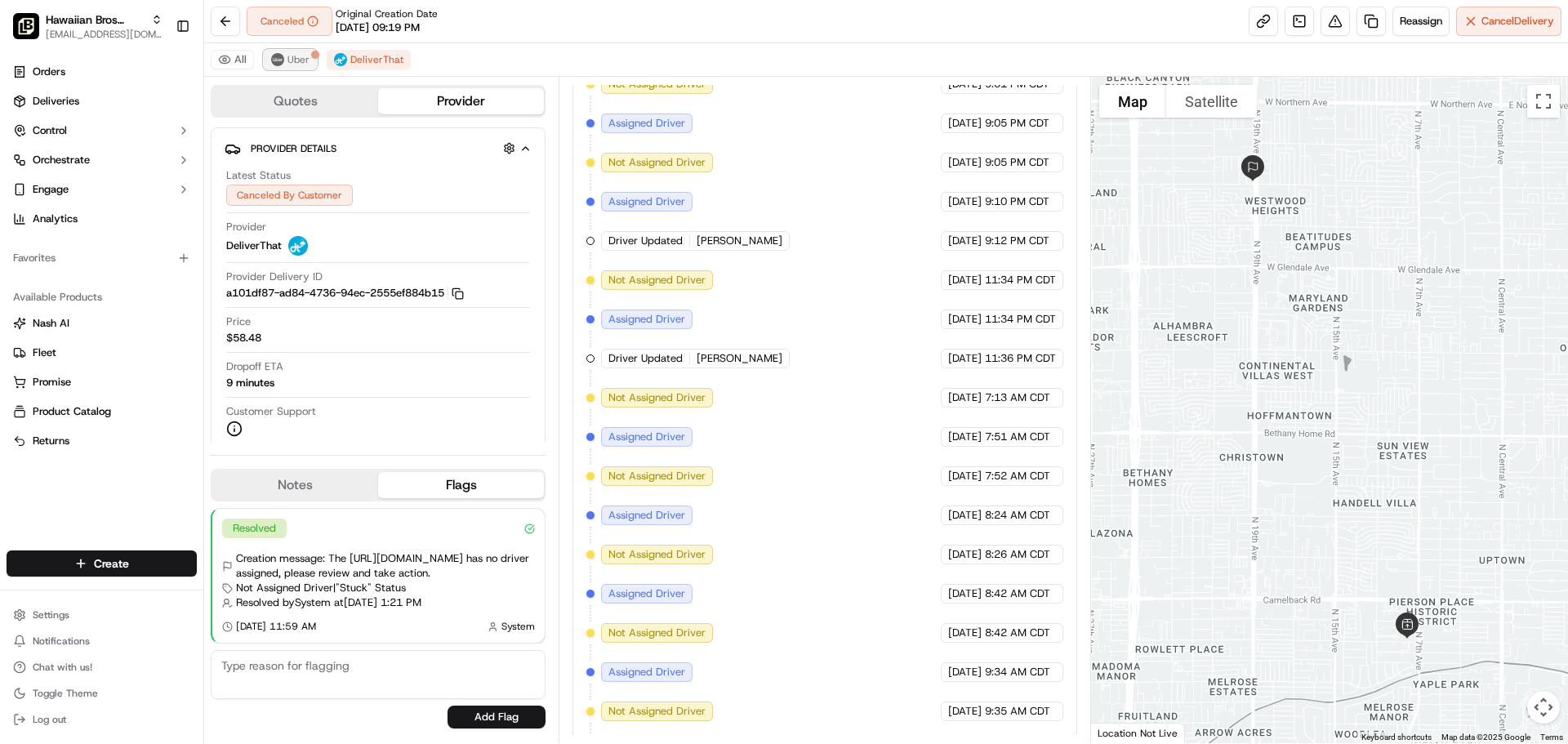
click at [284, 62] on button "Uber" at bounding box center [289, 59] width 53 height 19
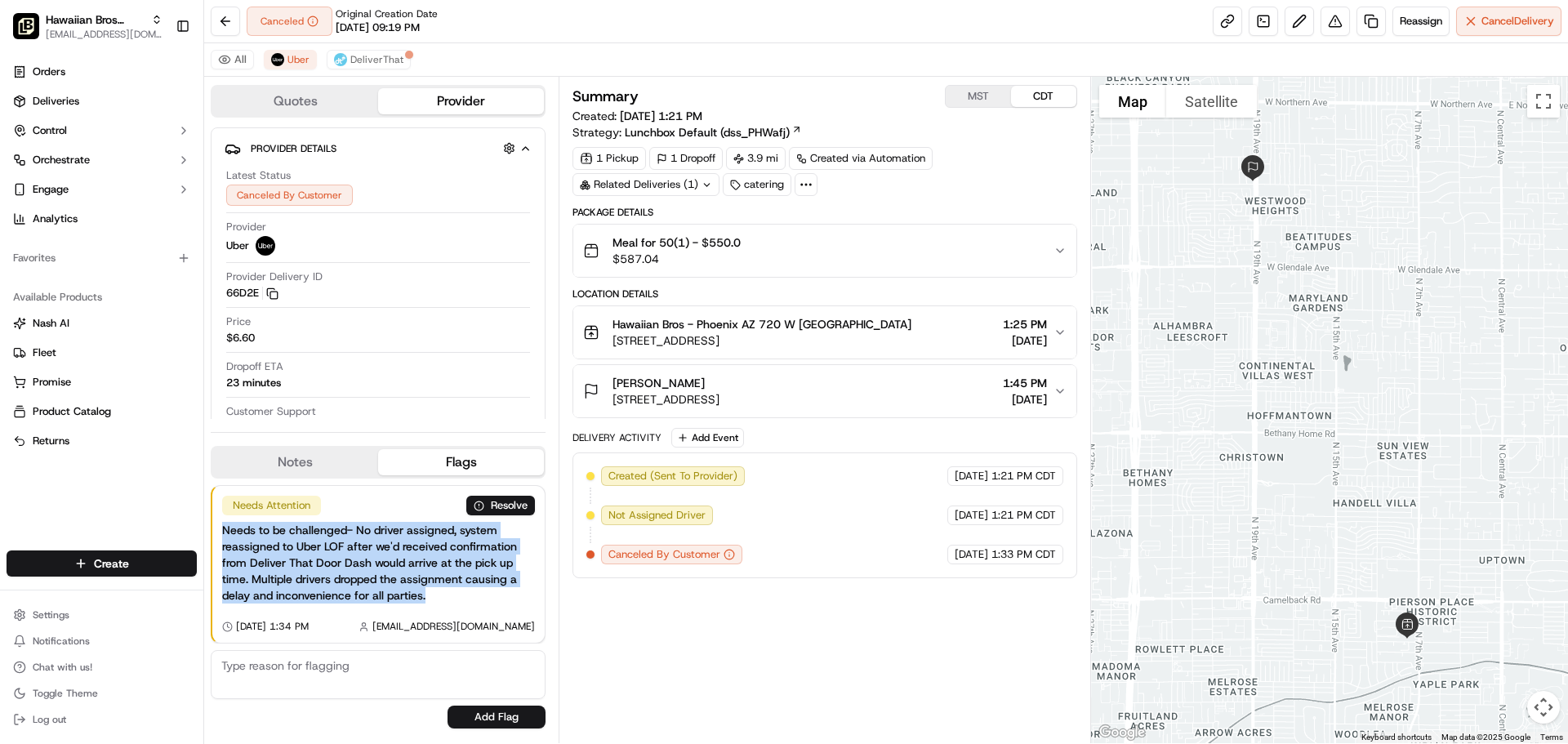
drag, startPoint x: 454, startPoint y: 604, endPoint x: 211, endPoint y: 520, distance: 257.1
click at [211, 520] on div "Needs Attention Resolve Needs to be challenged- No driver assigned, system reas…" at bounding box center [378, 564] width 335 height 159
copy div "Needs to be challenged- No driver assigned, system reassigned to Uber LOF after…"
click at [379, 52] on button "DeliverThat" at bounding box center [368, 59] width 84 height 19
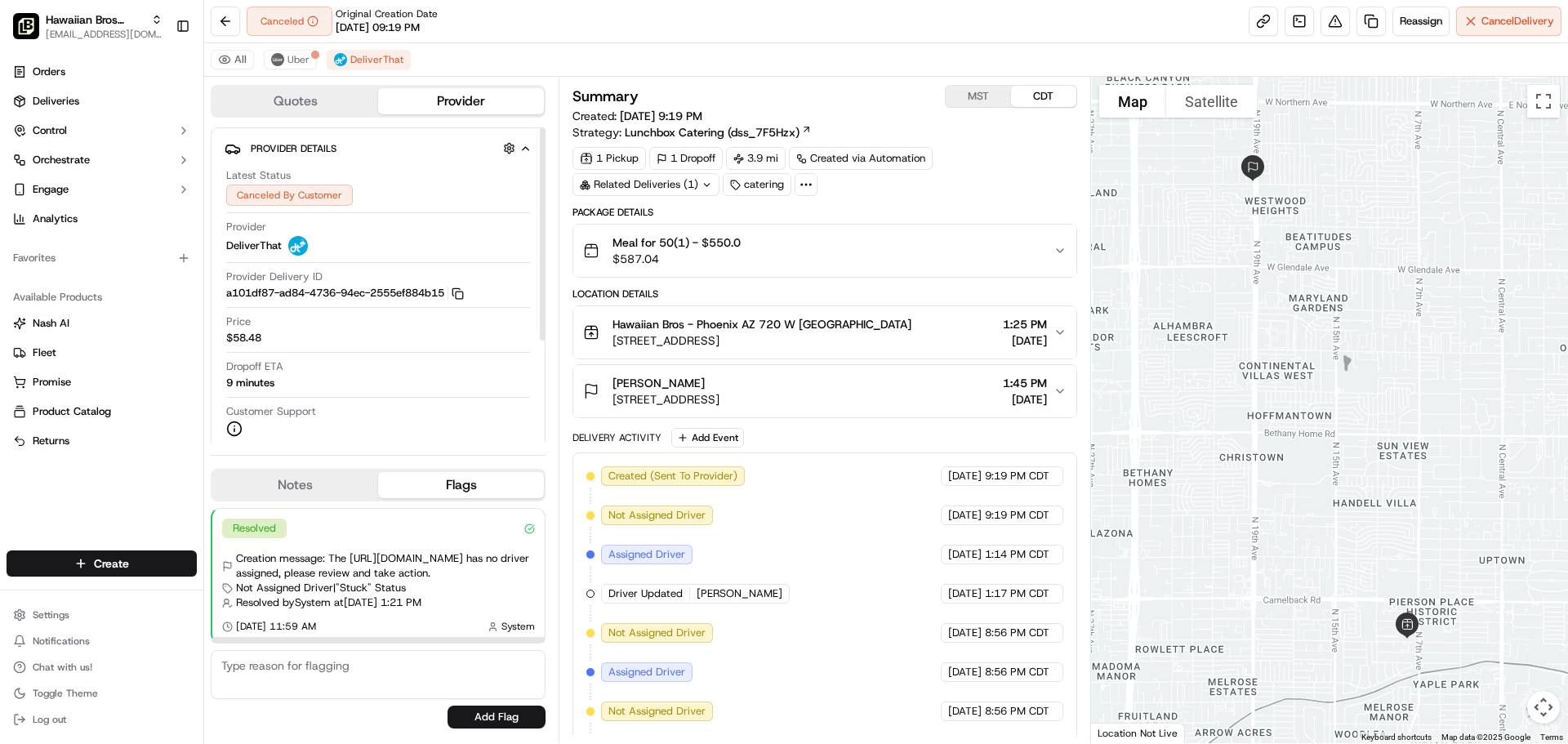
click at [370, 674] on textarea at bounding box center [378, 674] width 335 height 49
paste textarea "Needs to be challenged- No driver assigned, system reassigned to Uber LOF after…"
type textarea "Needs to be challenged- No driver assigned, system reassigned to Uber LOF after…"
click at [481, 720] on button "Add Flag" at bounding box center [497, 716] width 98 height 23
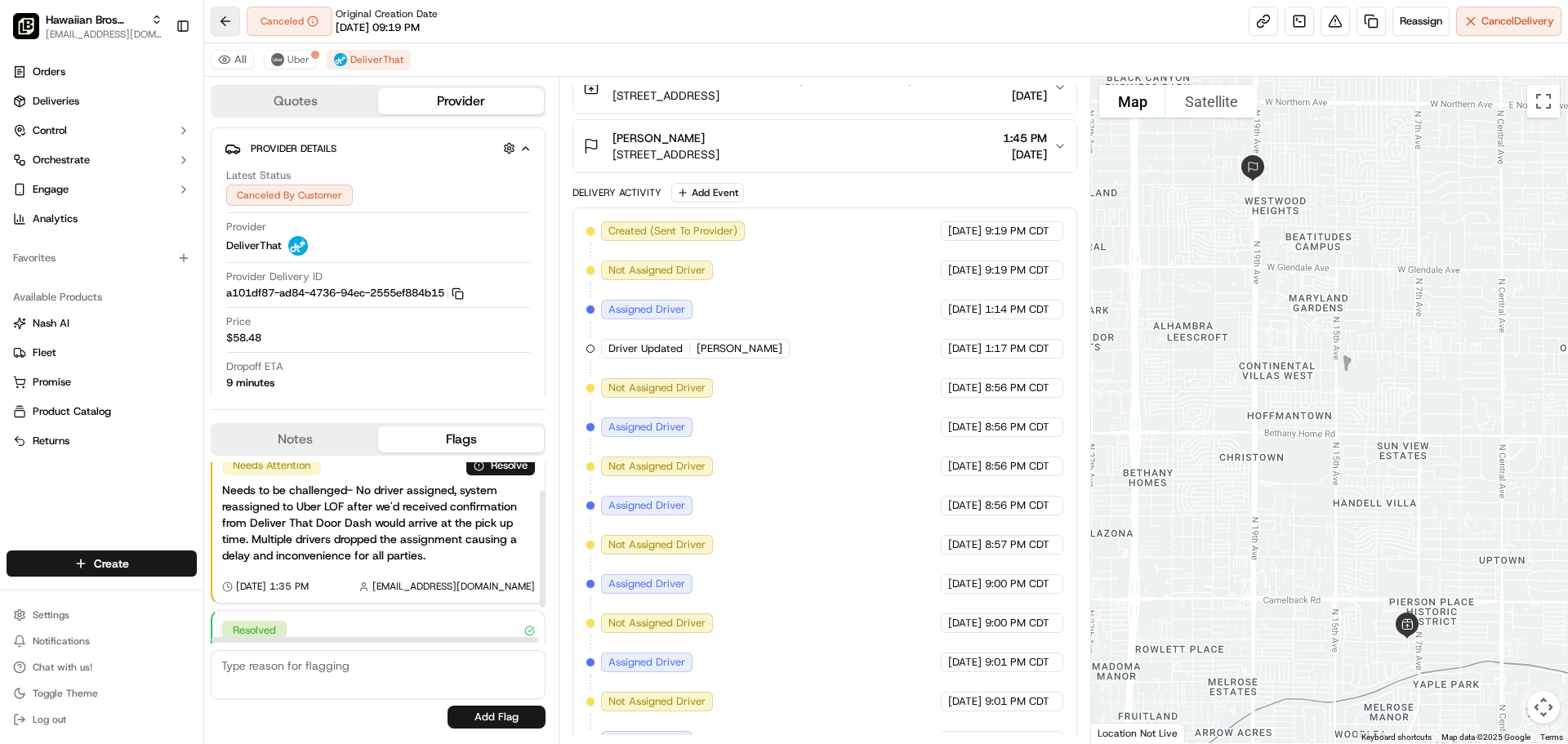
scroll to position [0, 0]
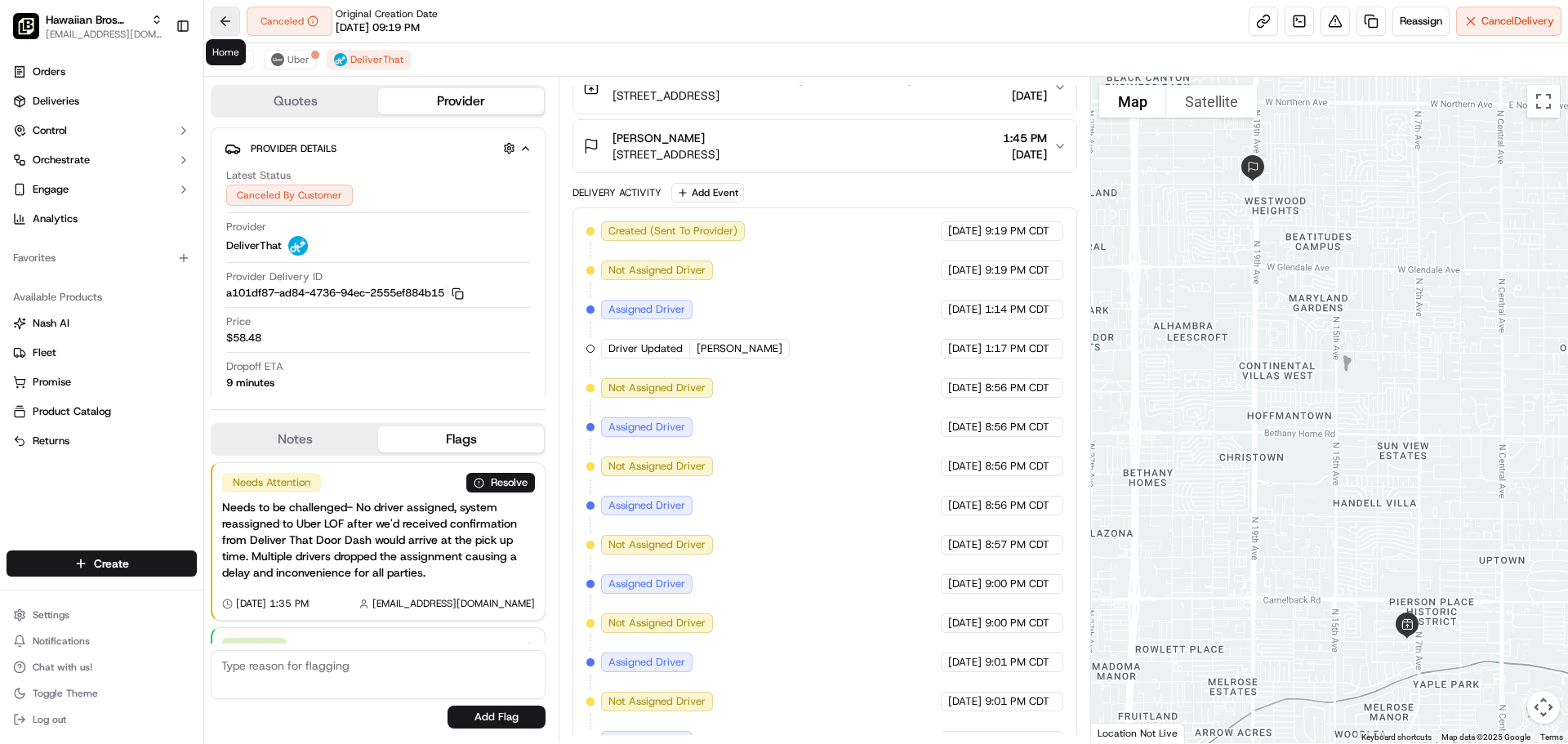
click at [223, 10] on button at bounding box center [225, 21] width 29 height 29
